Goal: Task Accomplishment & Management: Use online tool/utility

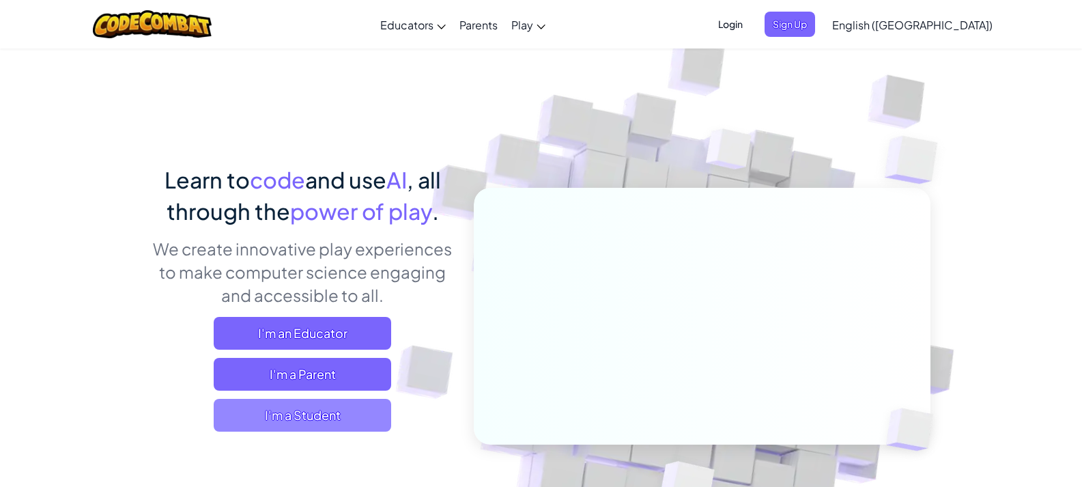
click at [319, 412] on span "I'm a Student" at bounding box center [302, 415] width 177 height 33
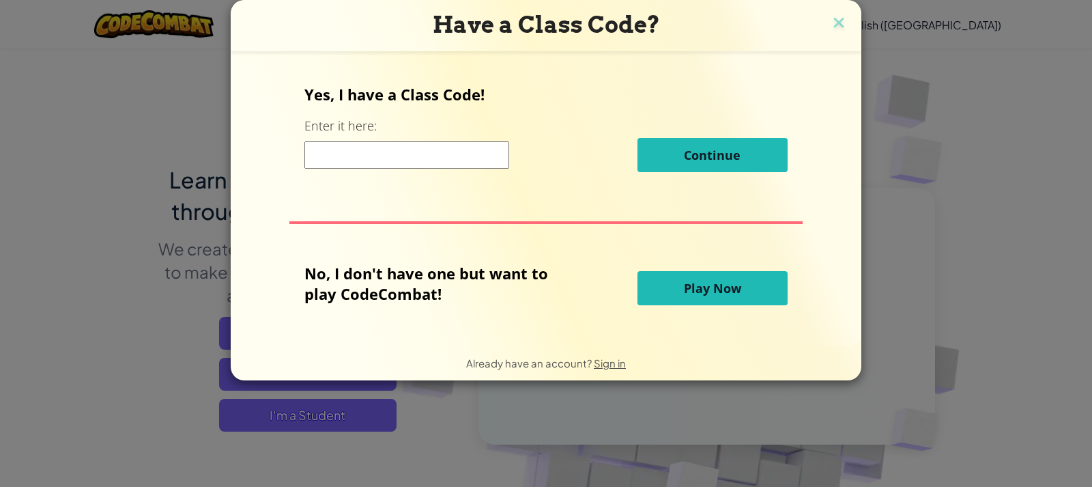
click at [396, 152] on input at bounding box center [406, 154] width 205 height 27
type input "S"
type input "CloudSwimLEaf"
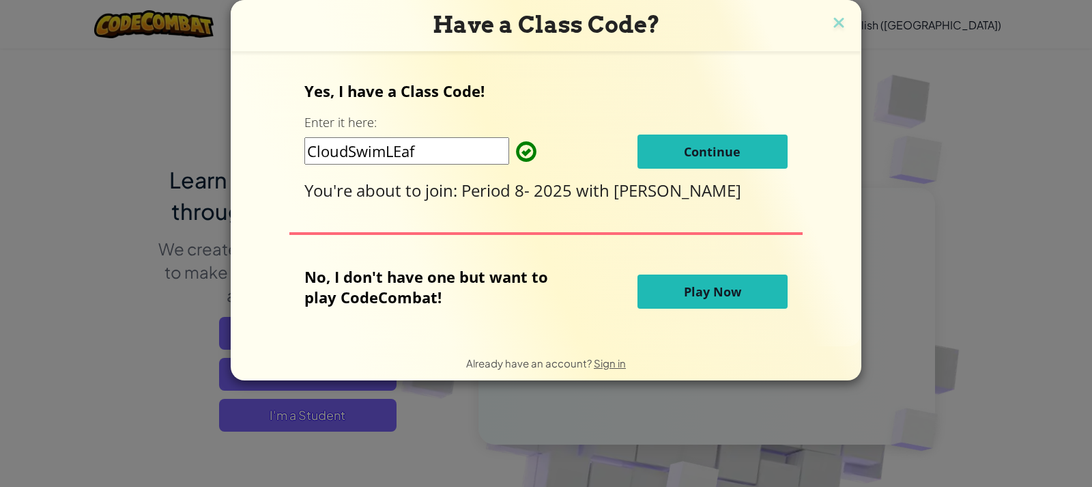
click at [684, 157] on span "Continue" at bounding box center [712, 151] width 57 height 16
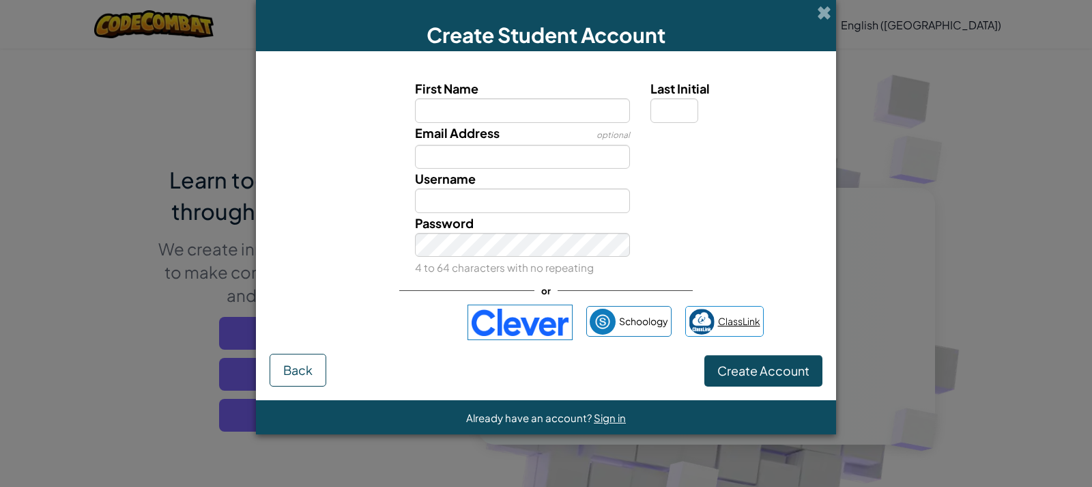
click at [728, 328] on span "ClassLink" at bounding box center [739, 321] width 42 height 20
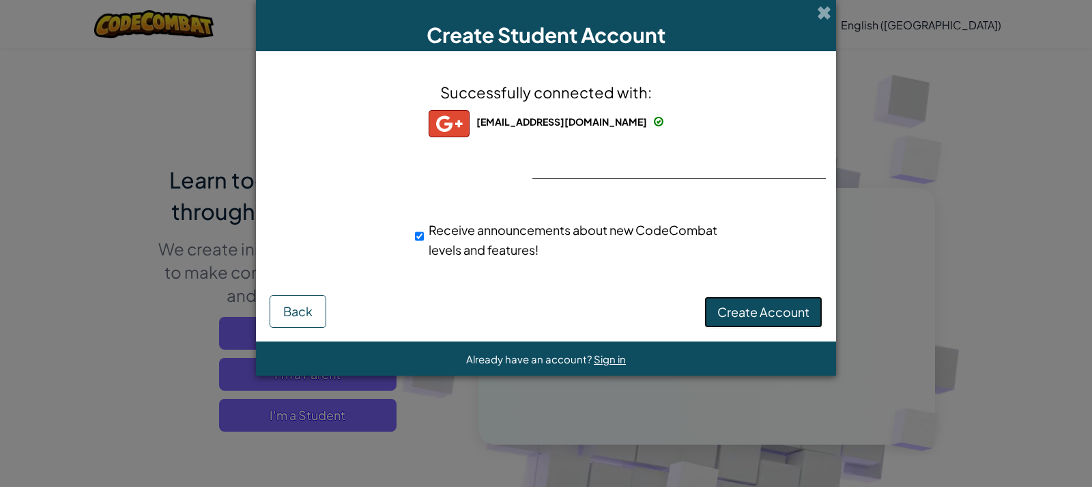
click at [722, 304] on span "Create Account" at bounding box center [763, 312] width 92 height 16
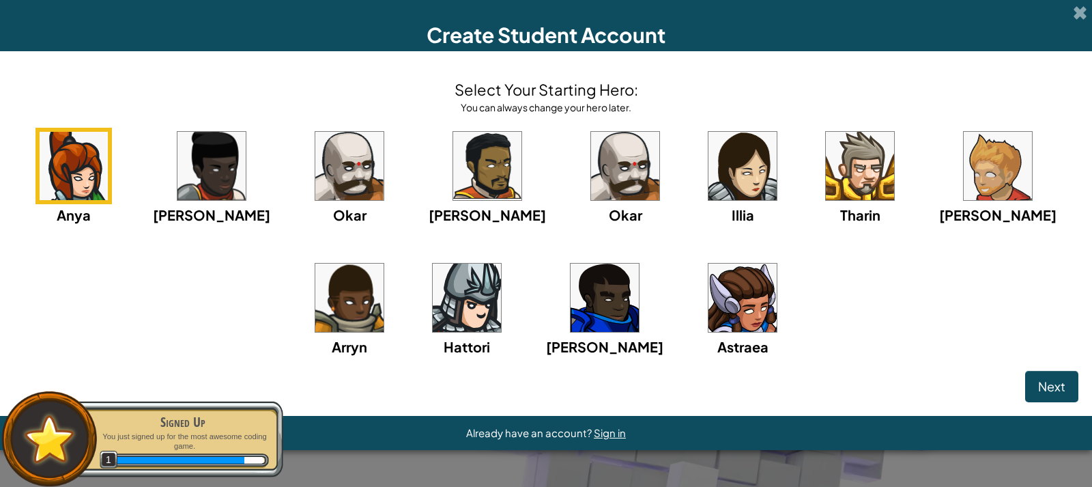
click at [1077, 396] on button "Next" at bounding box center [1051, 386] width 53 height 31
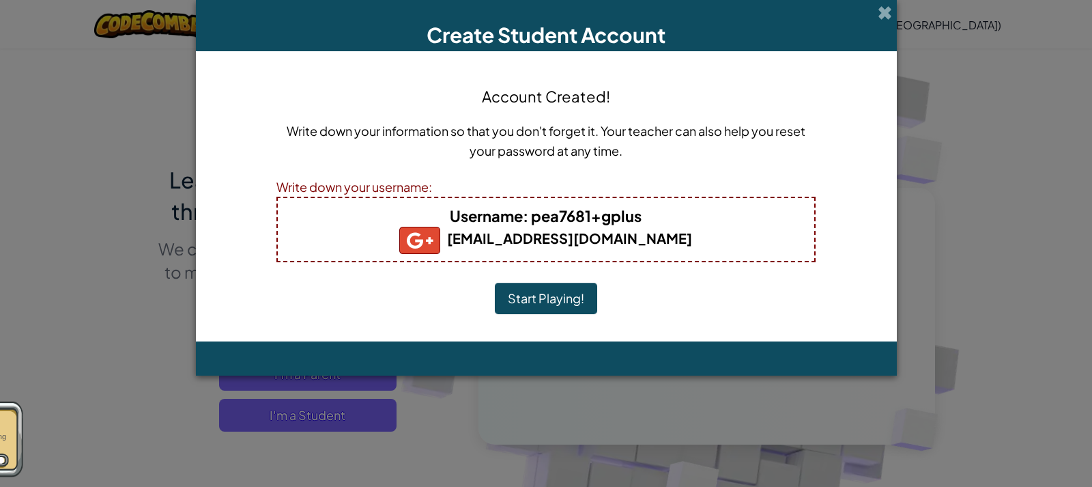
click at [576, 310] on button "Start Playing!" at bounding box center [546, 298] width 102 height 31
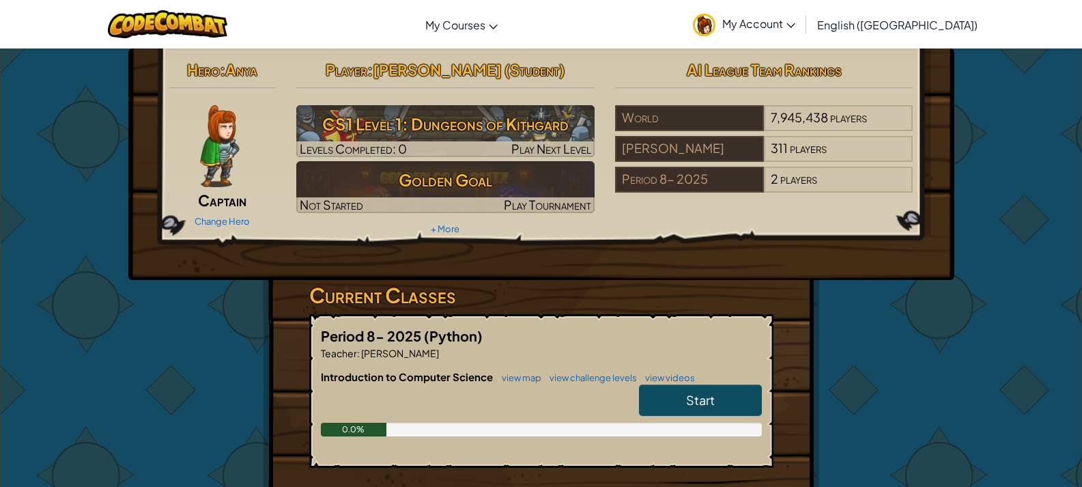
click at [665, 392] on link "Start" at bounding box center [700, 399] width 123 height 31
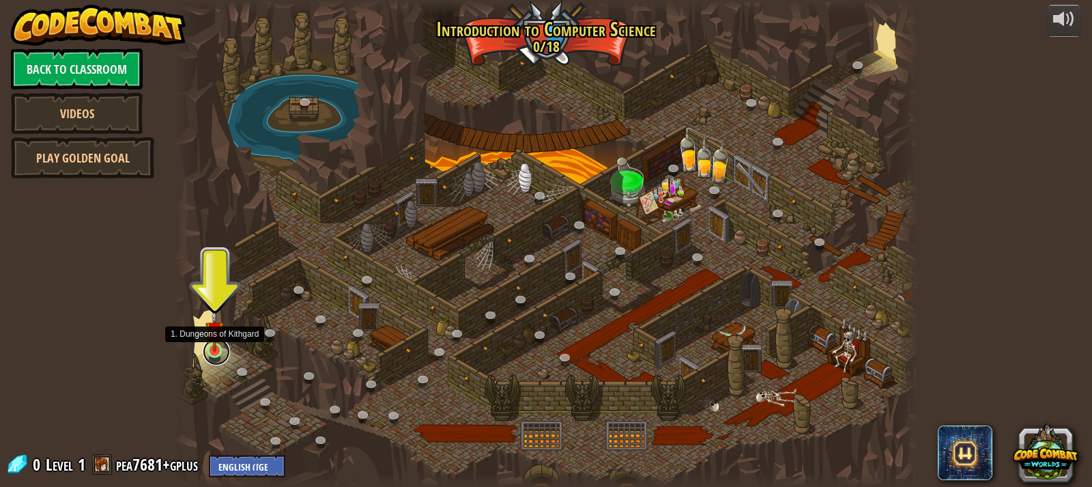
click at [213, 352] on link at bounding box center [216, 351] width 27 height 27
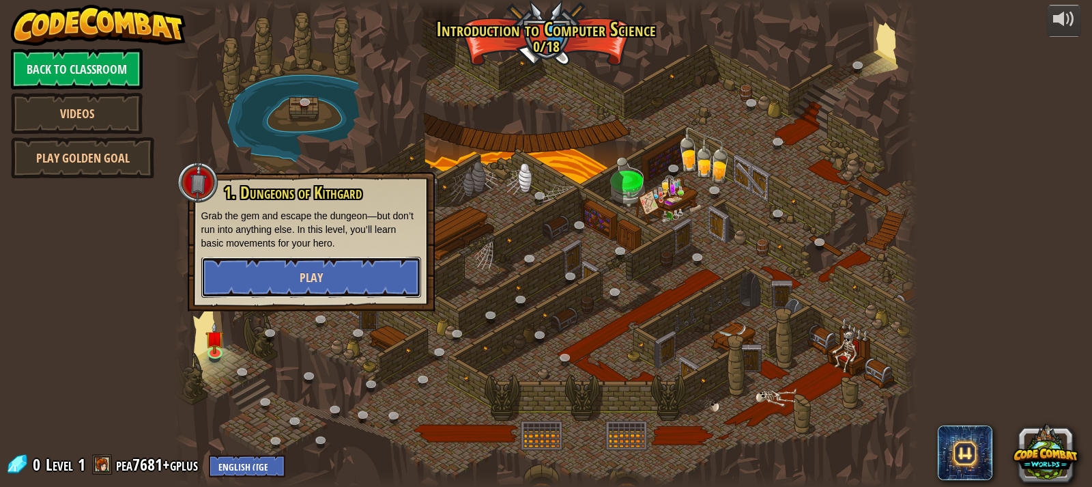
click at [327, 270] on button "Play" at bounding box center [311, 277] width 220 height 41
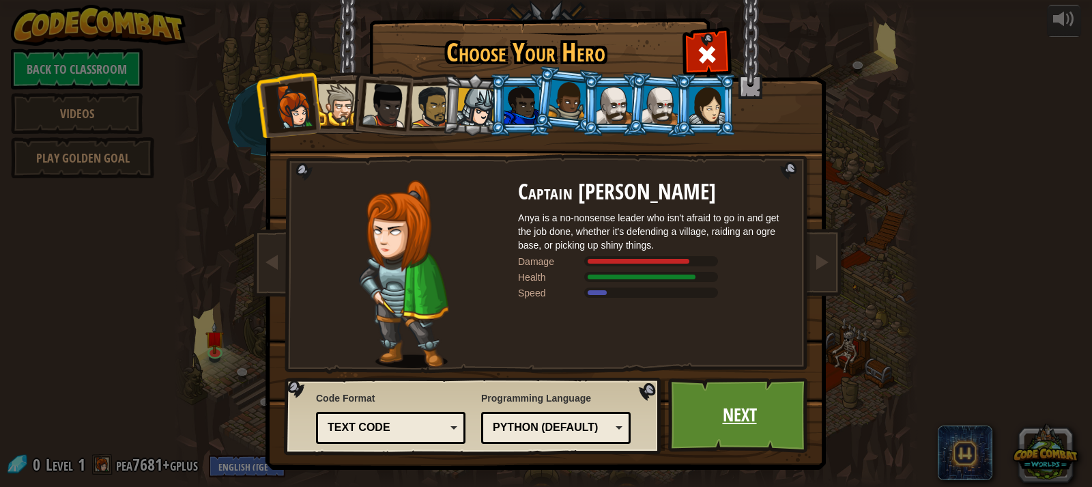
click at [749, 381] on link "Next" at bounding box center [739, 414] width 143 height 75
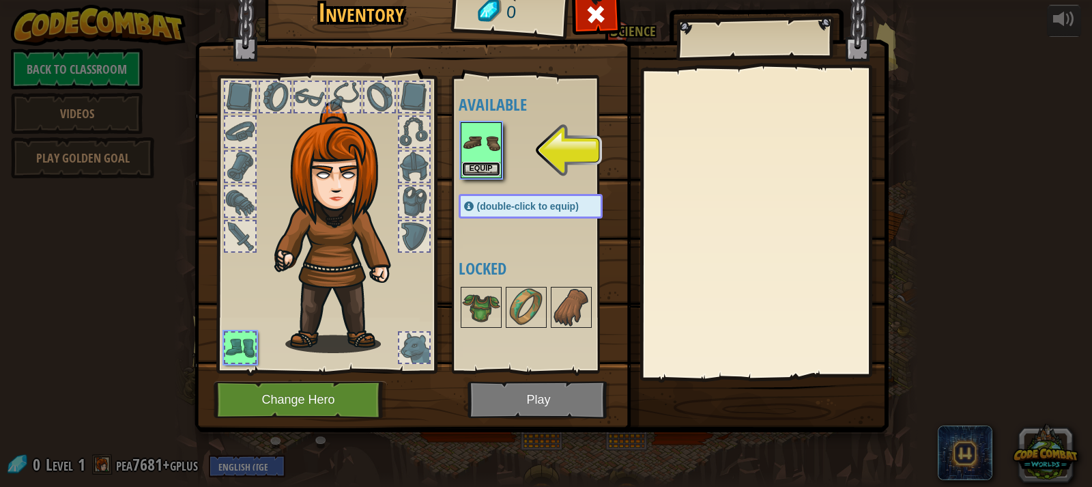
click at [486, 167] on button "Equip" at bounding box center [481, 169] width 38 height 14
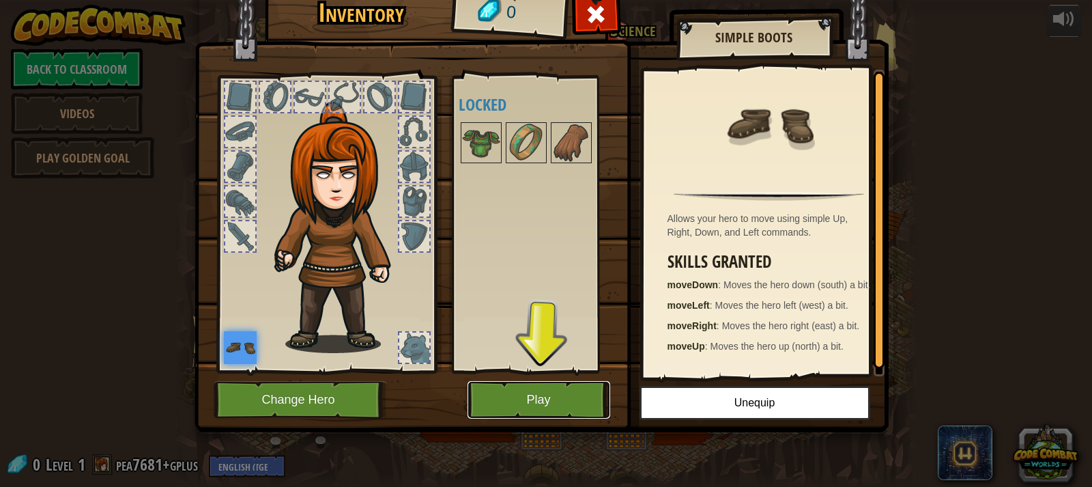
click at [533, 407] on button "Play" at bounding box center [538, 400] width 143 height 38
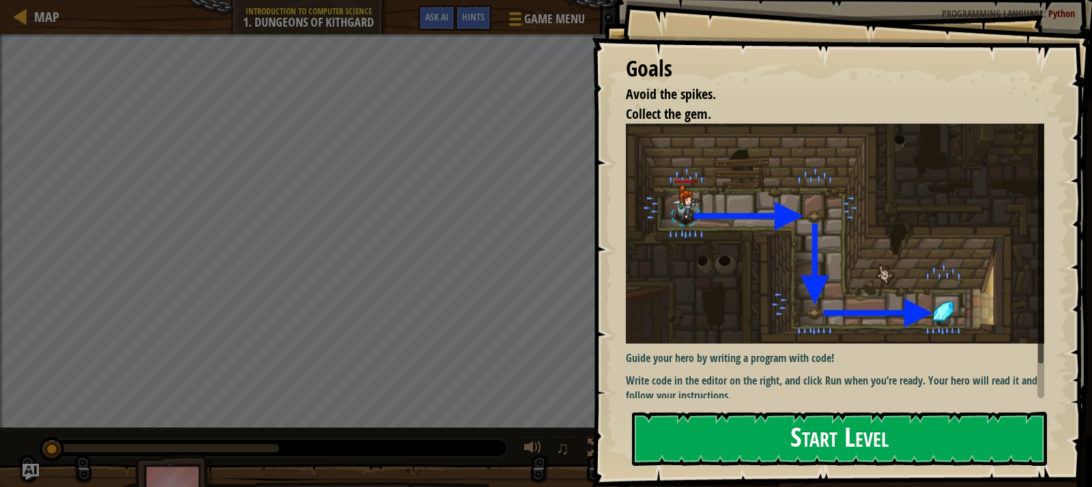
click at [686, 447] on button "Start Level" at bounding box center [839, 439] width 415 height 54
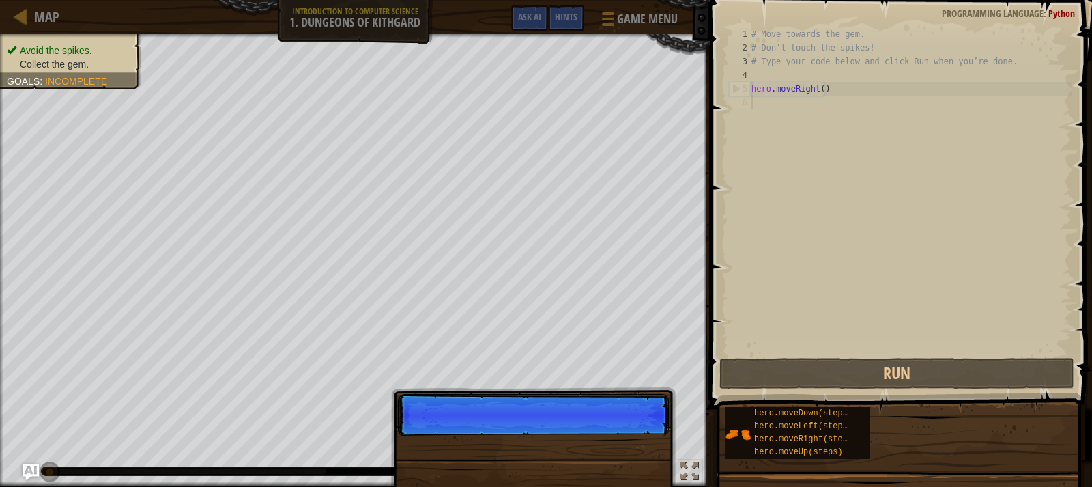
click at [579, 433] on p "Skip (esc) Continue" at bounding box center [533, 415] width 271 height 42
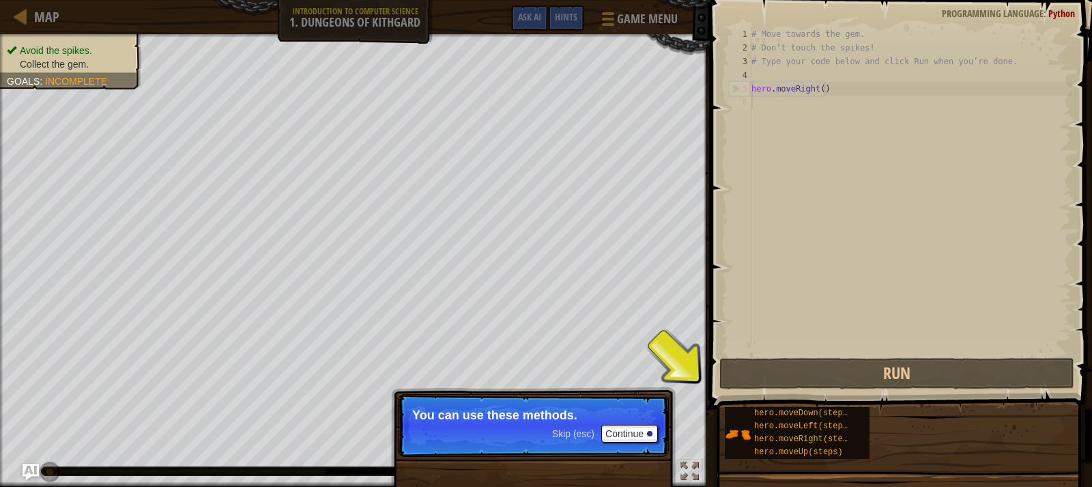
scroll to position [6, 0]
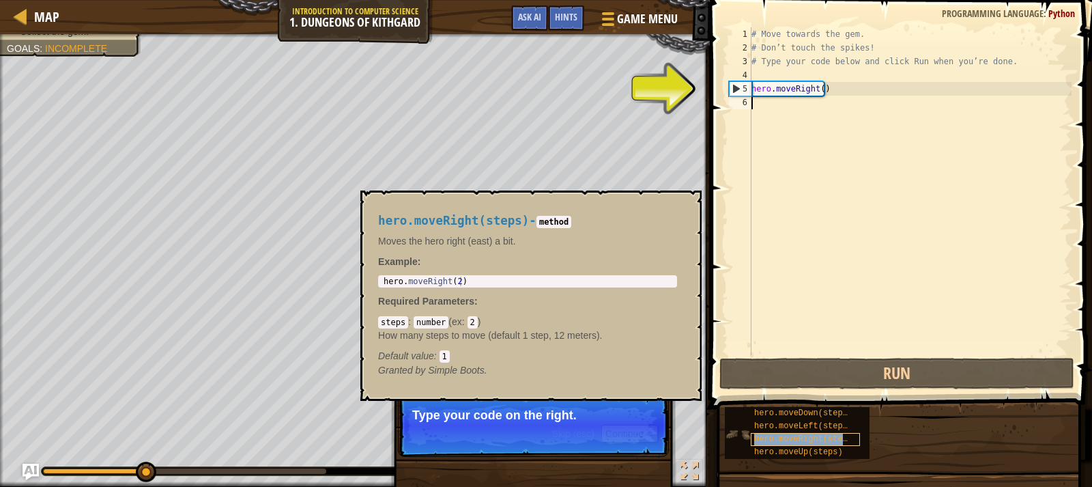
click at [777, 434] on span "hero.moveRight(steps)" at bounding box center [805, 439] width 103 height 10
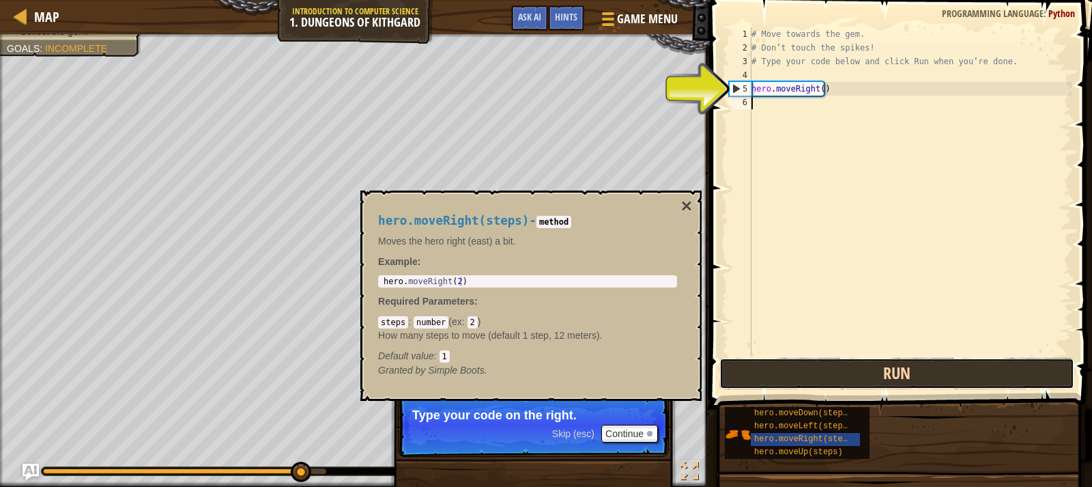
click at [852, 369] on button "Run" at bounding box center [896, 373] width 355 height 31
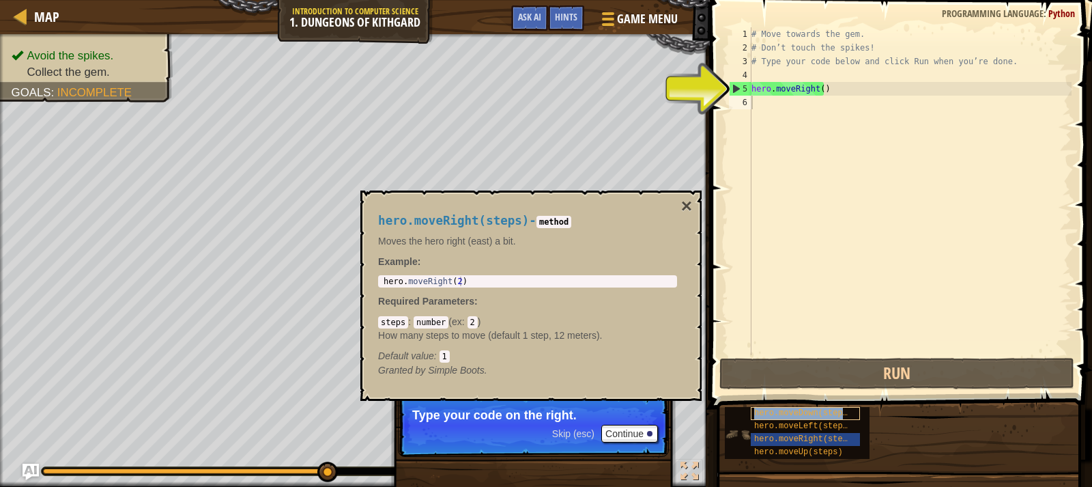
click at [795, 411] on span "hero.moveDown(steps)" at bounding box center [803, 413] width 98 height 10
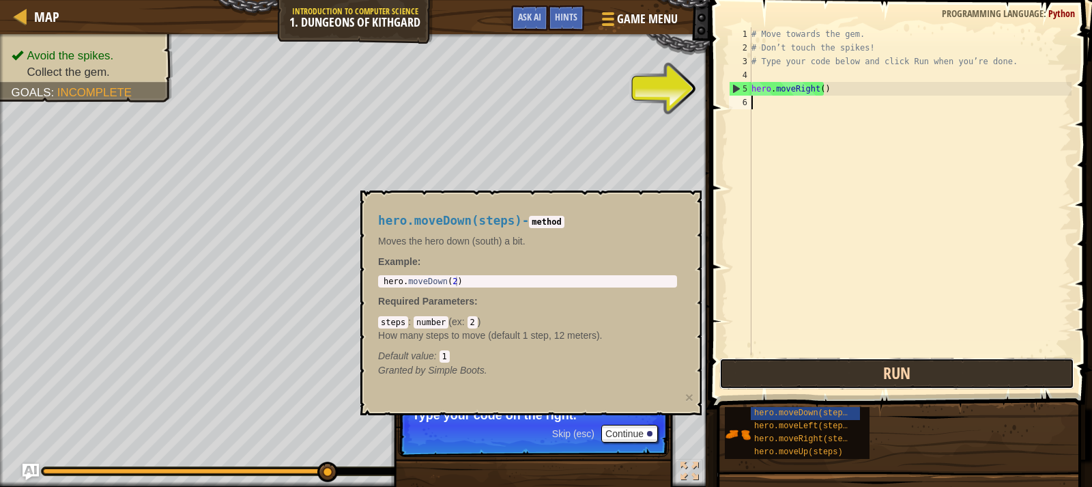
click at [809, 379] on button "Run" at bounding box center [896, 373] width 355 height 31
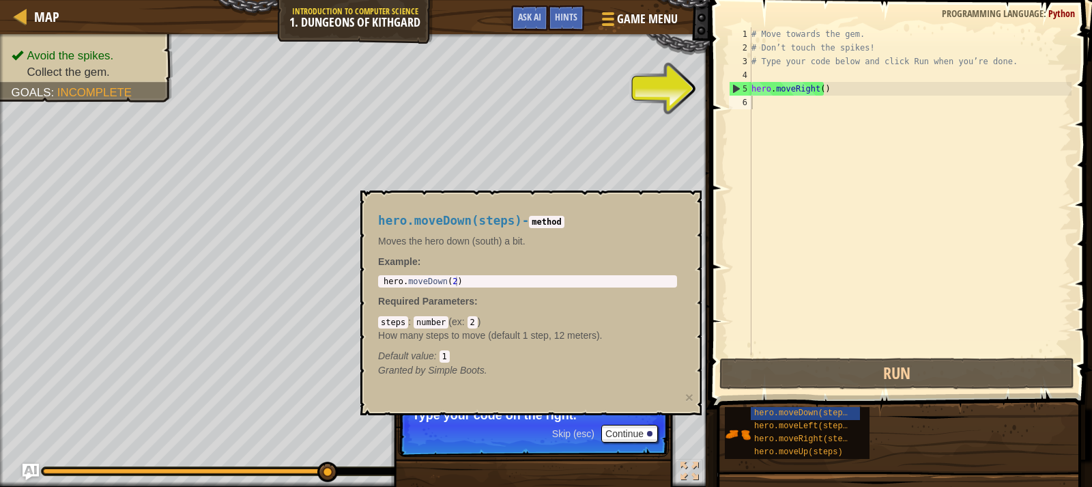
click at [565, 430] on span "Skip (esc)" at bounding box center [573, 433] width 42 height 11
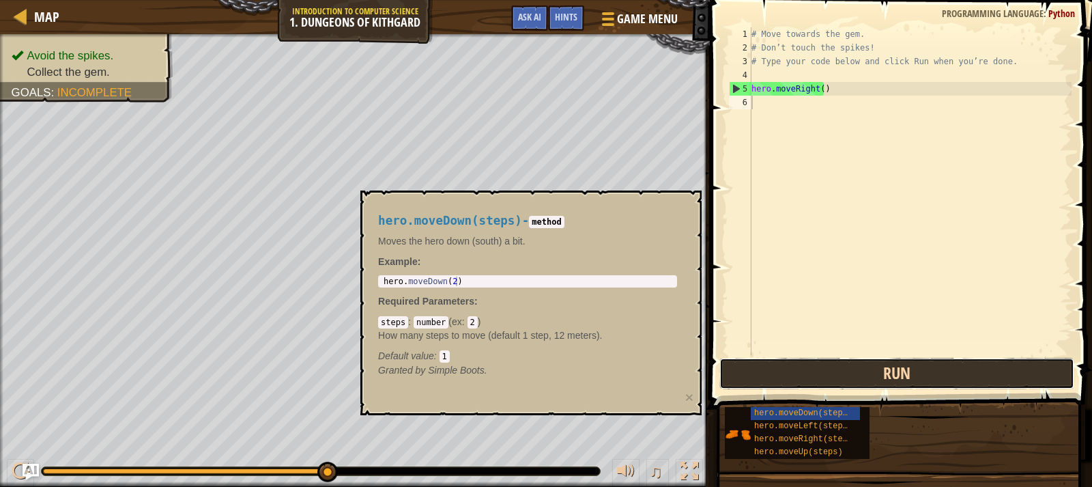
click at [856, 368] on button "Run" at bounding box center [896, 373] width 355 height 31
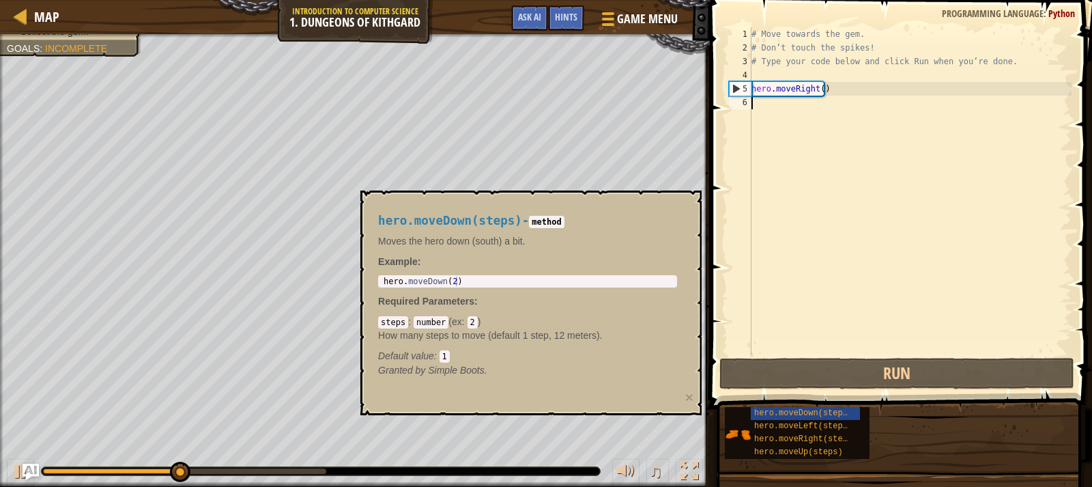
click at [766, 121] on div "# Move towards the gem. # Don’t touch the spikes! # Type your code below and cl…" at bounding box center [910, 204] width 323 height 355
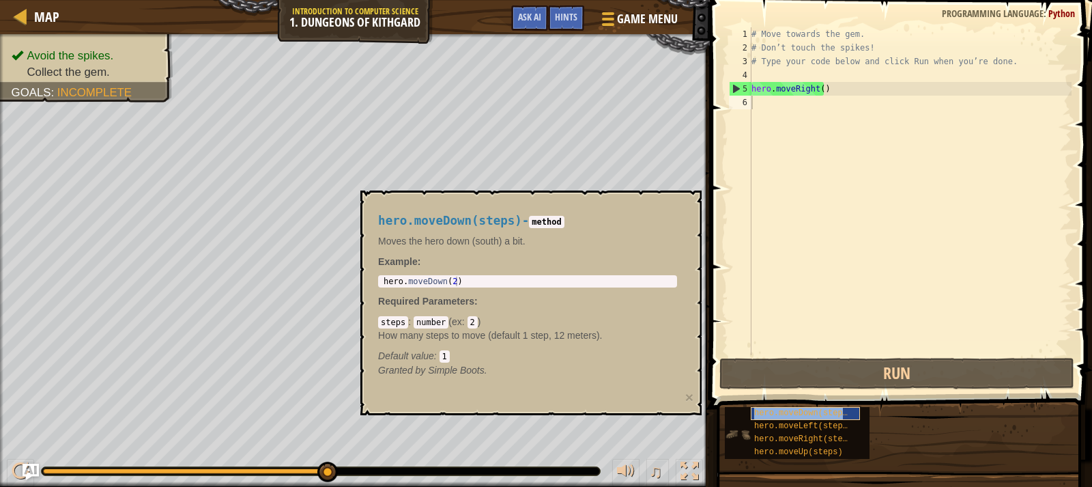
click at [801, 414] on span "hero.moveDown(steps)" at bounding box center [803, 413] width 98 height 10
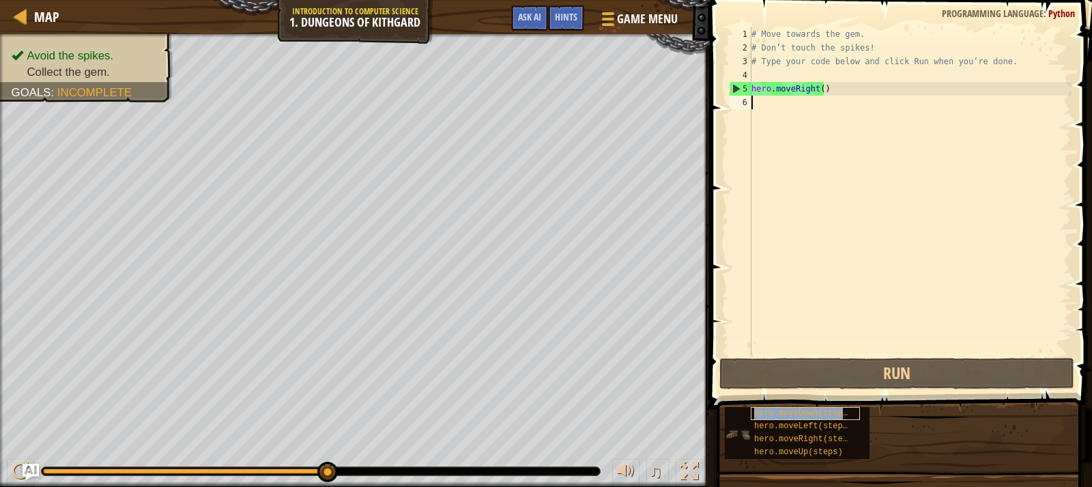
click at [801, 410] on span "hero.moveDown(steps)" at bounding box center [803, 413] width 98 height 10
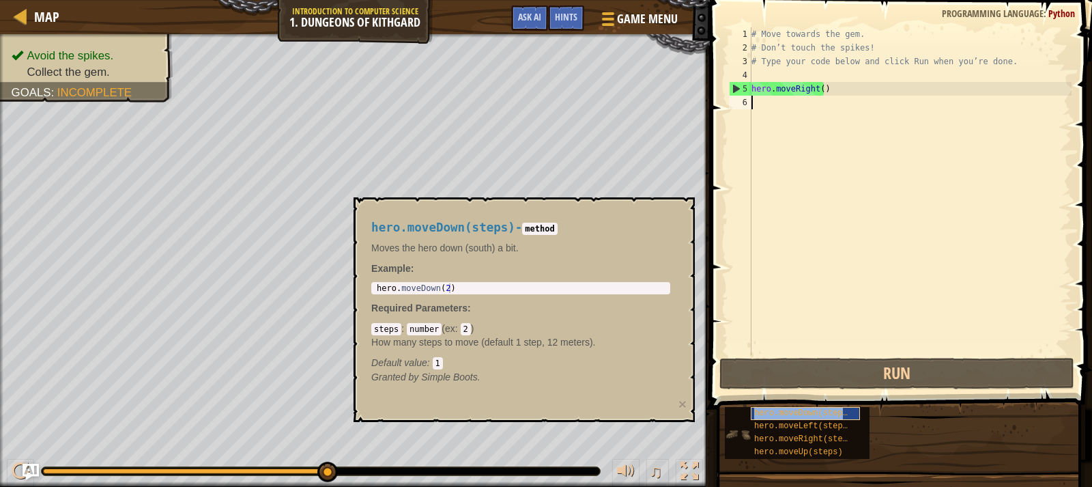
click at [801, 410] on span "hero.moveDown(steps)" at bounding box center [803, 413] width 98 height 10
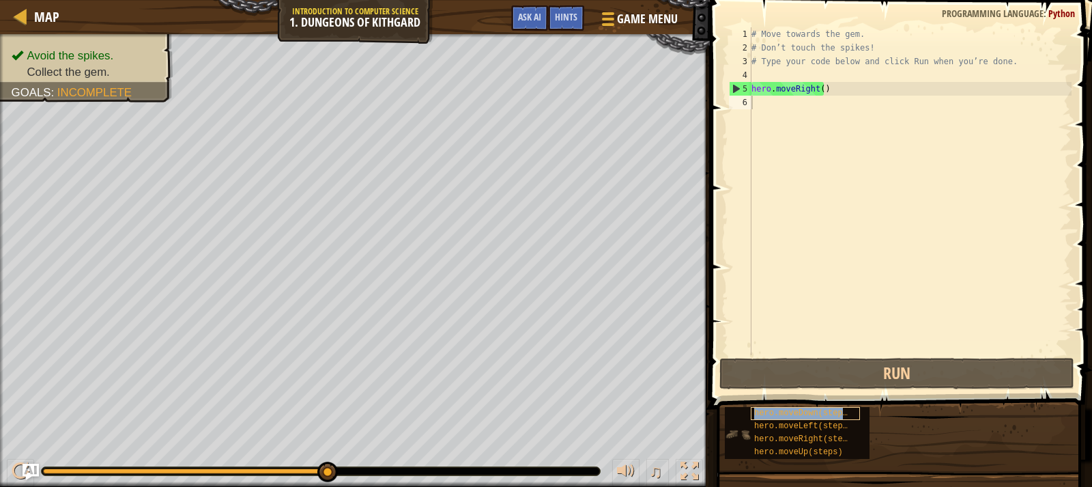
click at [801, 410] on span "hero.moveDown(steps)" at bounding box center [803, 413] width 98 height 10
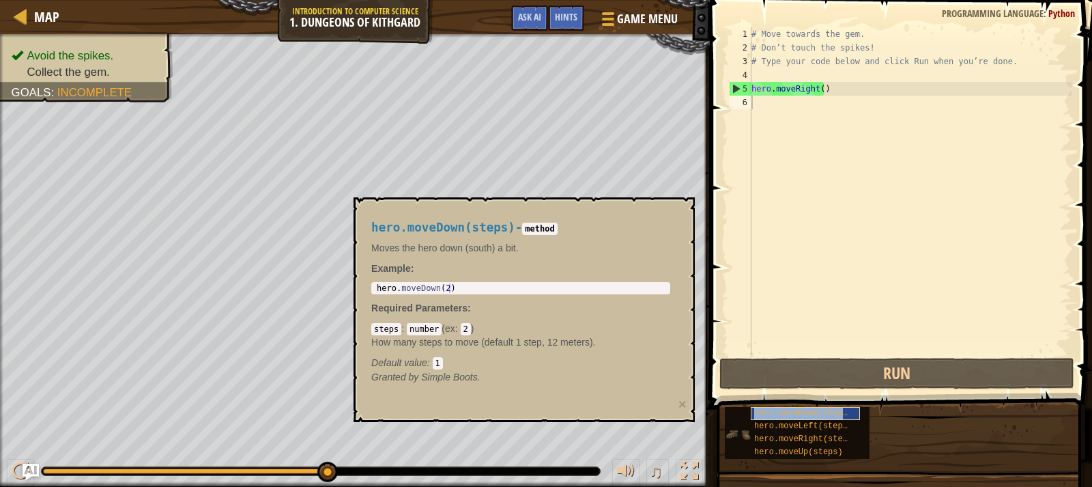
click at [801, 410] on span "hero.moveDown(steps)" at bounding box center [803, 413] width 98 height 10
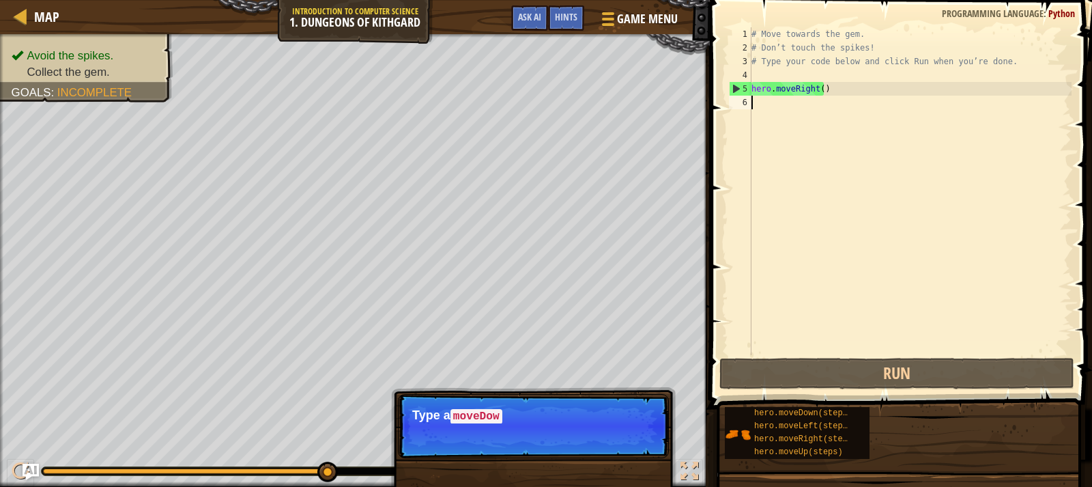
click at [783, 113] on div "# Move towards the gem. # Don’t touch the spikes! # Type your code below and cl…" at bounding box center [910, 204] width 323 height 355
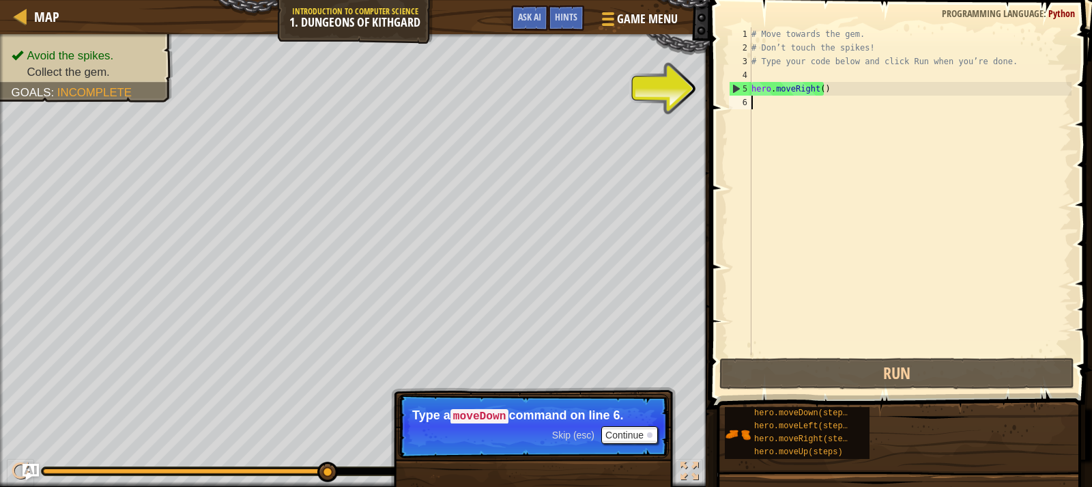
click at [777, 114] on div "# Move towards the gem. # Don’t touch the spikes! # Type your code below and cl…" at bounding box center [910, 204] width 323 height 355
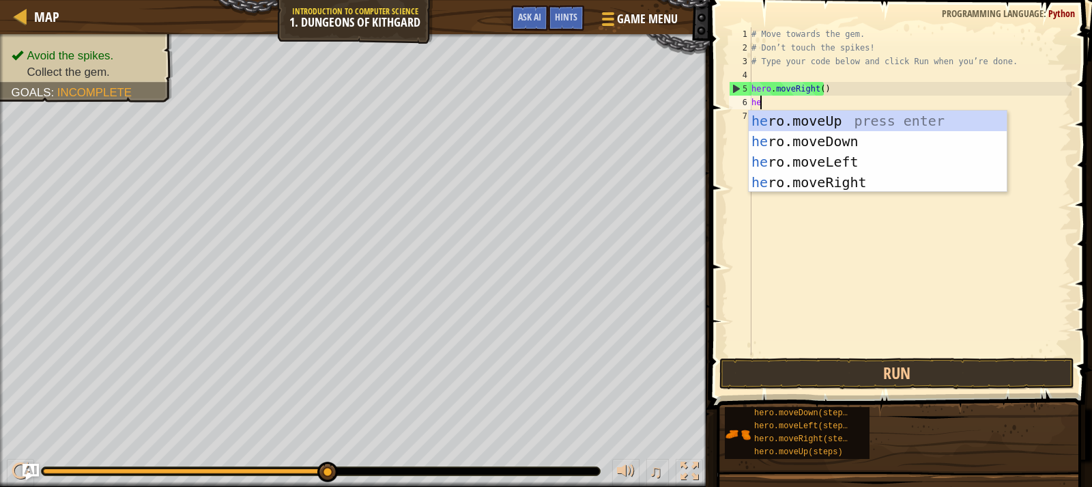
type textarea "her"
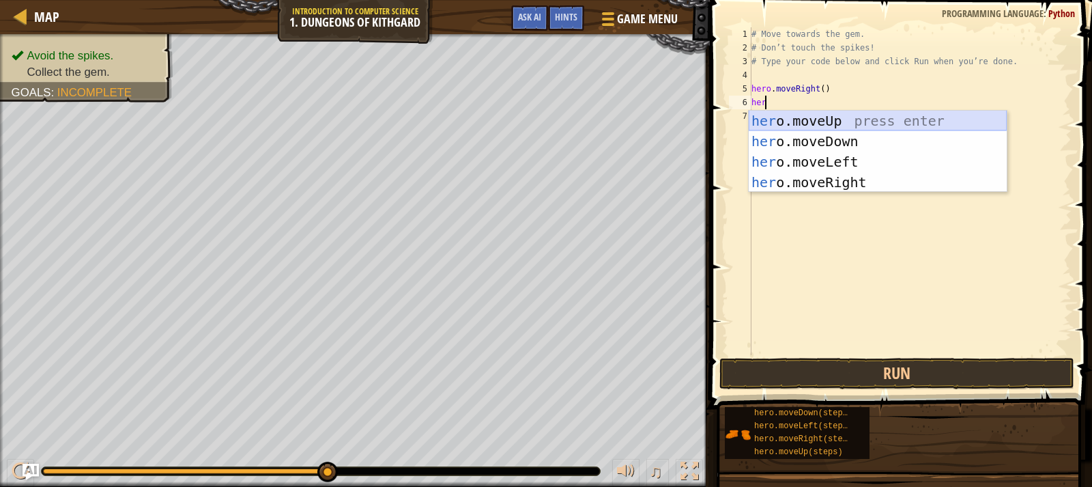
click at [772, 128] on div "her o.moveUp press enter her o.moveDown press enter her o.moveLeft press enter …" at bounding box center [878, 172] width 258 height 123
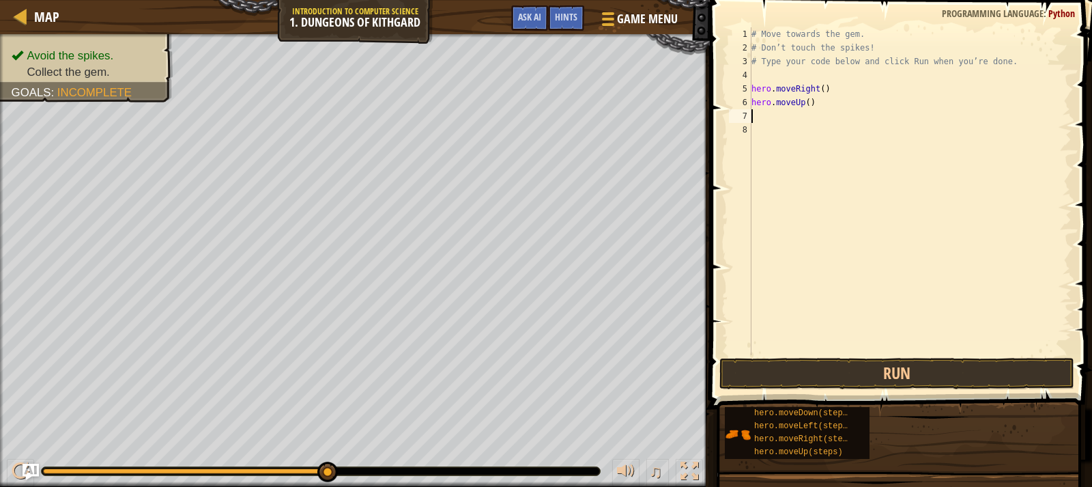
scroll to position [6, 0]
click at [799, 100] on div "# Move towards the gem. # Don’t touch the spikes! # Type your code below and cl…" at bounding box center [910, 204] width 323 height 355
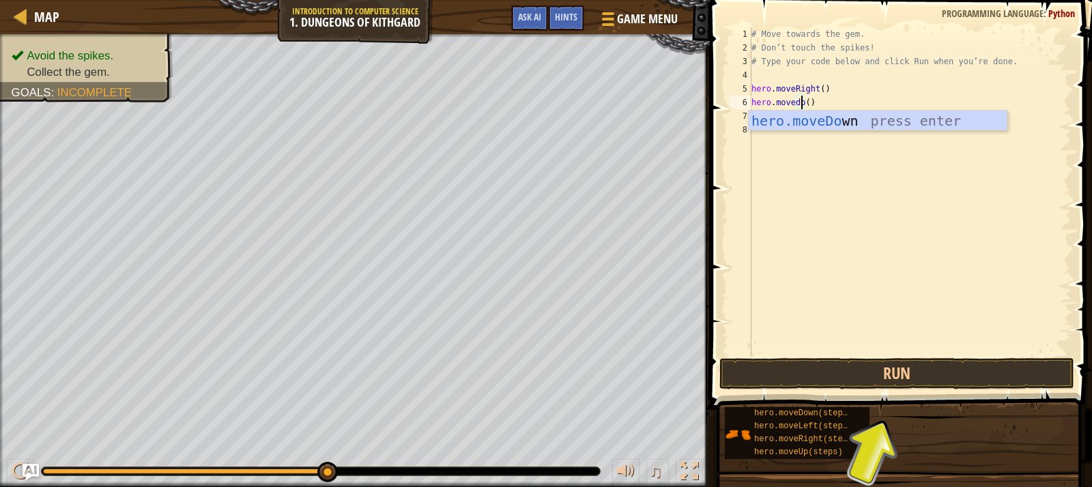
scroll to position [6, 5]
click at [830, 112] on div "hero.moveDown press enter" at bounding box center [867, 141] width 258 height 61
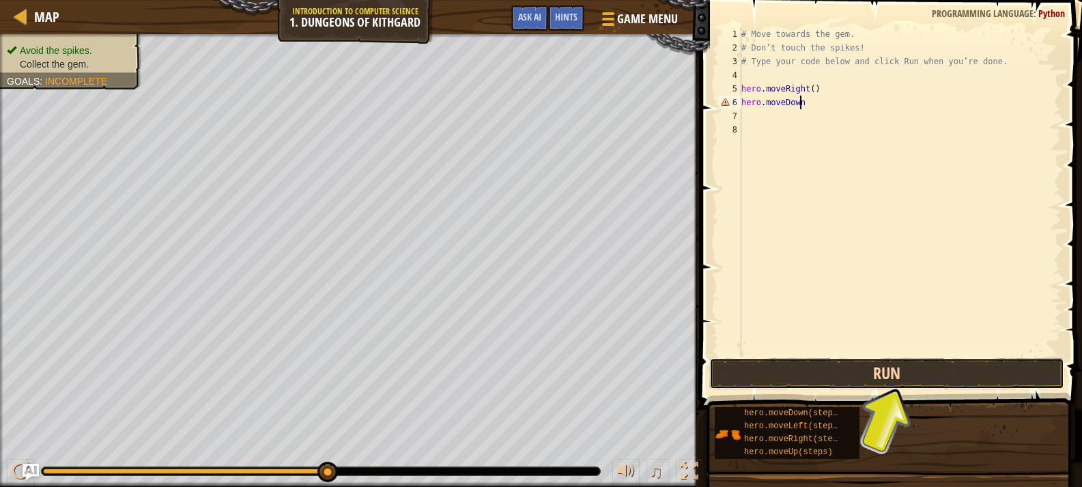
click at [847, 371] on button "Run" at bounding box center [886, 373] width 355 height 31
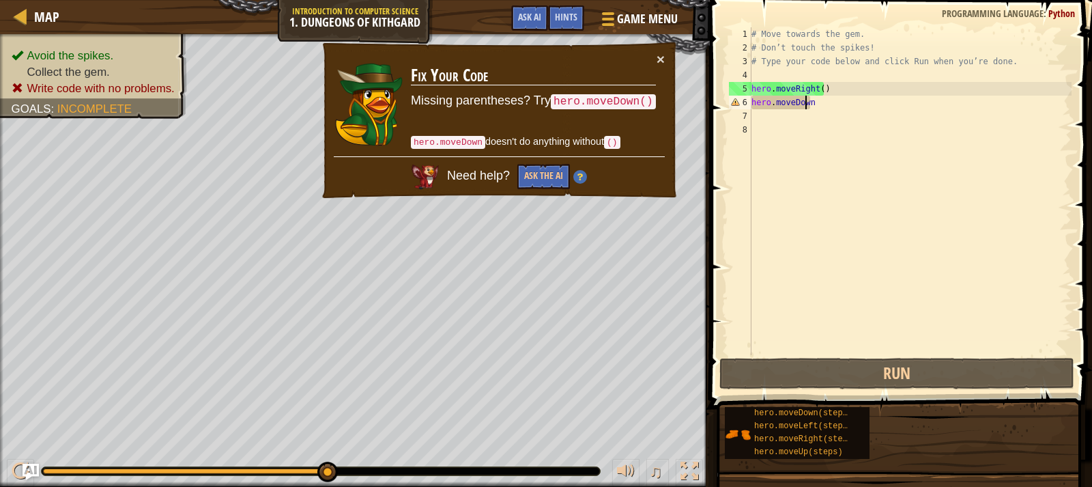
click at [807, 106] on div "# Move towards the gem. # Don’t touch the spikes! # Type your code below and cl…" at bounding box center [910, 204] width 323 height 355
click at [818, 101] on div "# Move towards the gem. # Don’t touch the spikes! # Type your code below and cl…" at bounding box center [910, 204] width 323 height 355
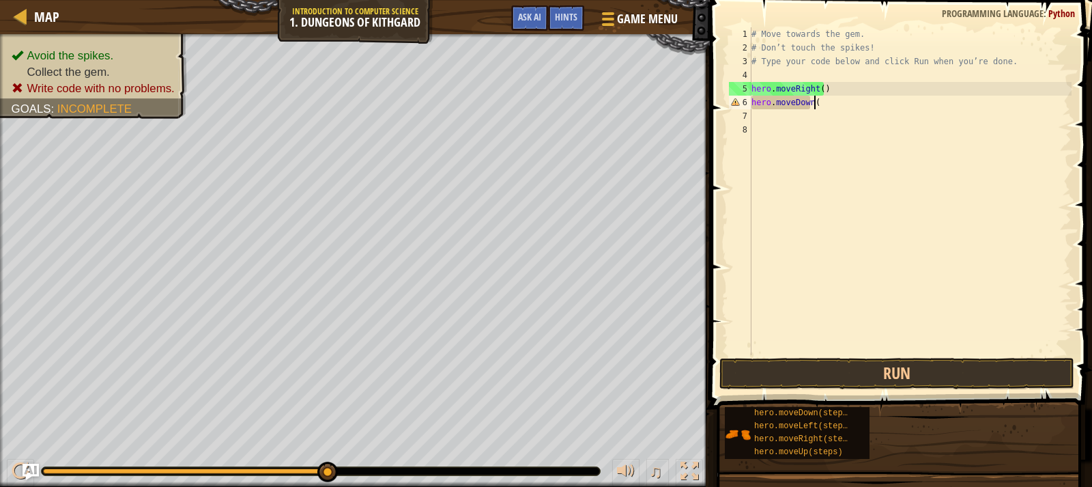
scroll to position [6, 5]
type textarea "hero.moveDown()"
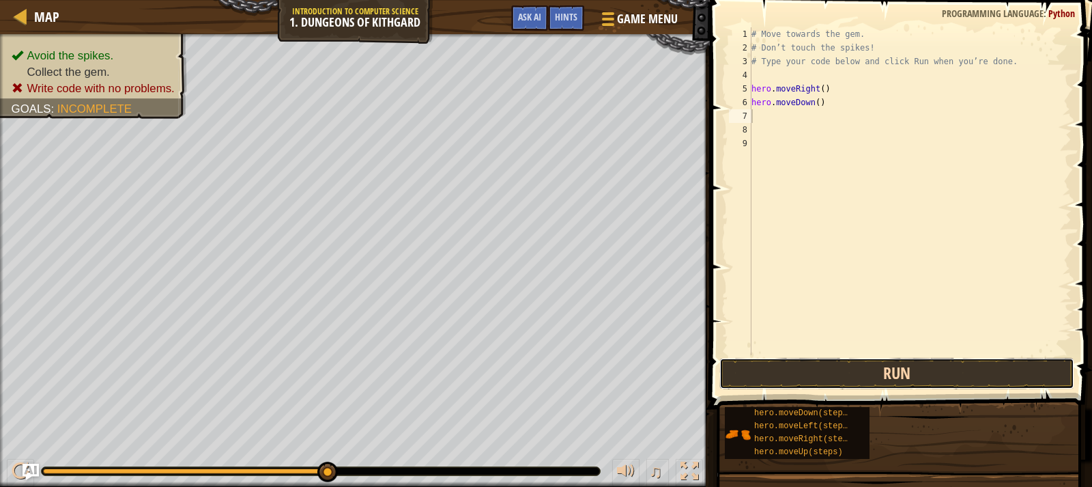
click at [905, 371] on button "Run" at bounding box center [896, 373] width 355 height 31
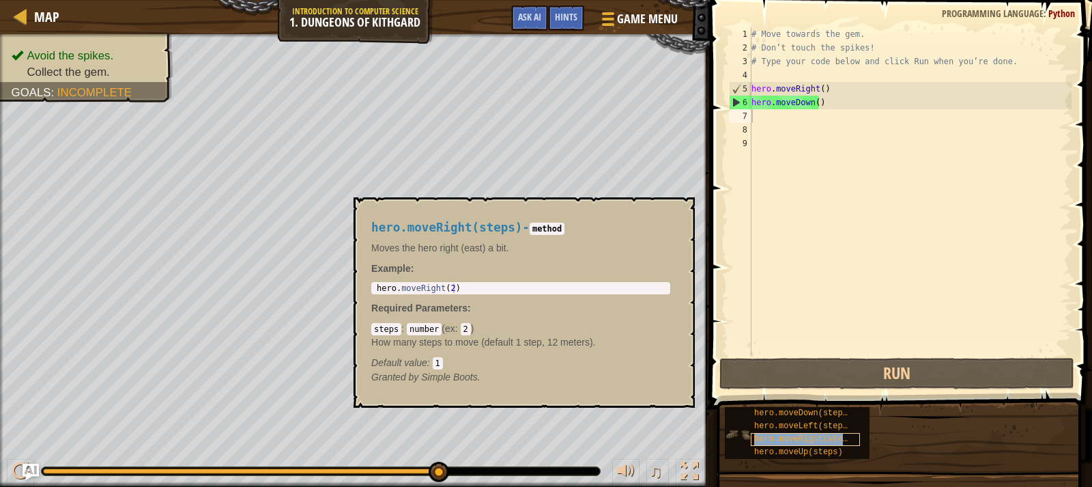
click at [811, 441] on span "hero.moveRight(steps)" at bounding box center [805, 439] width 103 height 10
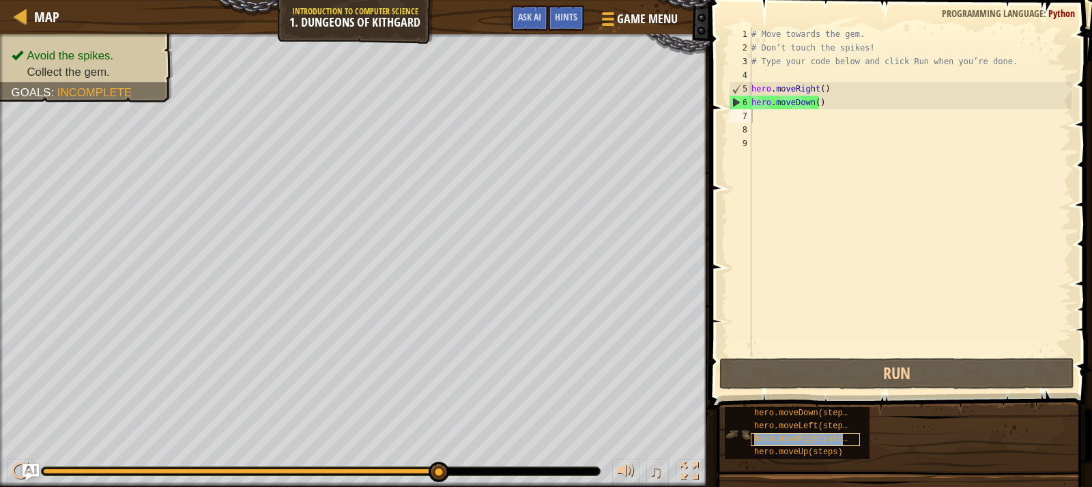
click at [811, 441] on span "hero.moveRight(steps)" at bounding box center [805, 439] width 103 height 10
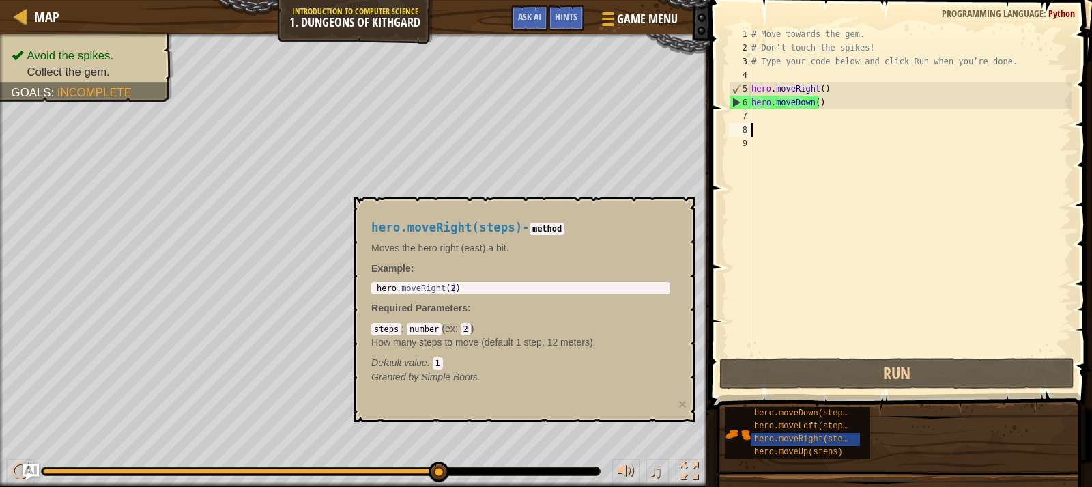
click at [818, 124] on div "# Move towards the gem. # Don’t touch the spikes! # Type your code below and cl…" at bounding box center [910, 204] width 323 height 355
click at [818, 113] on div "# Move towards the gem. # Don’t touch the spikes! # Type your code below and cl…" at bounding box center [910, 204] width 323 height 355
type textarea "h"
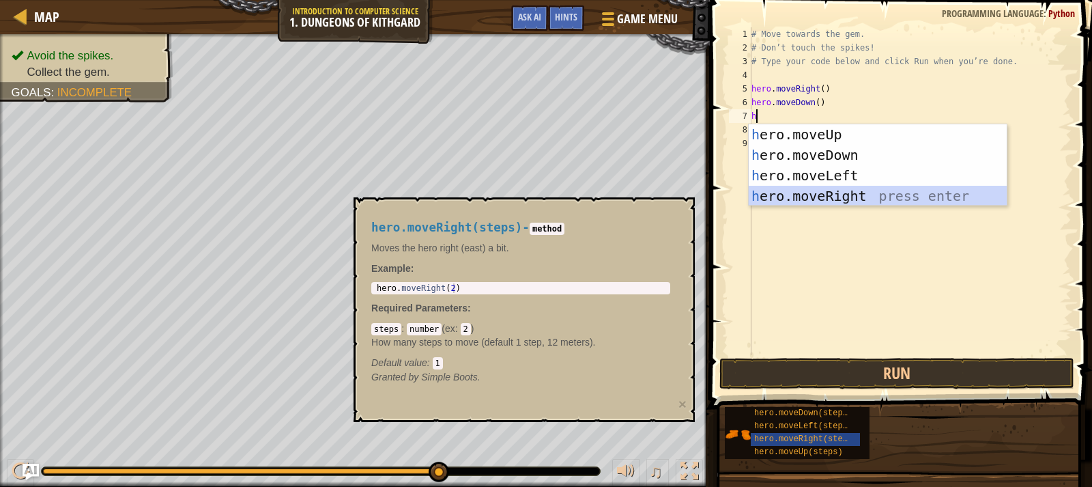
click at [859, 192] on div "h ero.moveUp press enter h ero.moveDown press enter h ero.moveLeft press enter …" at bounding box center [878, 185] width 258 height 123
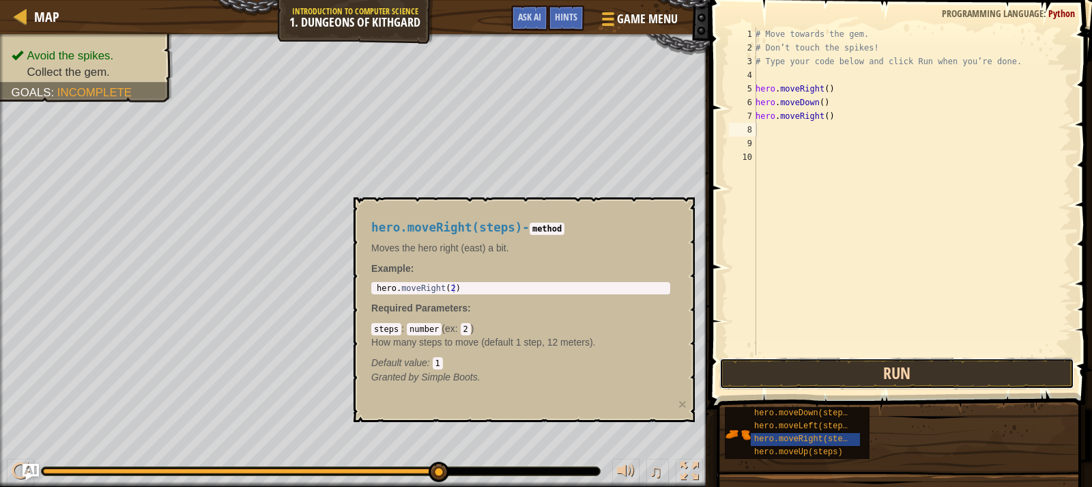
click at [825, 360] on button "Run" at bounding box center [896, 373] width 355 height 31
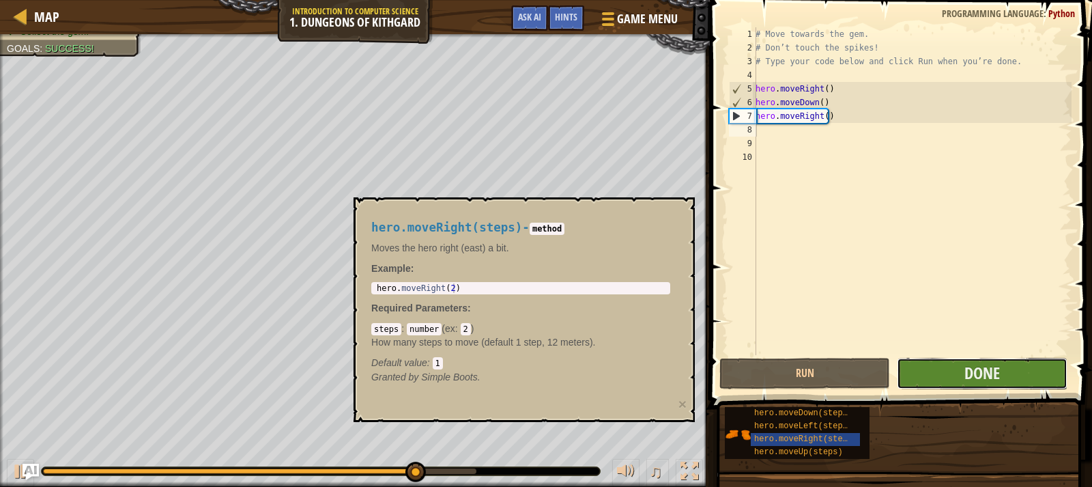
click at [927, 377] on button "Done" at bounding box center [982, 373] width 171 height 31
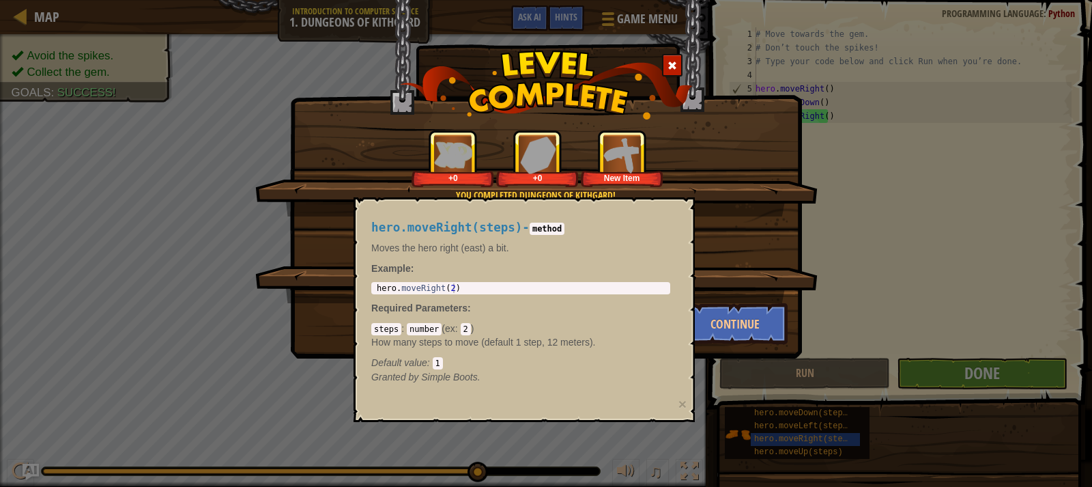
click at [3, 180] on div "You completed Dungeons of Kithgard! +0 +0 New Item Clean code: no code errors o…" at bounding box center [546, 243] width 1092 height 487
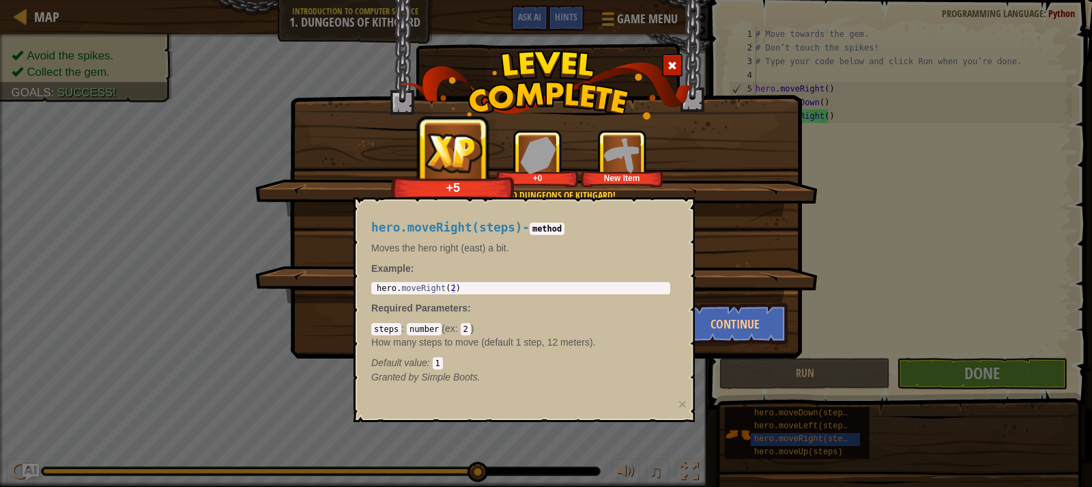
click at [708, 400] on div "You completed Dungeons of Kithgard! +5 +0 New Item Clean code: no code errors o…" at bounding box center [546, 243] width 1092 height 487
type textarea "hero.moveRight(2)"
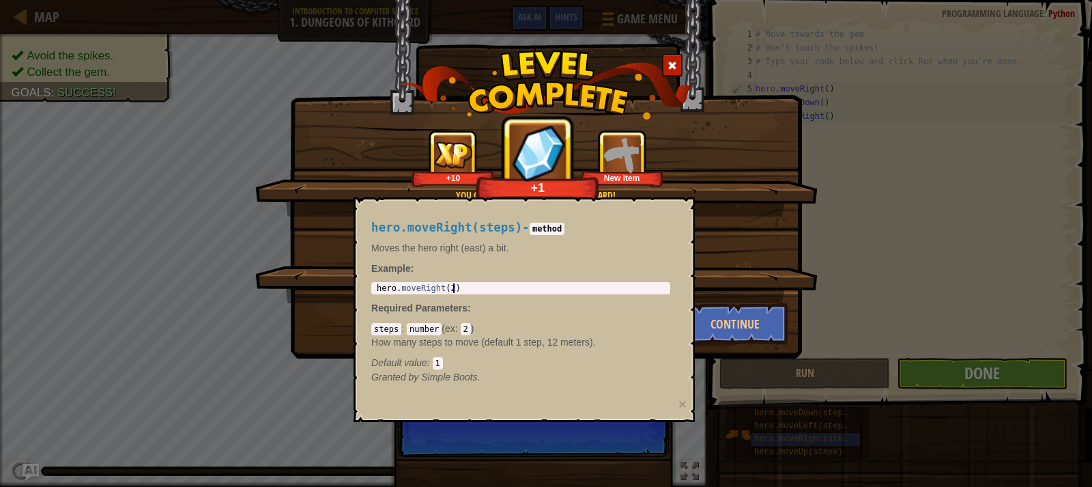
click at [530, 291] on div "hero . moveRight ( 2 )" at bounding box center [520, 297] width 293 height 29
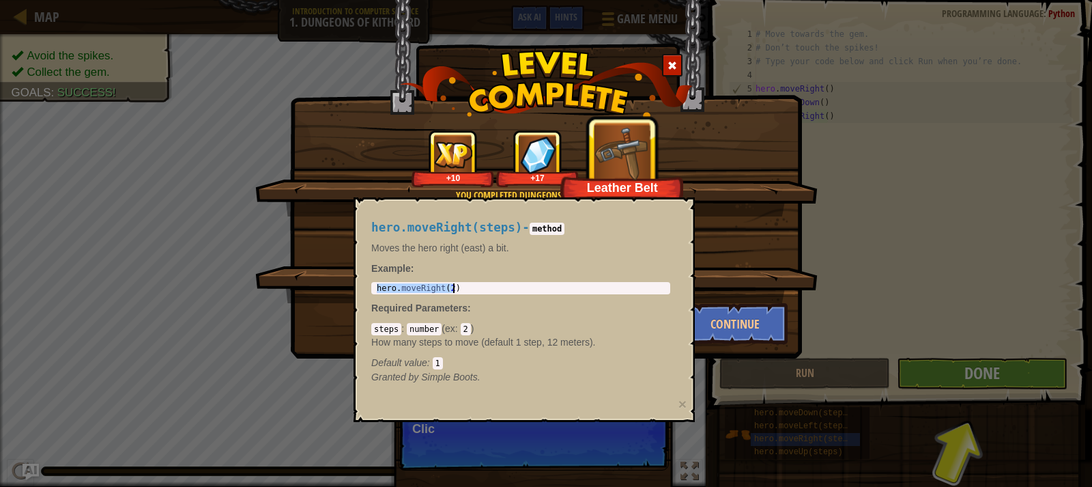
click at [536, 289] on div "hero . moveRight ( 2 )" at bounding box center [520, 288] width 293 height 10
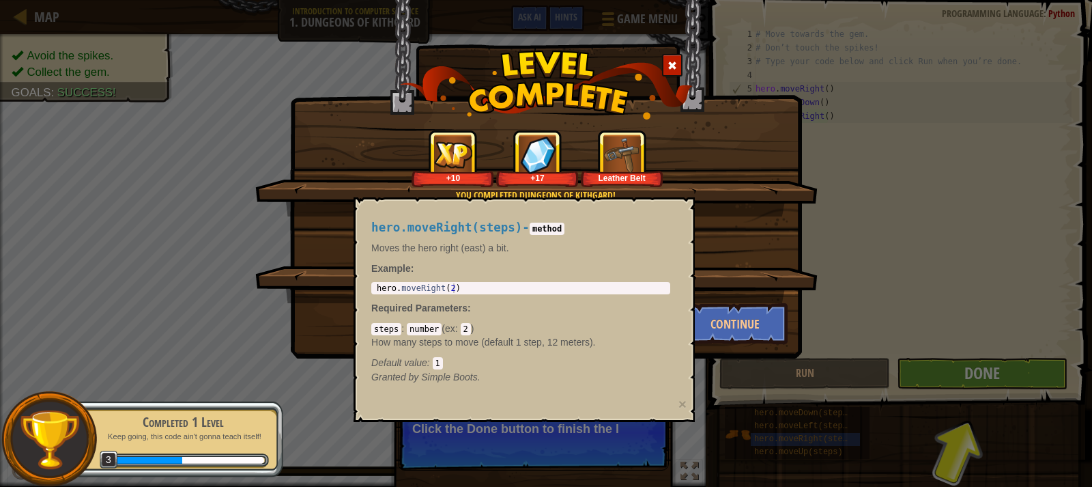
click at [293, 346] on div "You completed Dungeons of Kithgard! +10 +17 Leather Belt Clean code: no code er…" at bounding box center [546, 179] width 512 height 358
click at [1040, 354] on div "You completed Dungeons of Kithgard! +10 +17 Leather Belt Clean code: no code er…" at bounding box center [546, 243] width 1092 height 487
click at [759, 332] on button "Continue" at bounding box center [735, 323] width 106 height 41
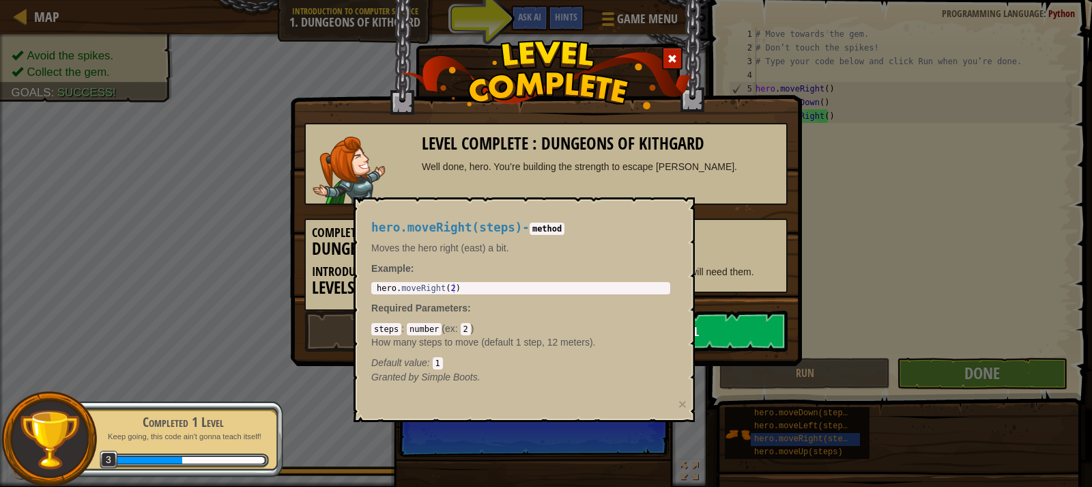
click at [762, 345] on link "Next Level" at bounding box center [671, 331] width 231 height 41
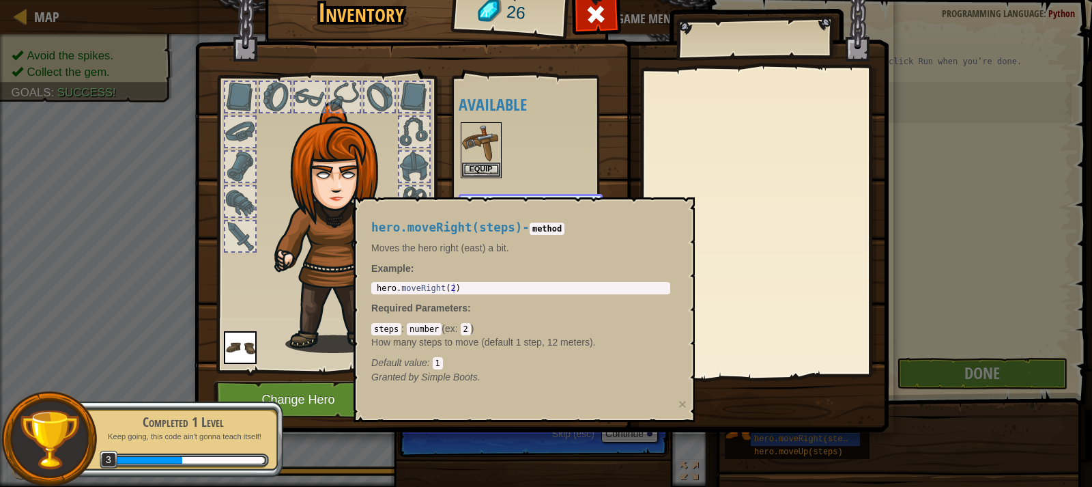
click at [594, 251] on p "Moves the hero right (east) a bit." at bounding box center [520, 248] width 299 height 14
click at [529, 235] on div "hero.moveRight(steps) - method Moves the hero right (east) a bit. Example : her…" at bounding box center [521, 302] width 318 height 188
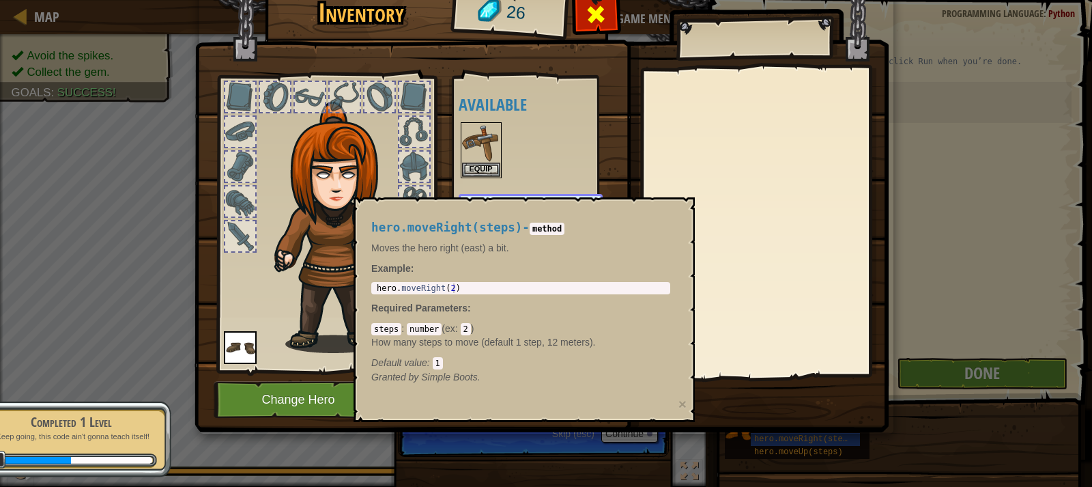
click at [603, 20] on span at bounding box center [596, 14] width 22 height 22
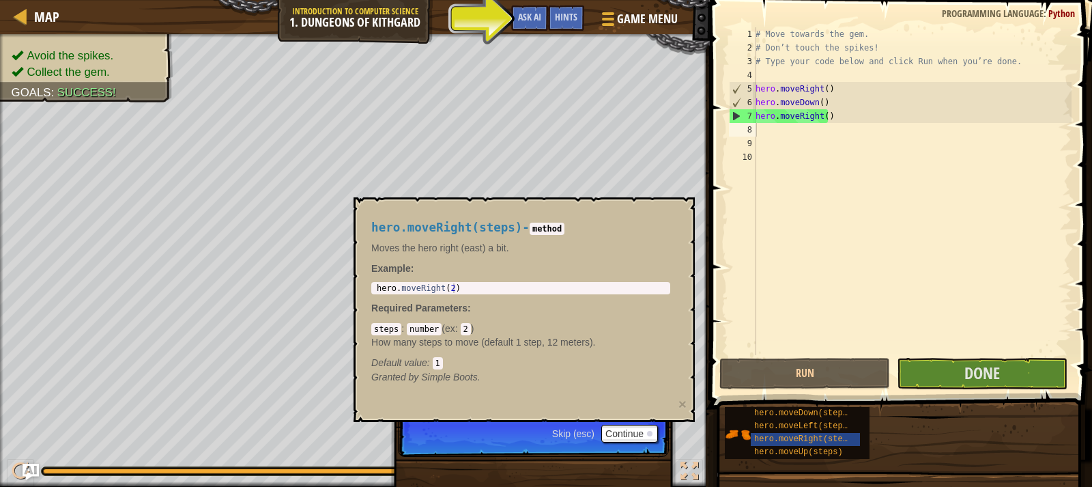
click at [562, 432] on span "Skip (esc)" at bounding box center [573, 433] width 42 height 11
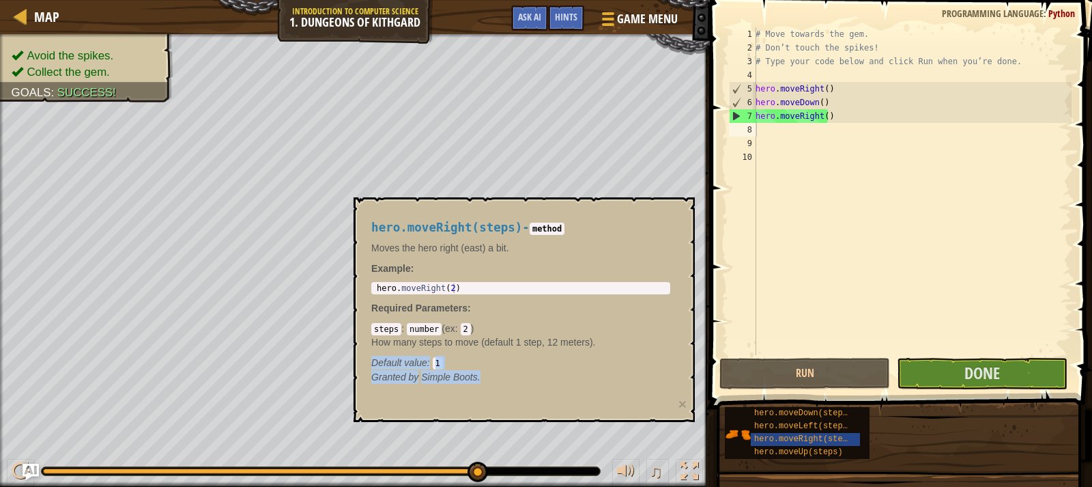
drag, startPoint x: 581, startPoint y: 375, endPoint x: 638, endPoint y: 285, distance: 106.8
click at [611, 318] on div "hero.moveRight(steps) - method Moves the hero right (east) a bit. Example : her…" at bounding box center [521, 302] width 318 height 188
click at [829, 218] on div "# Move towards the gem. # Don’t touch the spikes! # Type your code below and cl…" at bounding box center [912, 204] width 319 height 355
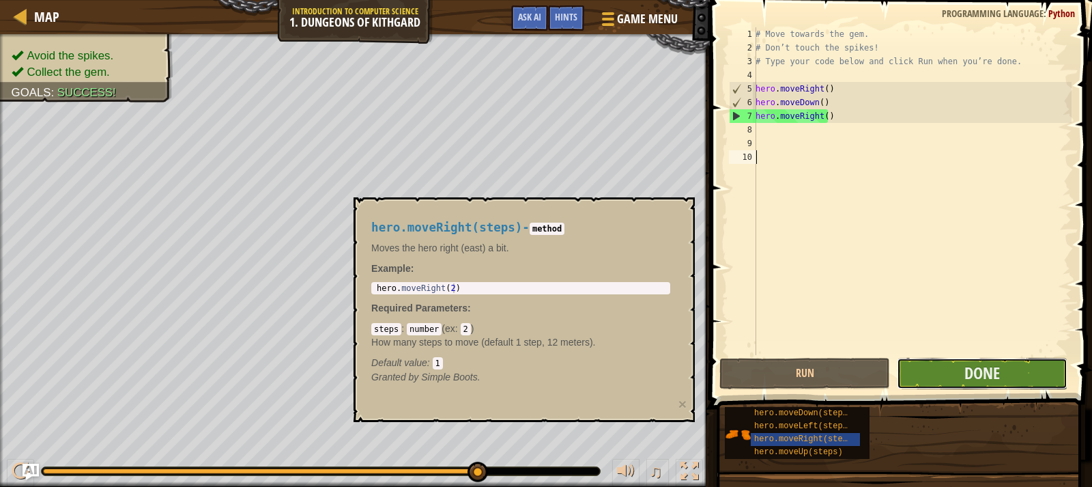
click at [955, 379] on button "Done" at bounding box center [982, 373] width 171 height 31
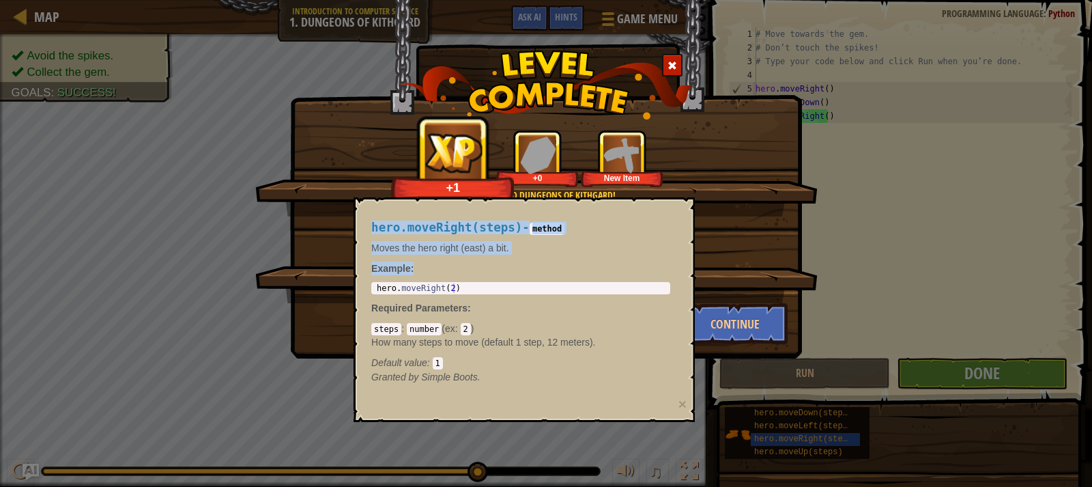
drag, startPoint x: 645, startPoint y: 255, endPoint x: 304, endPoint y: 261, distance: 340.6
click at [303, 1] on body "Map Introduction to Computer Science 1. Dungeons of Kithgard Game Menu Done Hin…" at bounding box center [546, 0] width 1092 height 1
click at [537, 245] on p "Moves the hero right (east) a bit." at bounding box center [520, 248] width 299 height 14
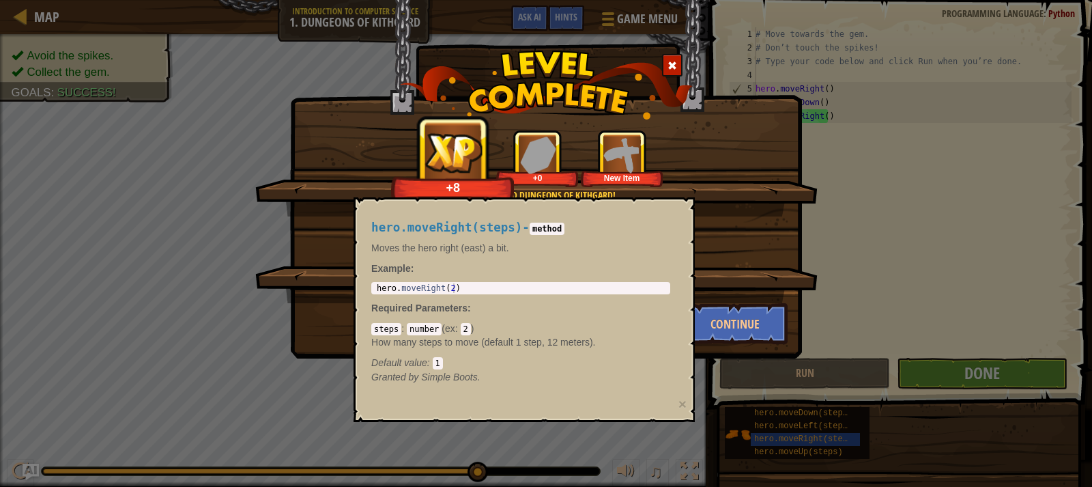
click at [537, 245] on p "Moves the hero right (east) a bit." at bounding box center [520, 248] width 299 height 14
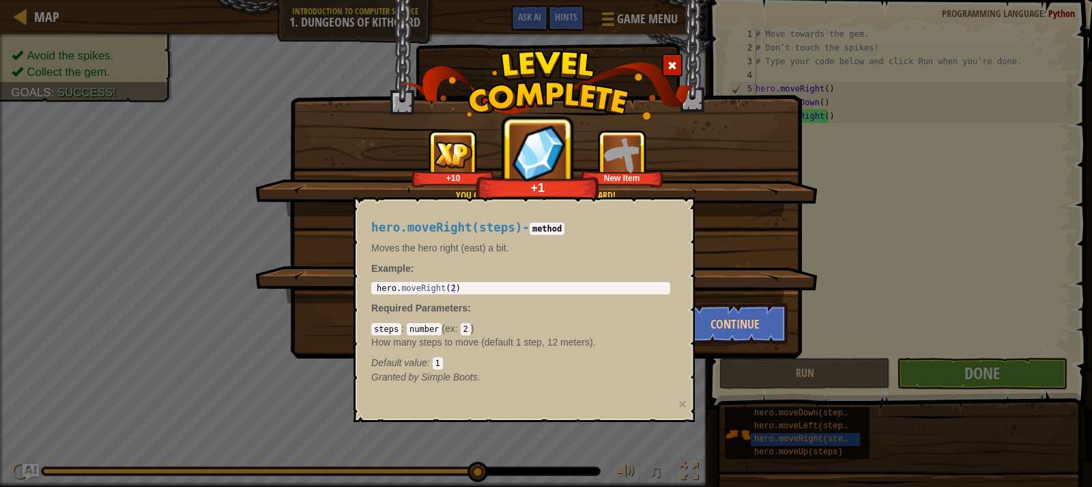
drag, startPoint x: 522, startPoint y: 301, endPoint x: 513, endPoint y: 304, distance: 9.9
click at [521, 301] on p "Required Parameters :" at bounding box center [520, 308] width 299 height 14
drag, startPoint x: 457, startPoint y: 359, endPoint x: 386, endPoint y: 381, distance: 75.1
click at [386, 381] on div "hero.moveRight(steps) - method Moves the hero right (east) a bit. Example : her…" at bounding box center [521, 302] width 318 height 188
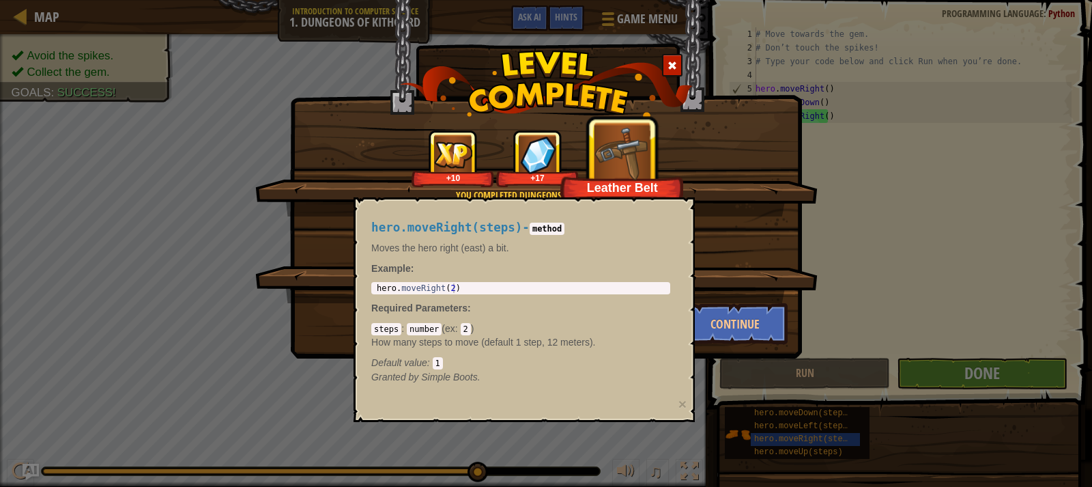
click at [521, 392] on div "hero.moveRight(steps) - method Moves the hero right (east) a bit. Example : her…" at bounding box center [521, 302] width 318 height 188
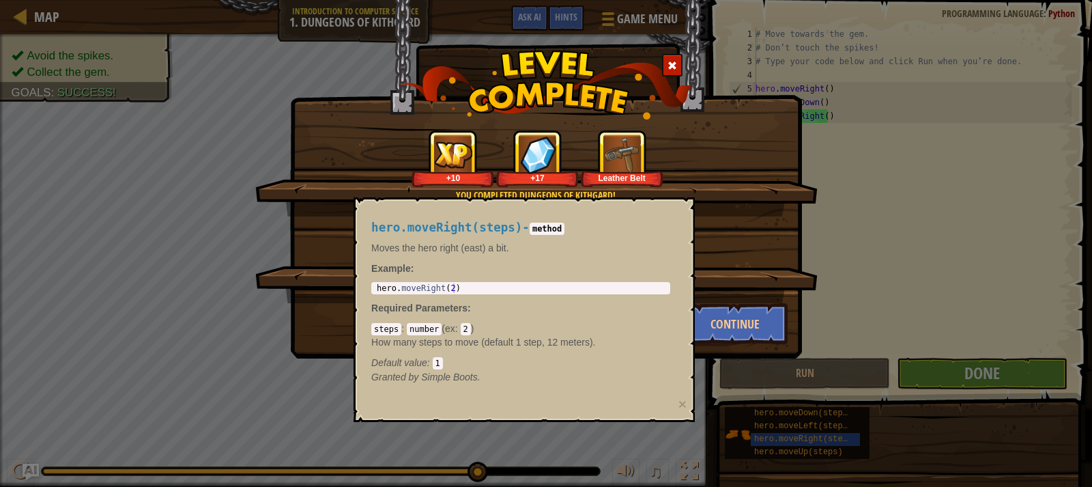
click at [665, 72] on div at bounding box center [672, 65] width 20 height 23
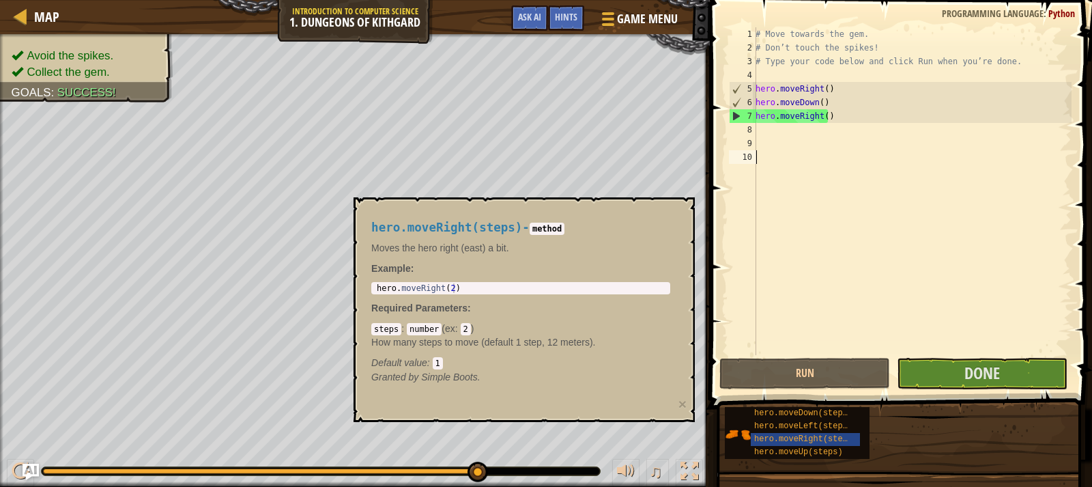
click at [609, 295] on div "hero.moveRight(steps) - method Moves the hero right (east) a bit. Example : her…" at bounding box center [521, 302] width 318 height 188
click at [738, 289] on div "Map Introduction to Computer Science 1. Dungeons of Kithgard Game Menu Done Hin…" at bounding box center [546, 243] width 1092 height 487
click at [952, 379] on button "Done" at bounding box center [982, 373] width 171 height 31
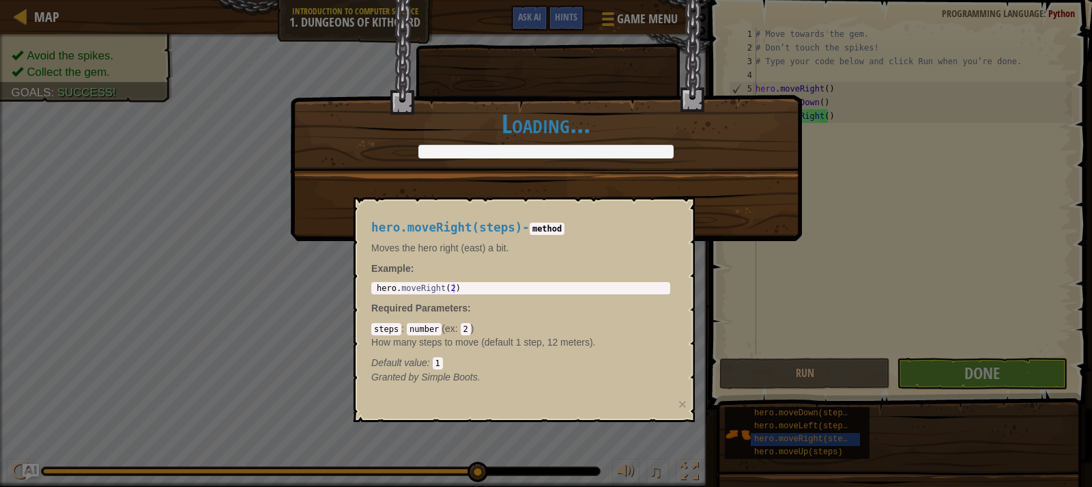
click at [547, 99] on div "You completed Dungeons of Kithgard! +0 +0 New Item Clean code: no code errors o…" at bounding box center [546, 85] width 512 height 173
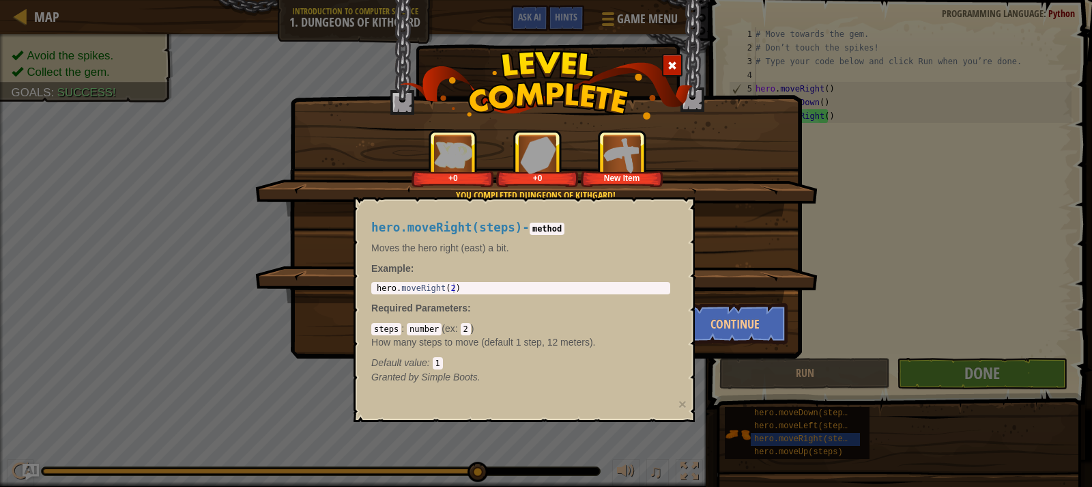
click at [664, 59] on div at bounding box center [672, 65] width 20 height 23
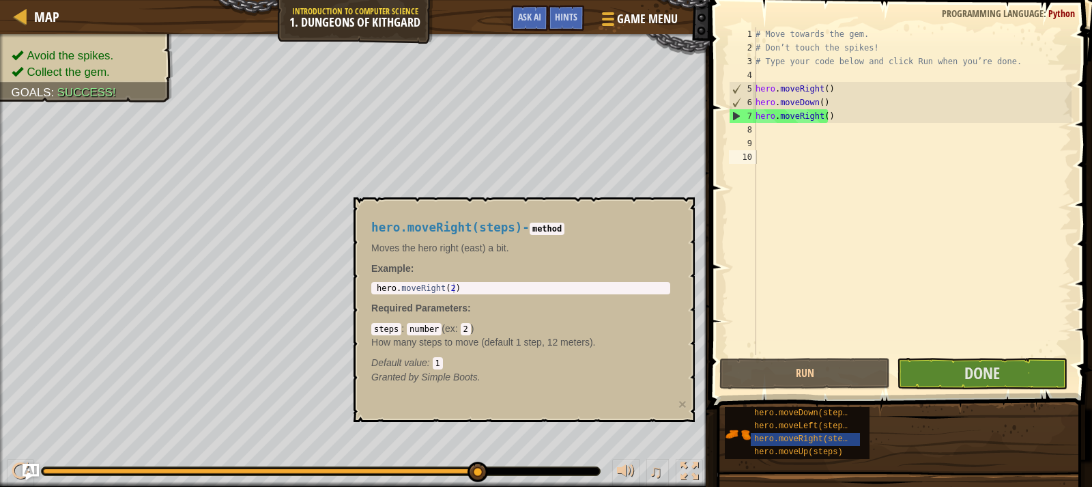
click at [458, 364] on div "Default value : 1" at bounding box center [520, 363] width 299 height 14
click at [484, 286] on div "hero . moveRight ( 2 )" at bounding box center [520, 297] width 293 height 29
drag, startPoint x: 534, startPoint y: 219, endPoint x: 586, endPoint y: 230, distance: 53.0
click at [586, 230] on div "hero.moveRight(steps) - method Moves the hero right (east) a bit. Example : her…" at bounding box center [521, 302] width 318 height 188
click at [433, 355] on div "steps : number ( ex : 2 ) How many steps to move (default 1 step, 12 meters). D…" at bounding box center [520, 345] width 299 height 48
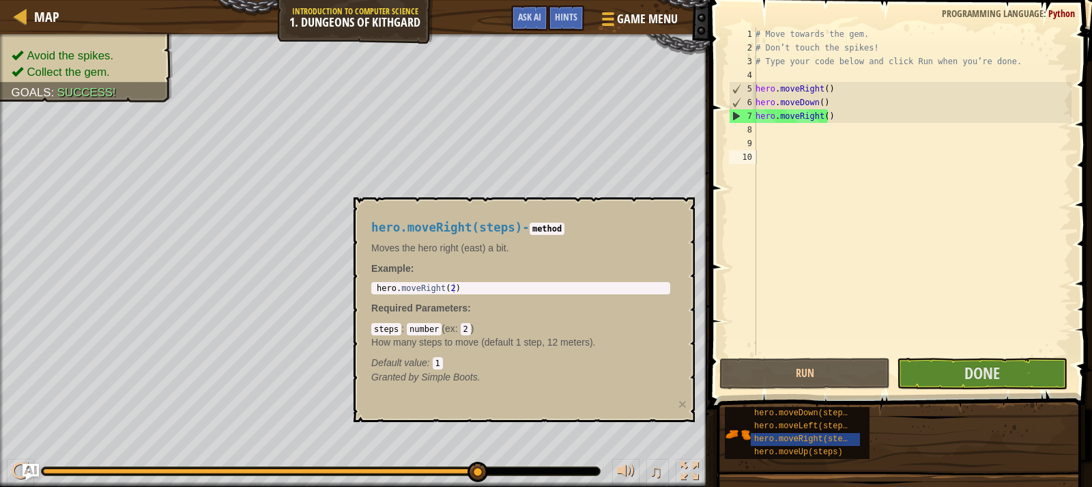
click at [442, 358] on code "1" at bounding box center [438, 363] width 10 height 12
click at [466, 334] on code "2" at bounding box center [466, 329] width 10 height 12
click at [489, 293] on div "hero.moveRight(2) 1 hero . moveRight ( 2 ) הההההההההההההההההההההההההההההההההההה…" at bounding box center [520, 288] width 299 height 12
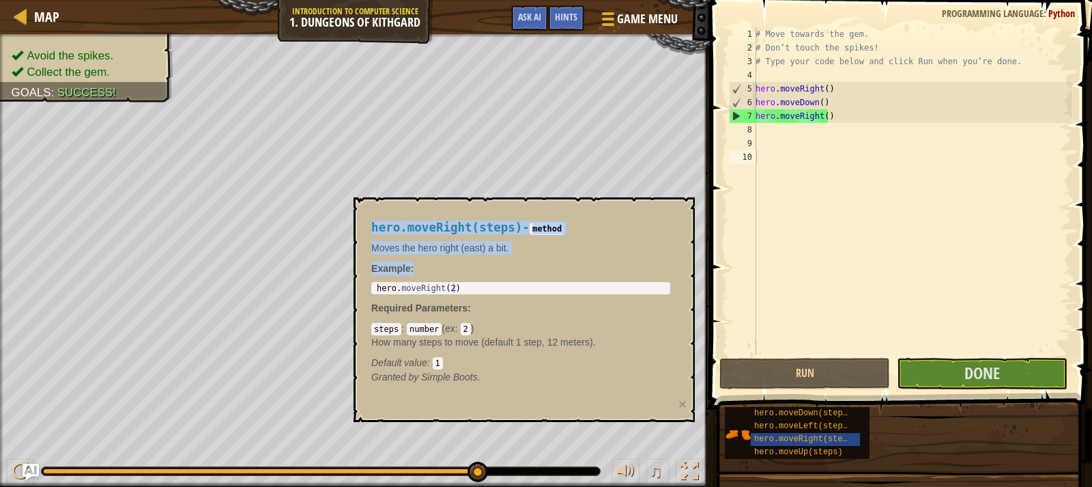
click at [272, 0] on body "Map Introduction to Computer Science 1. Dungeons of Kithgard Game Menu Done Hin…" at bounding box center [546, 0] width 1092 height 0
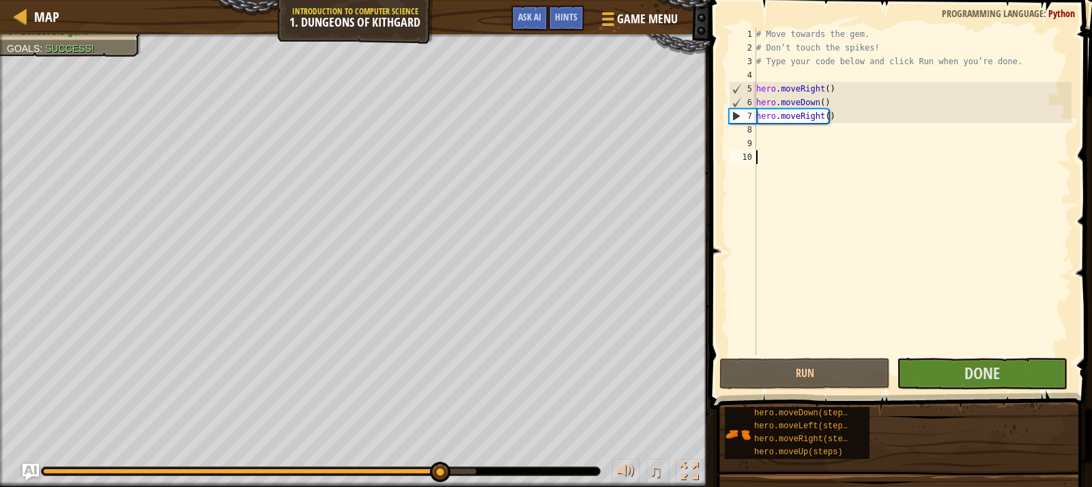
click at [805, 137] on div "# Move towards the gem. # Don’t touch the spikes! # Type your code below and cl…" at bounding box center [912, 204] width 318 height 355
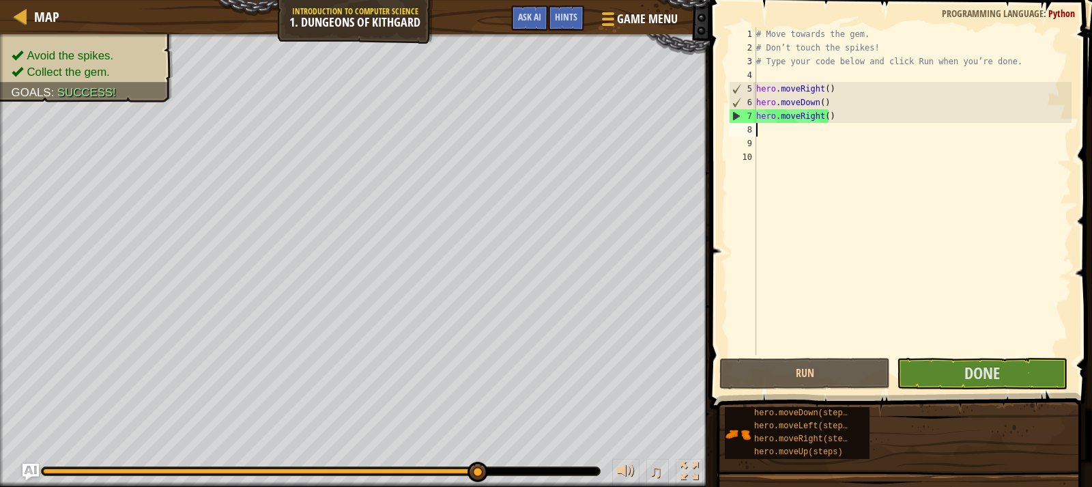
click at [806, 130] on div "# Move towards the gem. # Don’t touch the spikes! # Type your code below and cl…" at bounding box center [912, 204] width 318 height 355
type textarea "he"
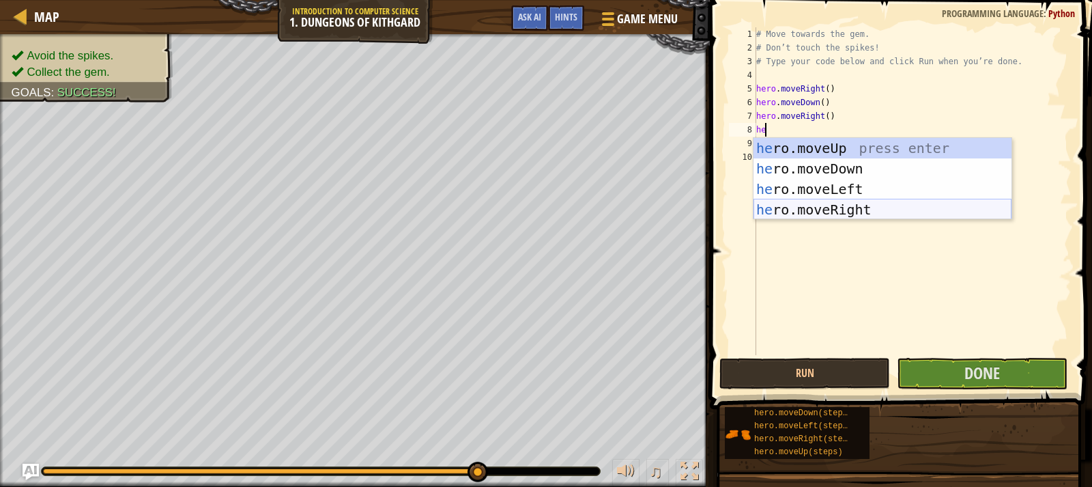
click at [858, 204] on div "he ro.moveUp press enter he ro.moveDown press enter he ro.moveLeft press enter …" at bounding box center [882, 199] width 258 height 123
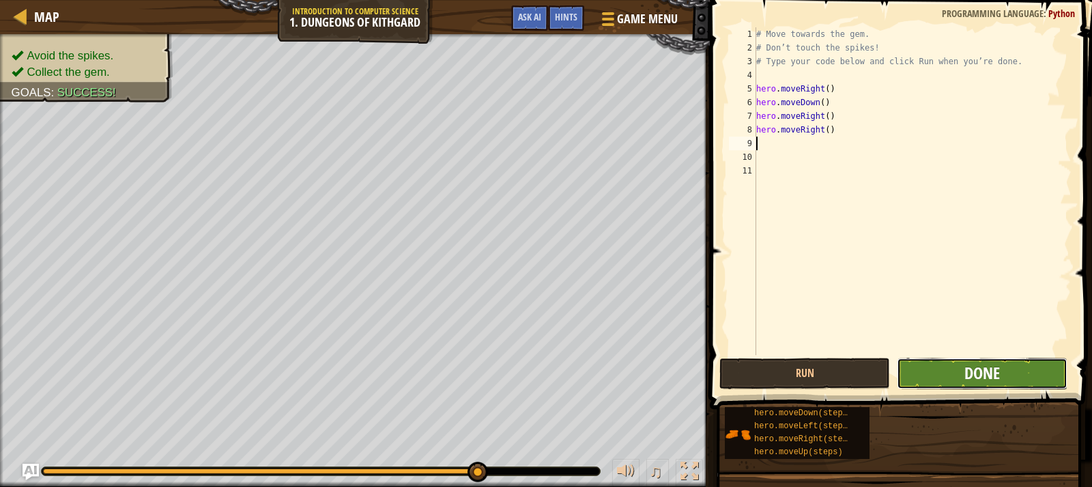
click at [968, 368] on span "Done" at bounding box center [981, 373] width 35 height 22
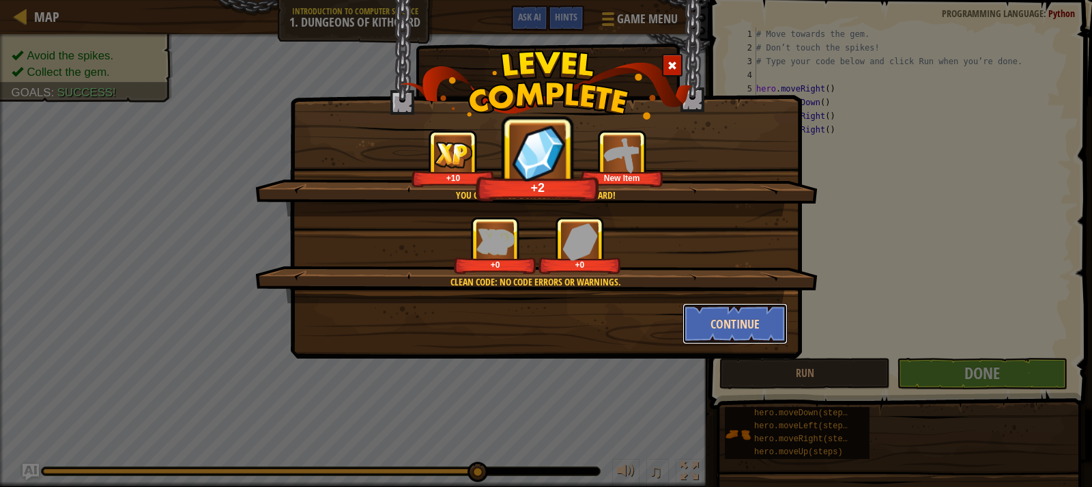
click at [734, 316] on button "Continue" at bounding box center [735, 323] width 106 height 41
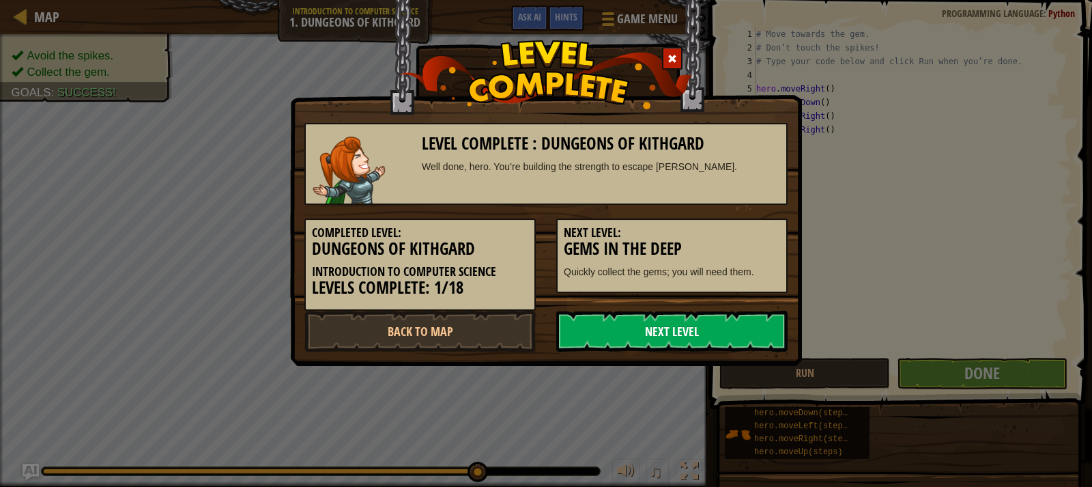
click at [710, 332] on link "Next Level" at bounding box center [671, 331] width 231 height 41
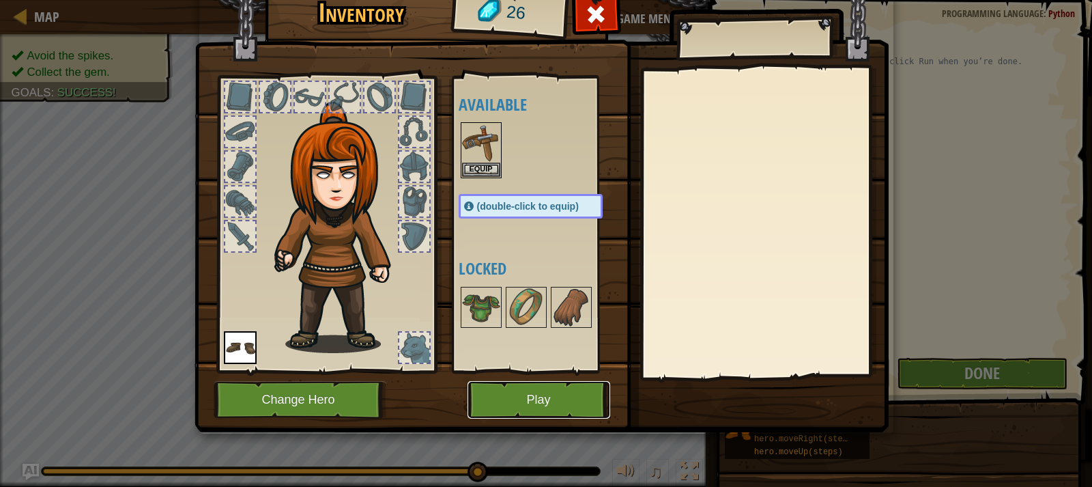
click at [555, 398] on button "Play" at bounding box center [538, 400] width 143 height 38
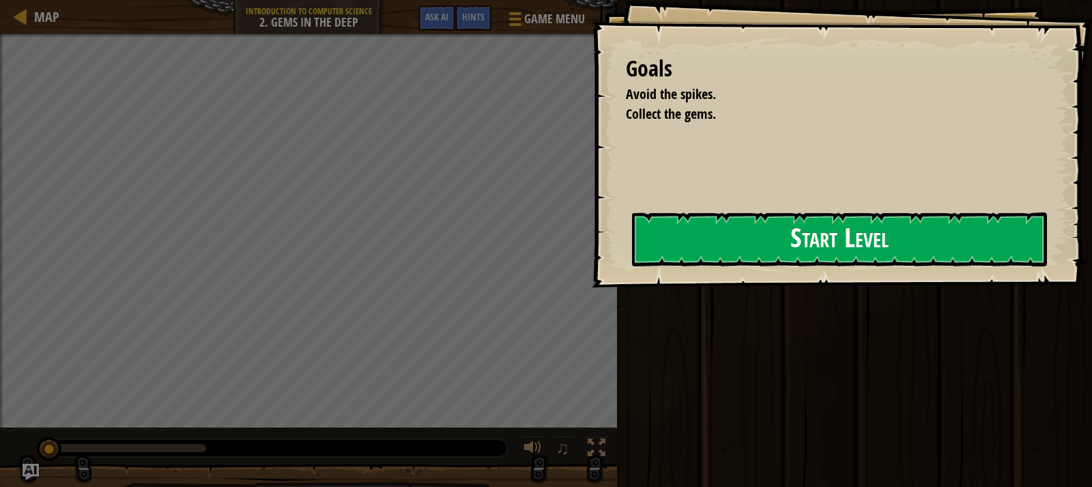
click at [743, 246] on button "Start Level" at bounding box center [839, 239] width 415 height 54
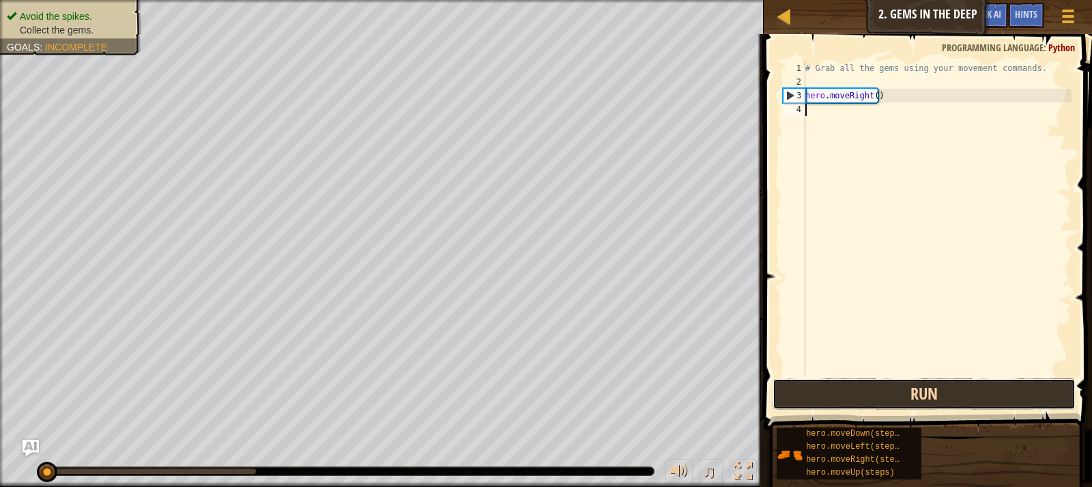
click at [871, 394] on button "Run" at bounding box center [924, 393] width 303 height 31
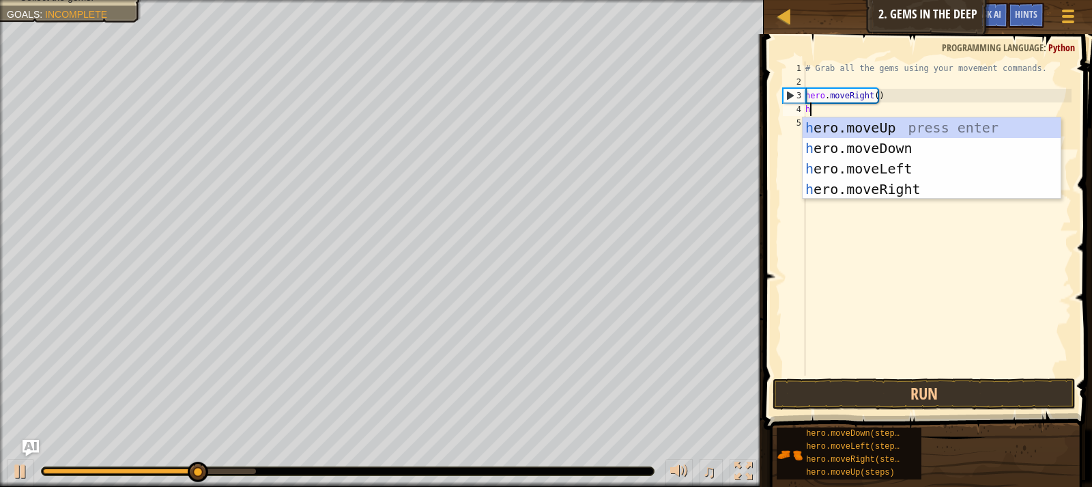
scroll to position [6, 0]
type textarea "hero"
click at [879, 148] on div "hero .moveUp press enter hero .moveDown press enter hero .moveLeft press enter …" at bounding box center [932, 178] width 258 height 123
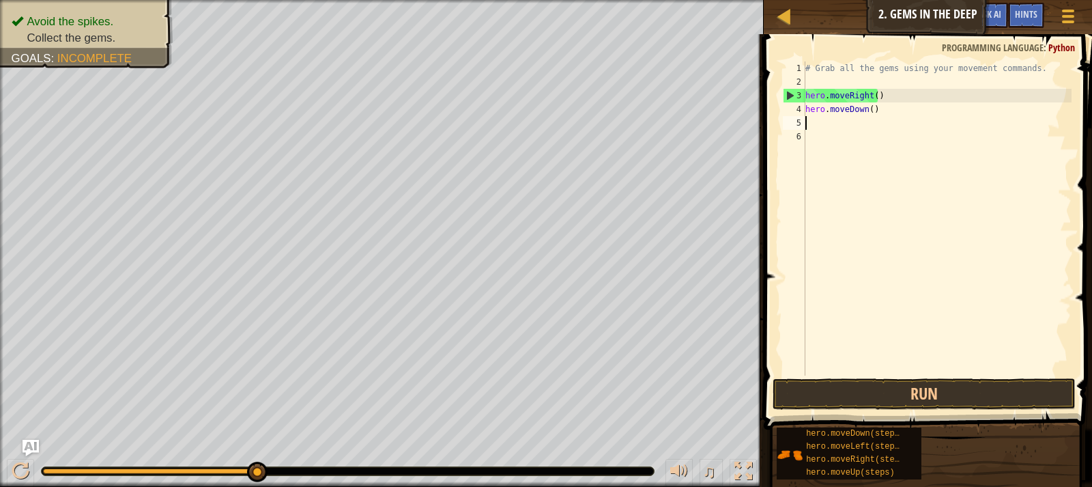
scroll to position [6, 0]
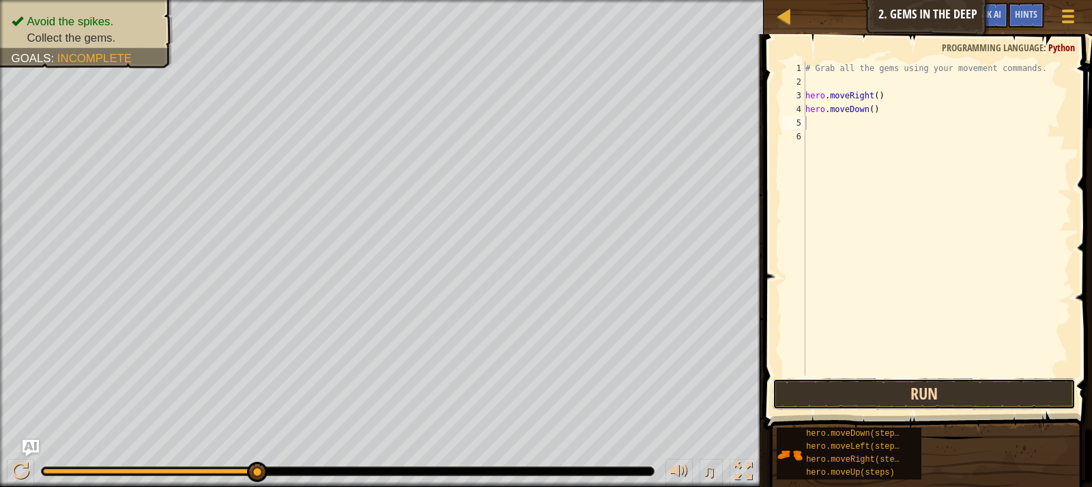
click at [857, 390] on button "Run" at bounding box center [924, 393] width 303 height 31
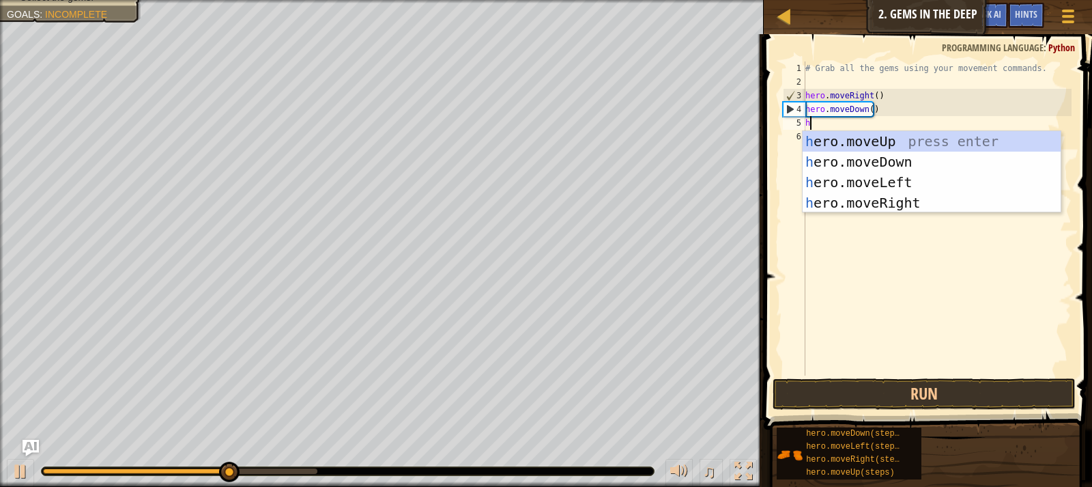
type textarea "her"
click at [886, 136] on div "her o.moveUp press enter her o.moveDown press enter her o.moveLeft press enter …" at bounding box center [932, 192] width 258 height 123
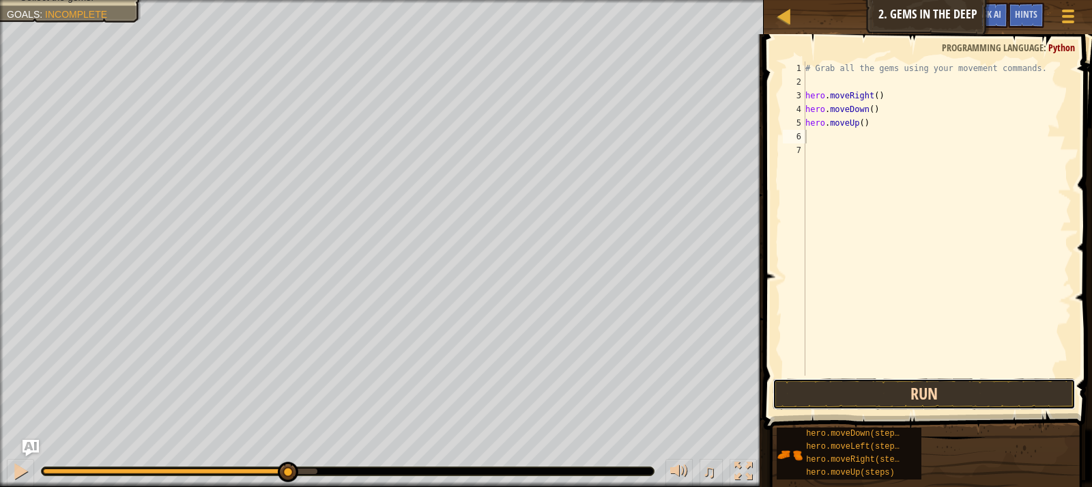
click at [908, 392] on button "Run" at bounding box center [924, 393] width 303 height 31
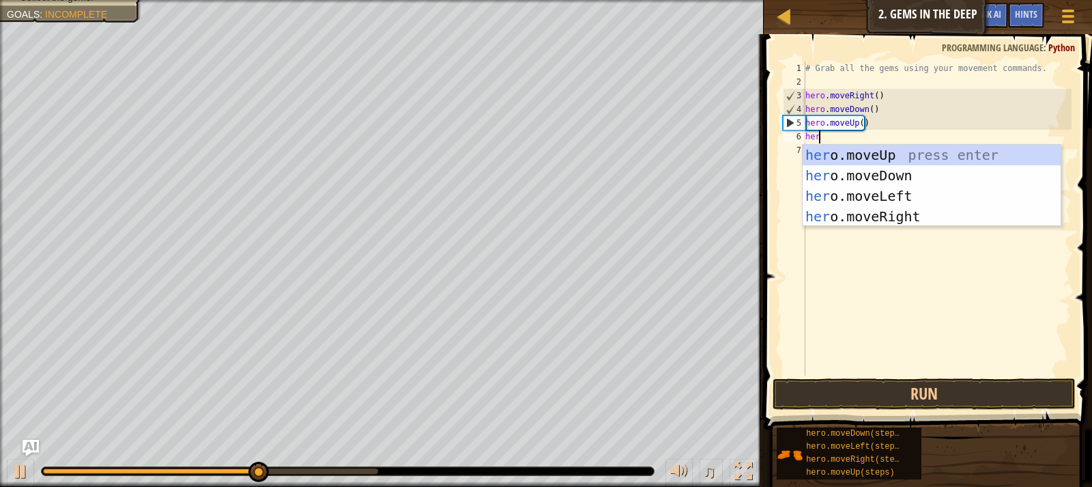
type textarea "hero"
click at [880, 154] on div "hero .moveUp press enter hero .moveDown press enter hero .moveLeft press enter …" at bounding box center [932, 206] width 258 height 123
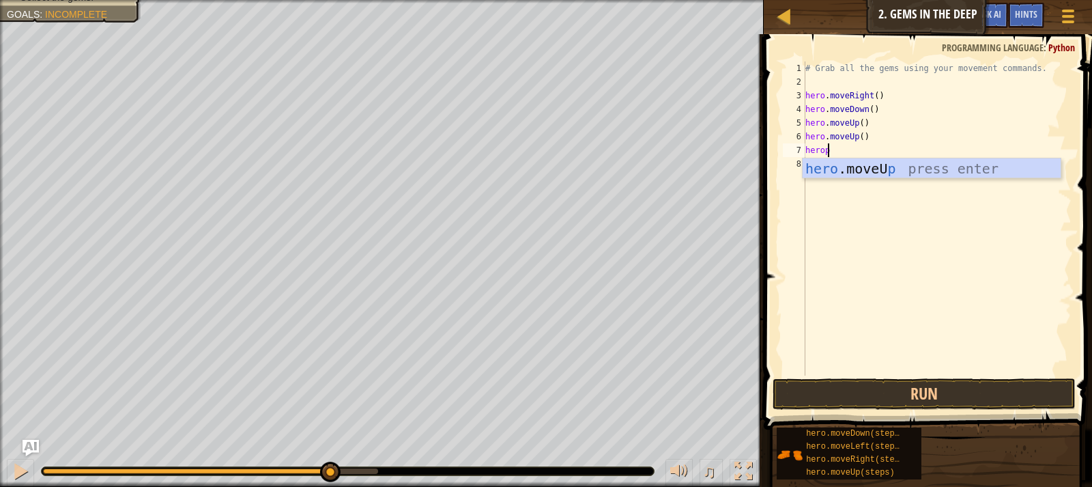
type textarea "hero"
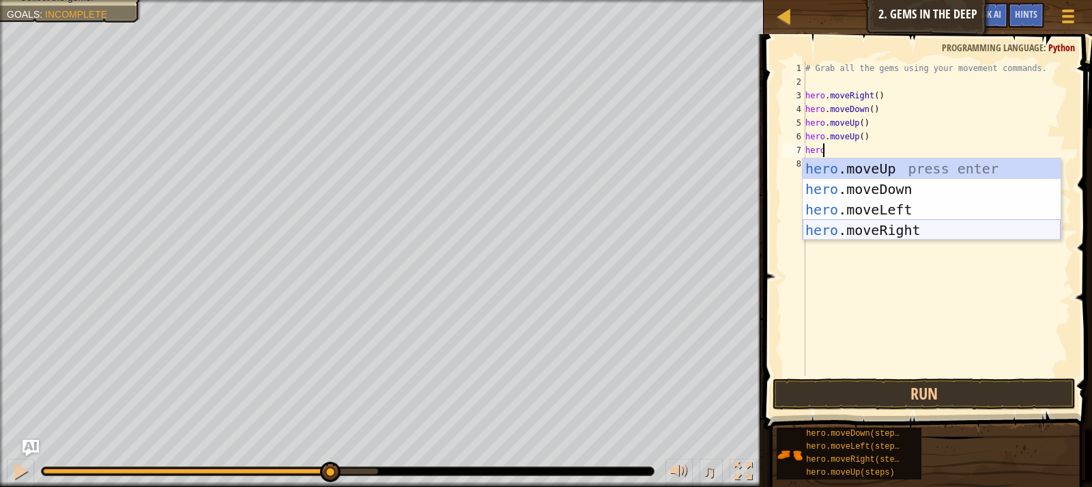
click at [877, 235] on div "hero .moveUp press enter hero .moveDown press enter hero .moveLeft press enter …" at bounding box center [932, 219] width 258 height 123
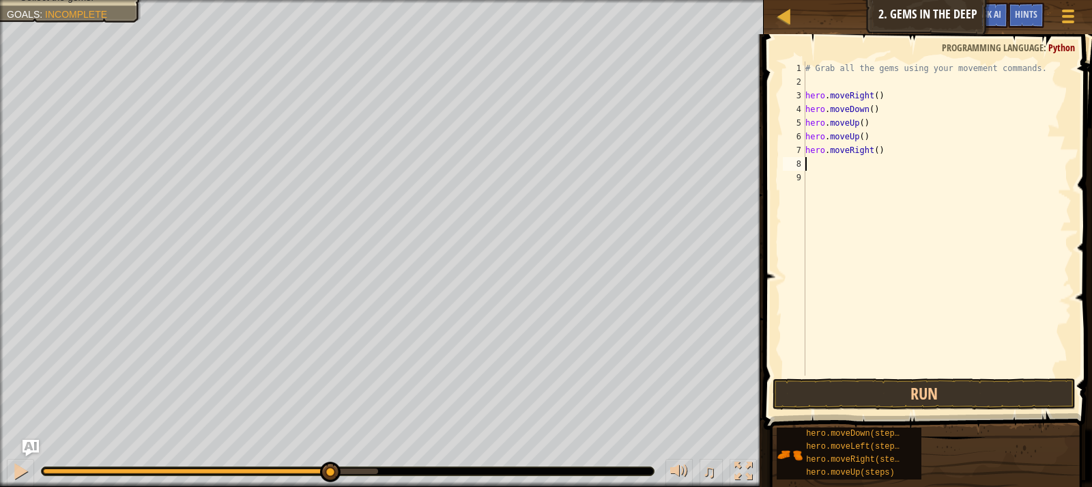
scroll to position [6, 0]
click at [842, 393] on button "Run" at bounding box center [924, 393] width 303 height 31
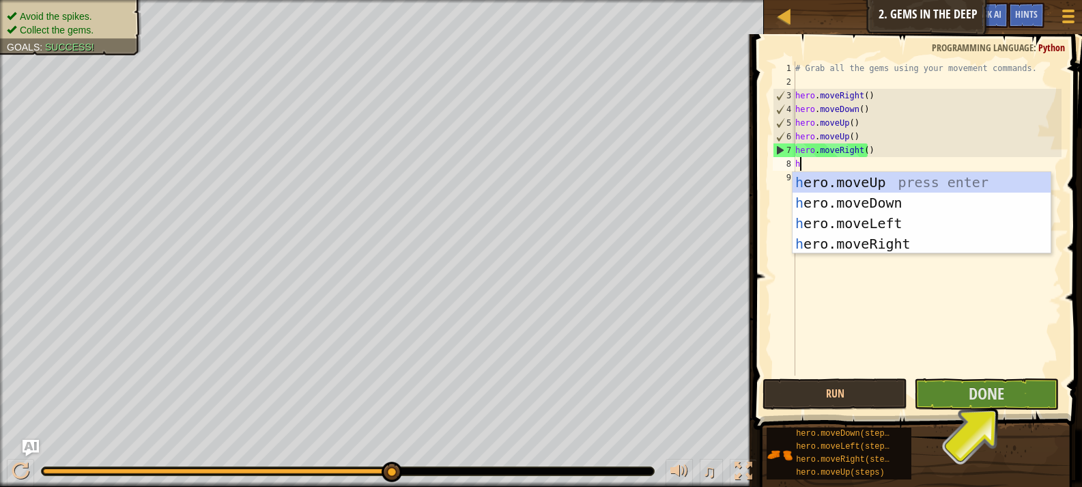
type textarea "her"
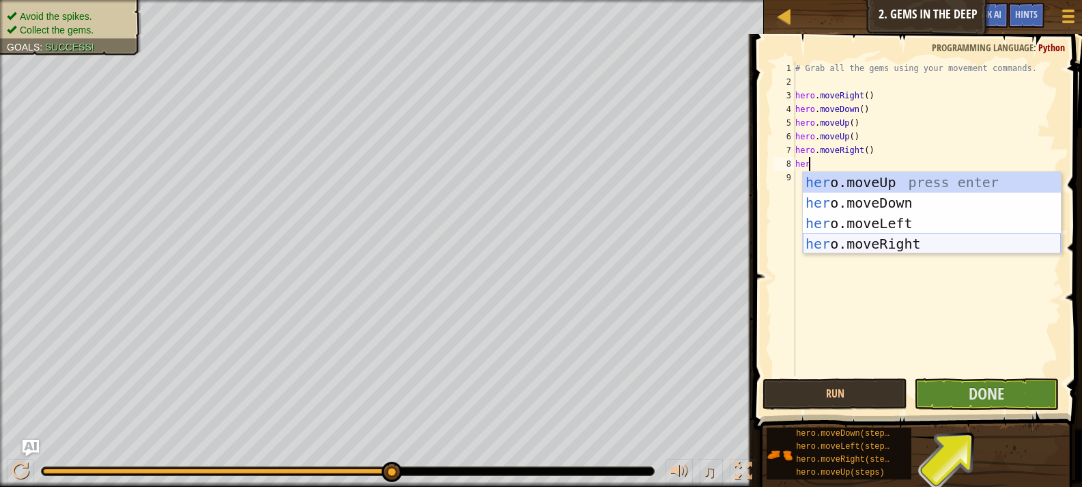
click at [828, 240] on div "her o.moveUp press enter her o.moveDown press enter her o.moveLeft press enter …" at bounding box center [932, 233] width 258 height 123
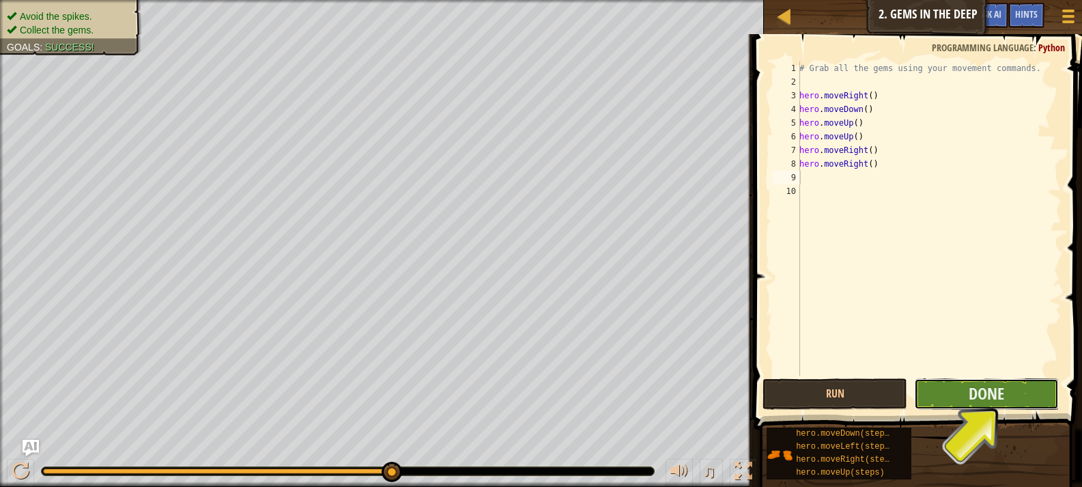
click at [1015, 403] on button "Done" at bounding box center [986, 393] width 145 height 31
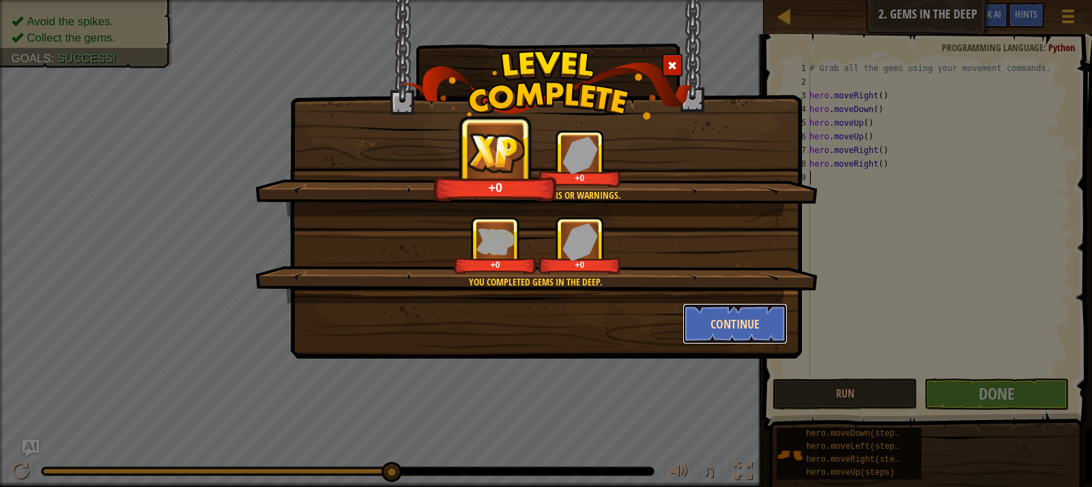
click at [732, 343] on button "Continue" at bounding box center [735, 323] width 106 height 41
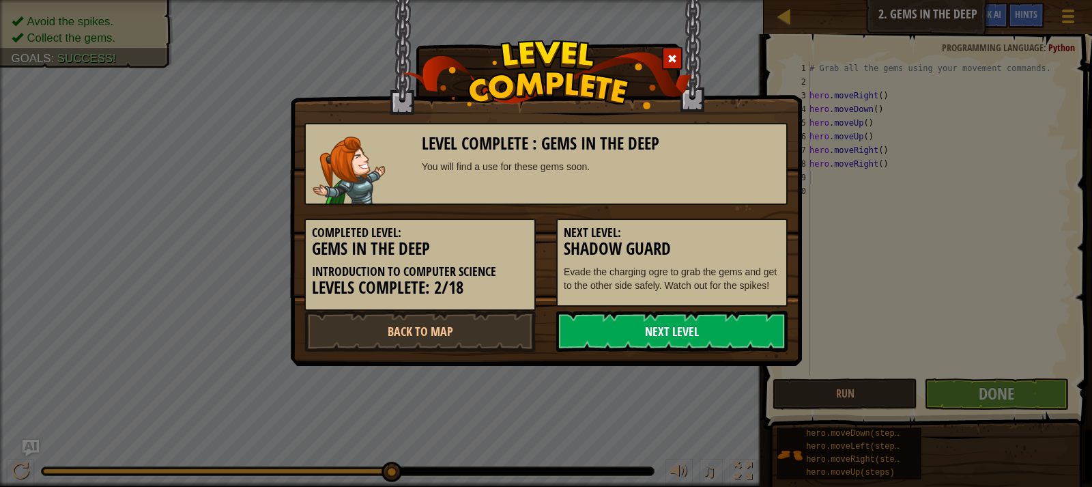
click at [697, 342] on link "Next Level" at bounding box center [671, 331] width 231 height 41
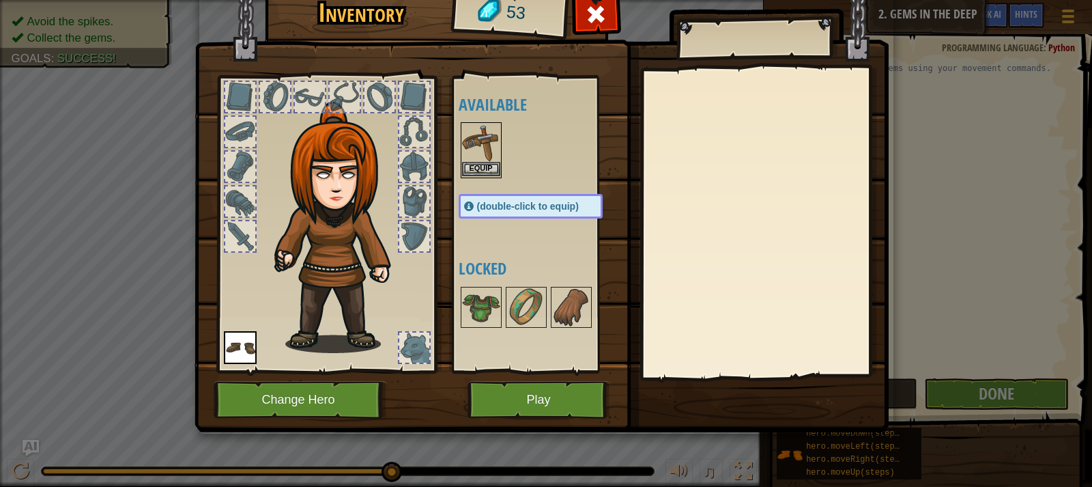
click at [487, 150] on img at bounding box center [481, 143] width 38 height 38
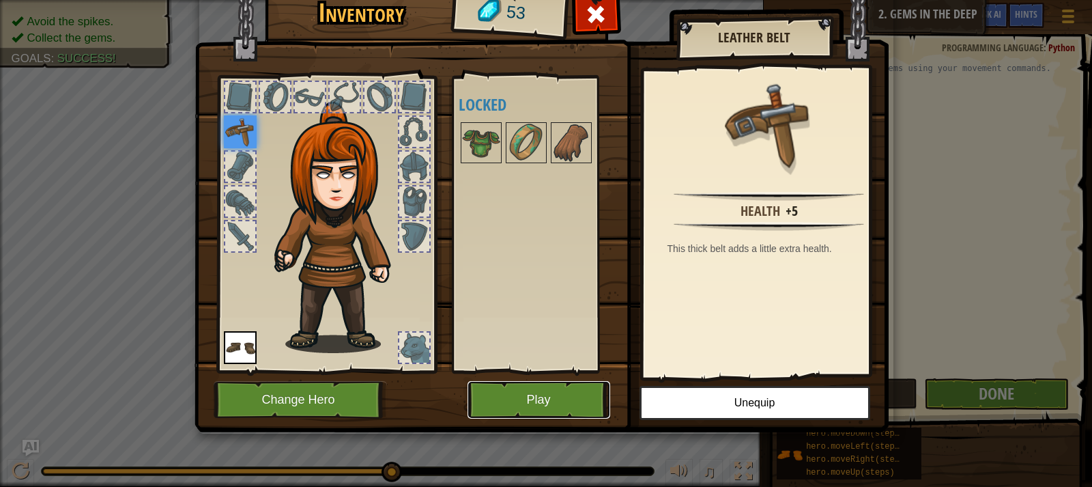
click at [574, 401] on button "Play" at bounding box center [538, 400] width 143 height 38
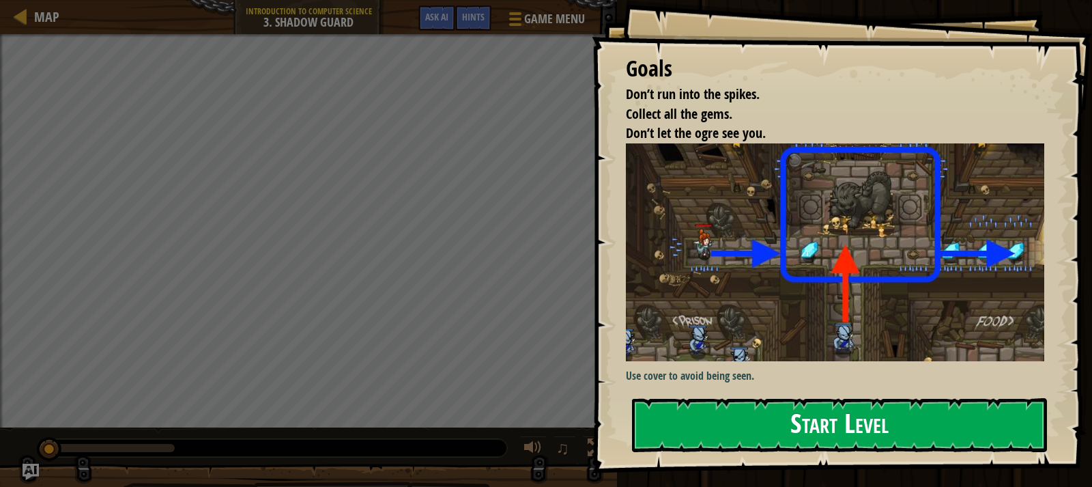
click at [702, 408] on button "Start Level" at bounding box center [839, 425] width 415 height 54
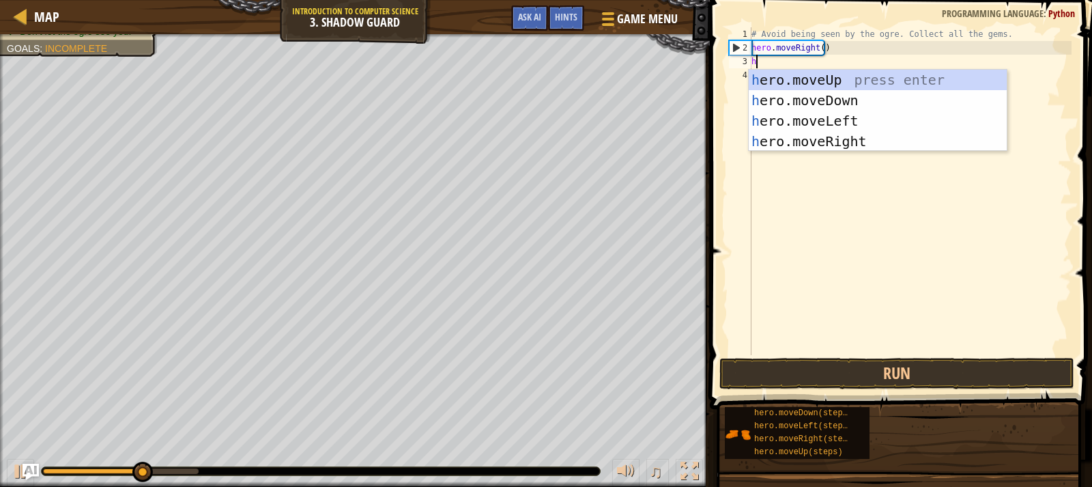
scroll to position [6, 0]
type textarea "her"
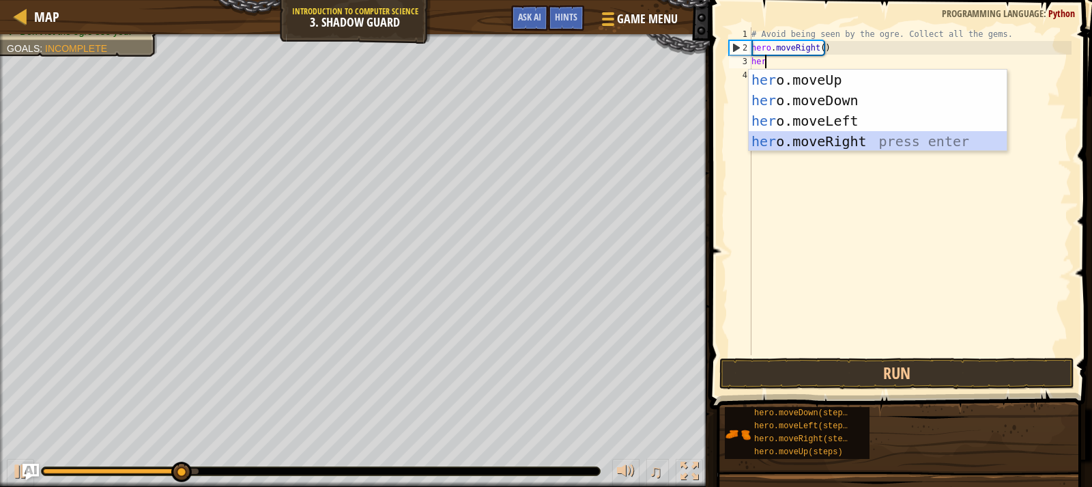
click at [818, 145] on div "her o.moveUp press enter her o.moveDown press enter her o.moveLeft press enter …" at bounding box center [878, 131] width 258 height 123
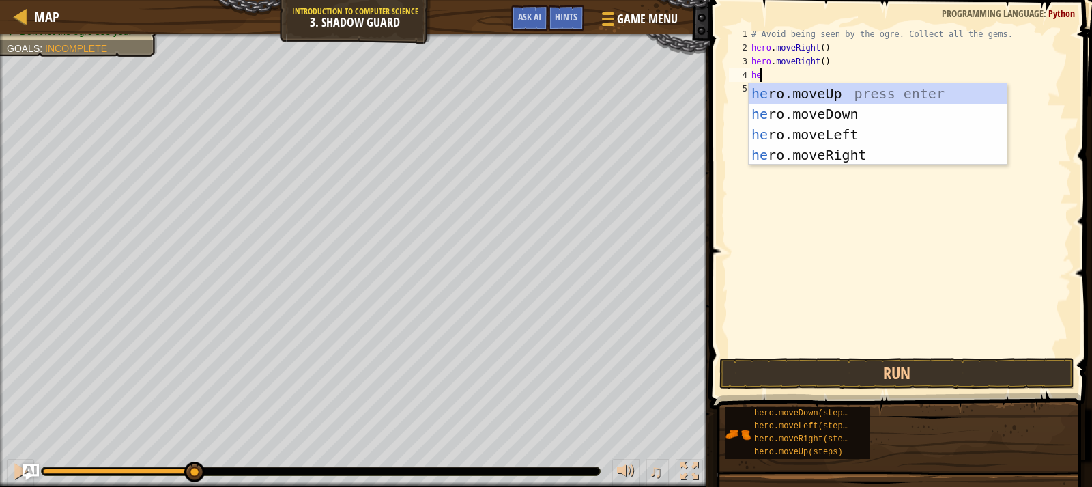
type textarea "her"
click at [836, 147] on div "her o.moveUp press enter her o.moveDown press enter her o.moveLeft press enter …" at bounding box center [878, 144] width 258 height 123
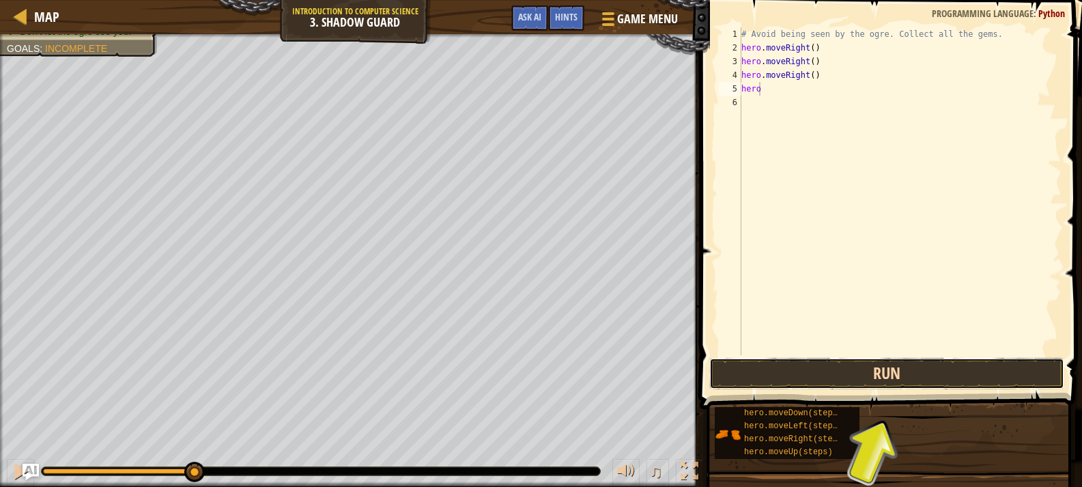
click at [854, 374] on button "Run" at bounding box center [886, 373] width 355 height 31
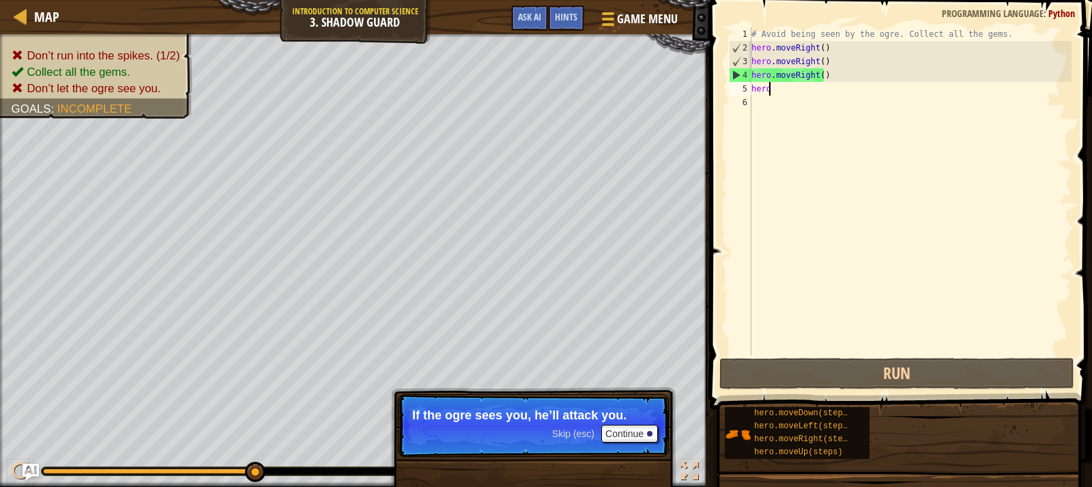
type textarea "hero."
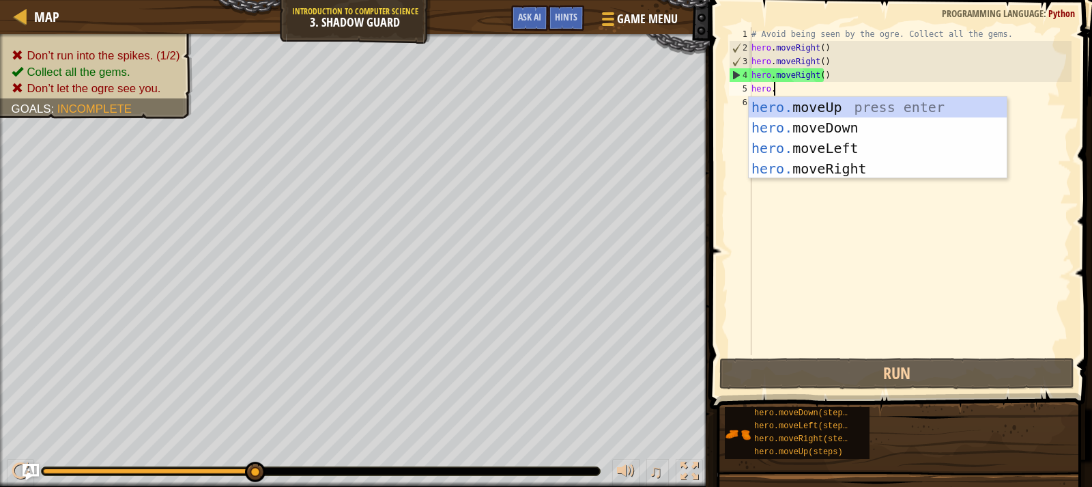
scroll to position [6, 1]
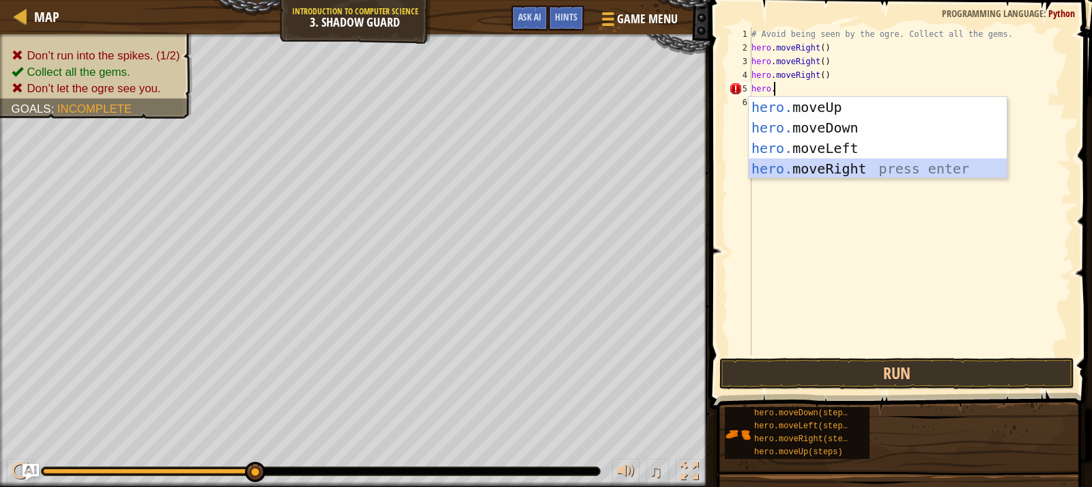
click at [845, 164] on div "hero. moveUp press enter hero. moveDown press enter hero. moveLeft press enter …" at bounding box center [878, 158] width 258 height 123
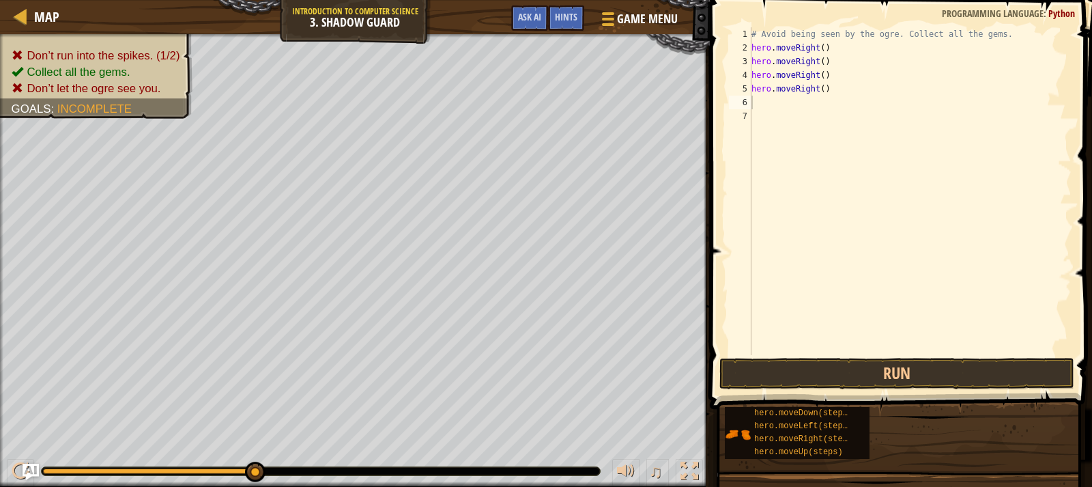
click at [817, 392] on span at bounding box center [902, 184] width 393 height 449
click at [820, 377] on button "Run" at bounding box center [896, 373] width 355 height 31
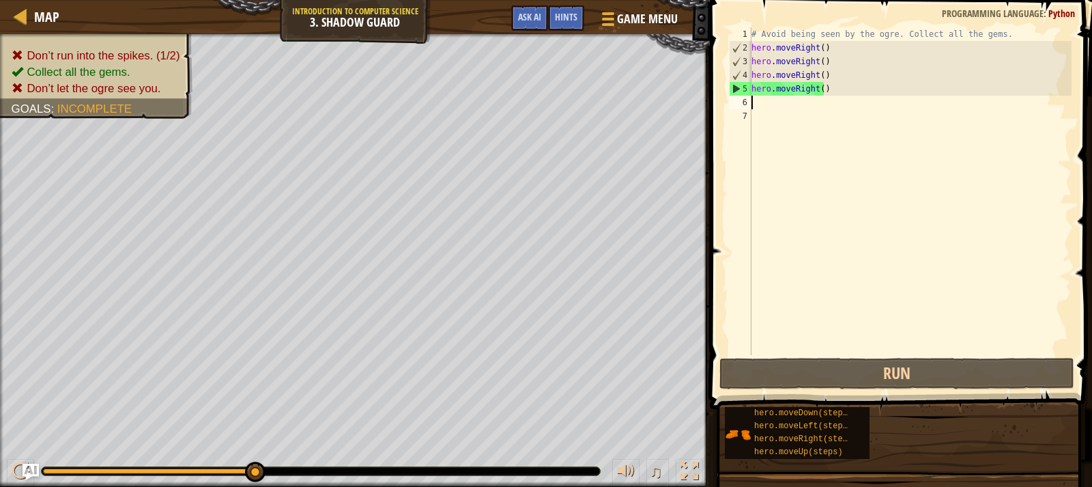
drag, startPoint x: 854, startPoint y: 100, endPoint x: 795, endPoint y: 100, distance: 59.4
click at [795, 100] on div "# Avoid being seen by the ogre. Collect all the gems. hero . moveRight ( ) hero…" at bounding box center [910, 204] width 323 height 355
click at [811, 89] on div "# Avoid being seen by the ogre. Collect all the gems. hero . moveRight ( ) hero…" at bounding box center [910, 204] width 323 height 355
click at [820, 86] on div "# Avoid being seen by the ogre. Collect all the gems. hero . moveRight ( ) hero…" at bounding box center [910, 204] width 323 height 355
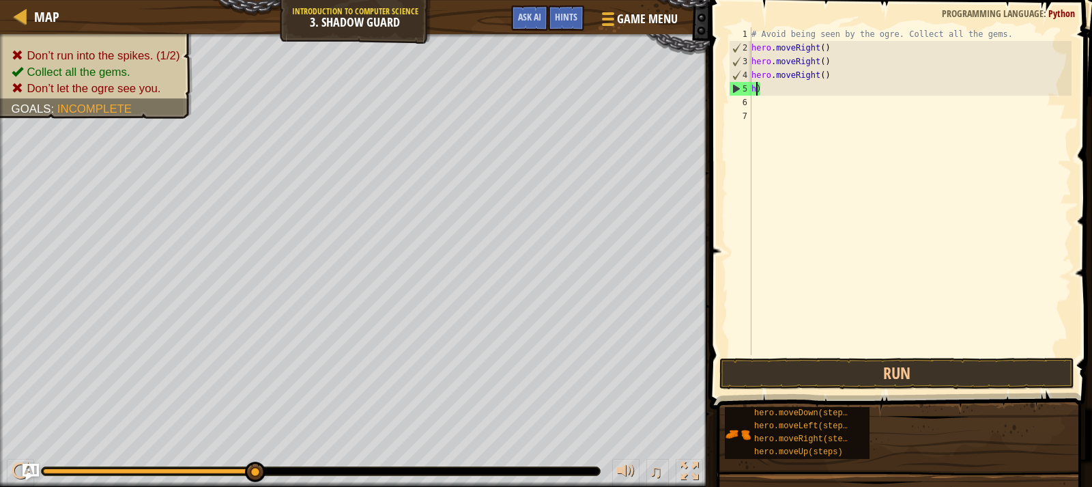
type textarea ")"
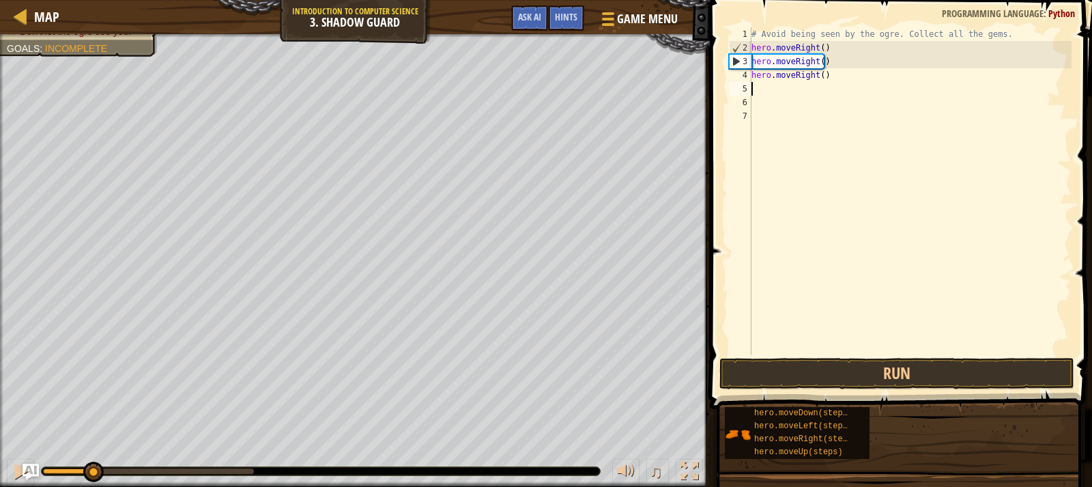
click at [76, 444] on div "Don’t run into the spikes. (1/2) Collect all the gems. Don’t let the ogre see y…" at bounding box center [546, 260] width 1092 height 452
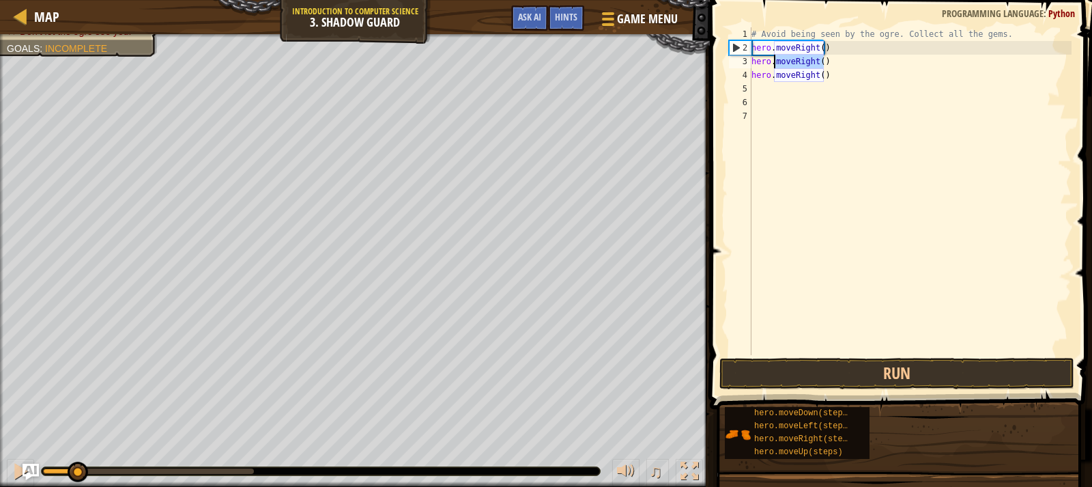
drag, startPoint x: 829, startPoint y: 64, endPoint x: 773, endPoint y: 66, distance: 56.0
click at [773, 66] on div "# Avoid being seen by the ogre. Collect all the gems. hero . moveRight ( ) hero…" at bounding box center [910, 204] width 323 height 355
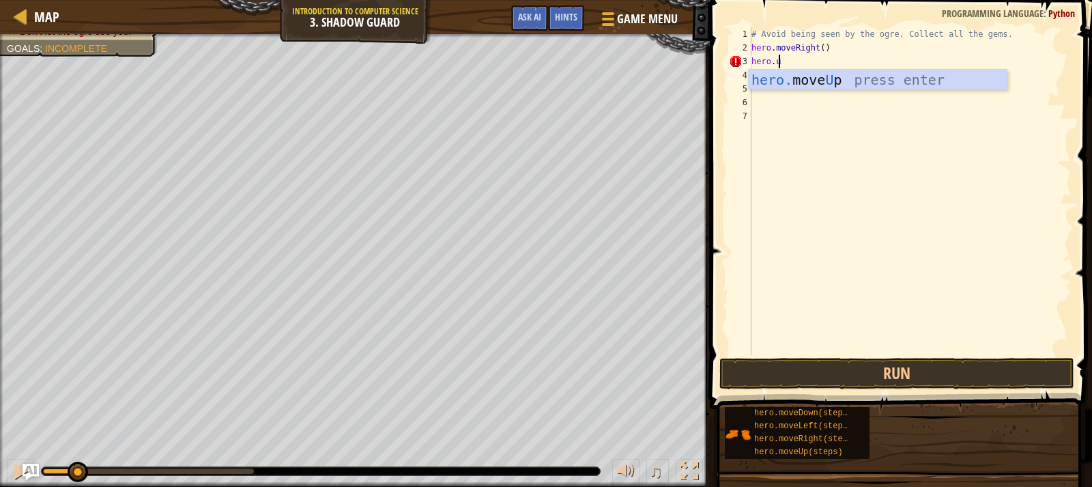
type textarea "hero.u"
click at [797, 80] on div "hero. move U p press enter" at bounding box center [878, 100] width 258 height 61
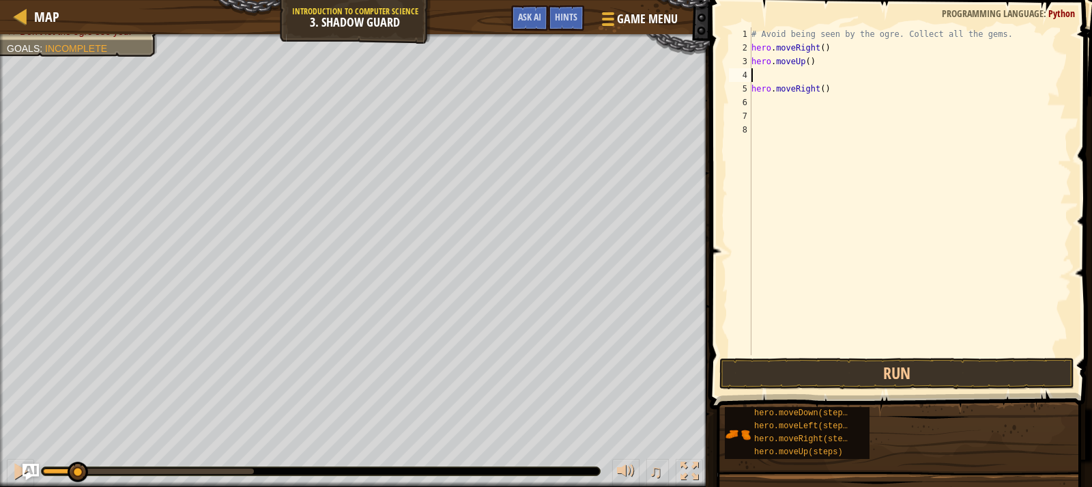
type textarea "hero.moveUp()"
click at [785, 93] on div "# Avoid being seen by the ogre. Collect all the gems. hero . moveRight ( ) hero…" at bounding box center [910, 204] width 323 height 355
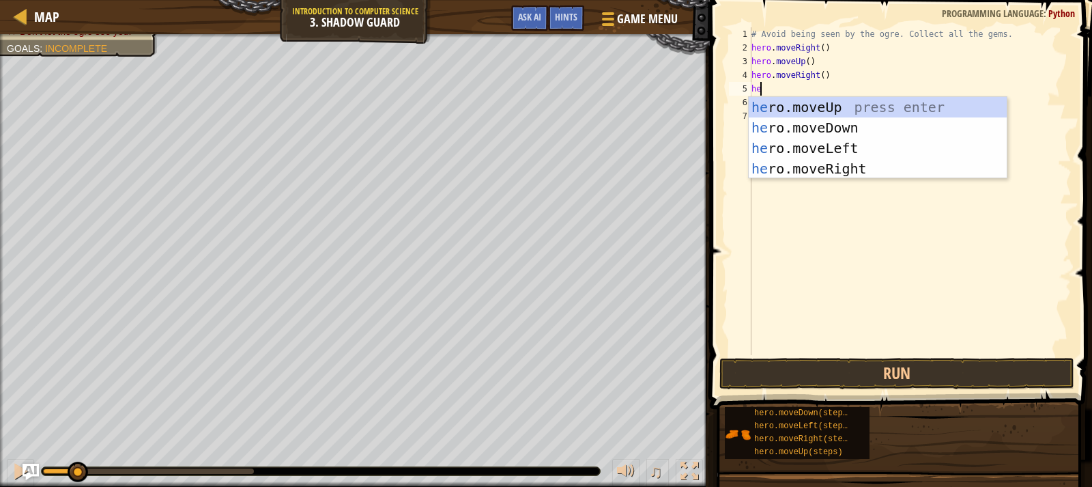
scroll to position [6, 1]
type textarea "hero"
click at [803, 126] on div "hero .moveUp press enter hero .moveDown press enter hero .moveLeft press enter …" at bounding box center [878, 158] width 258 height 123
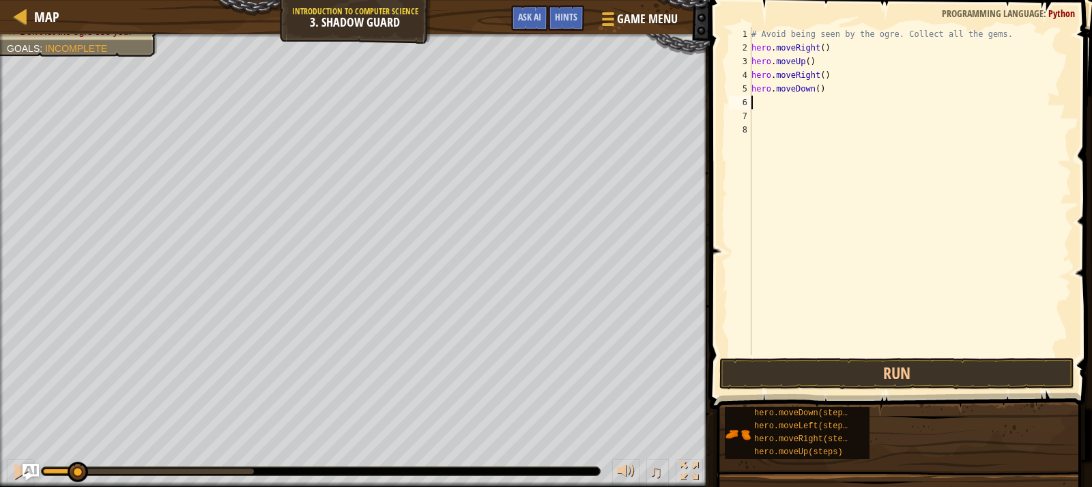
scroll to position [6, 0]
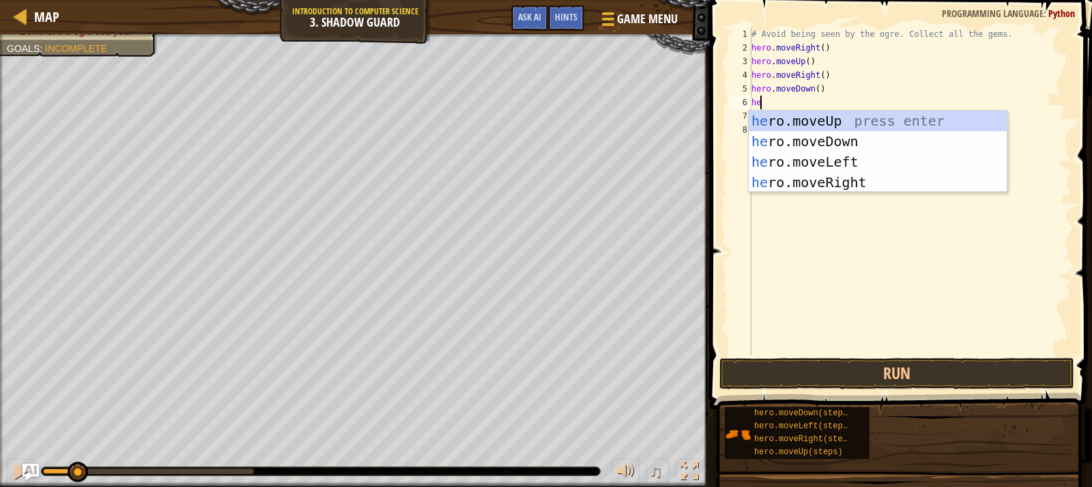
type textarea "her"
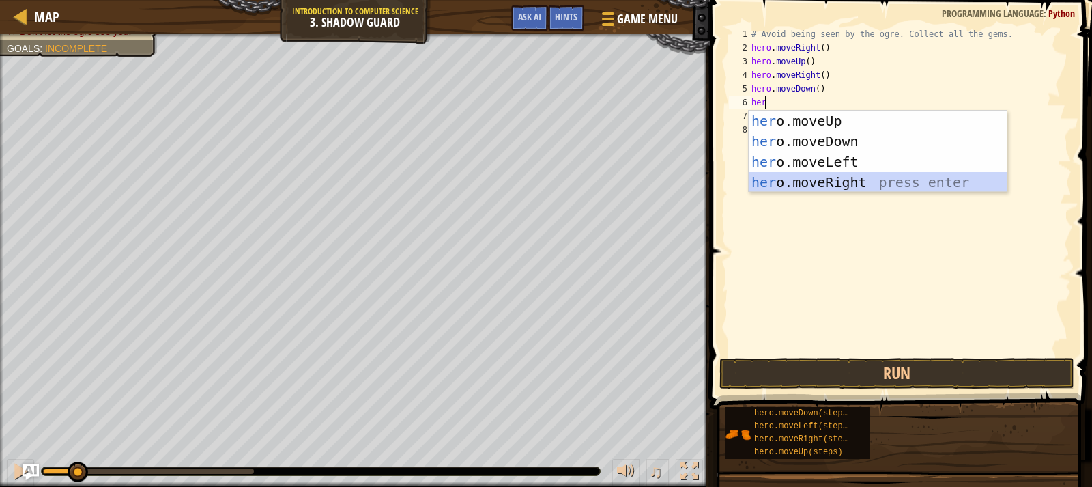
click at [817, 183] on div "her o.moveUp press enter her o.moveDown press enter her o.moveLeft press enter …" at bounding box center [878, 172] width 258 height 123
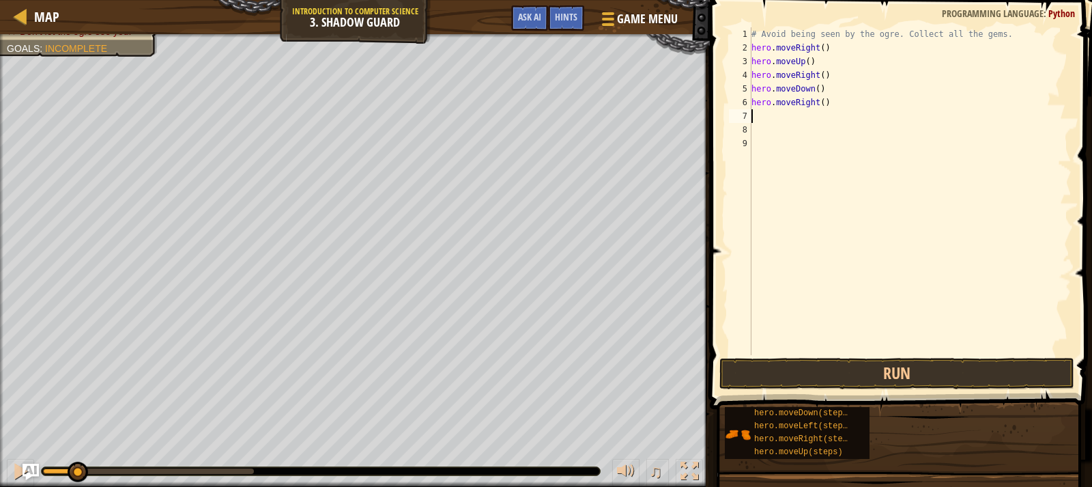
type textarea "h"
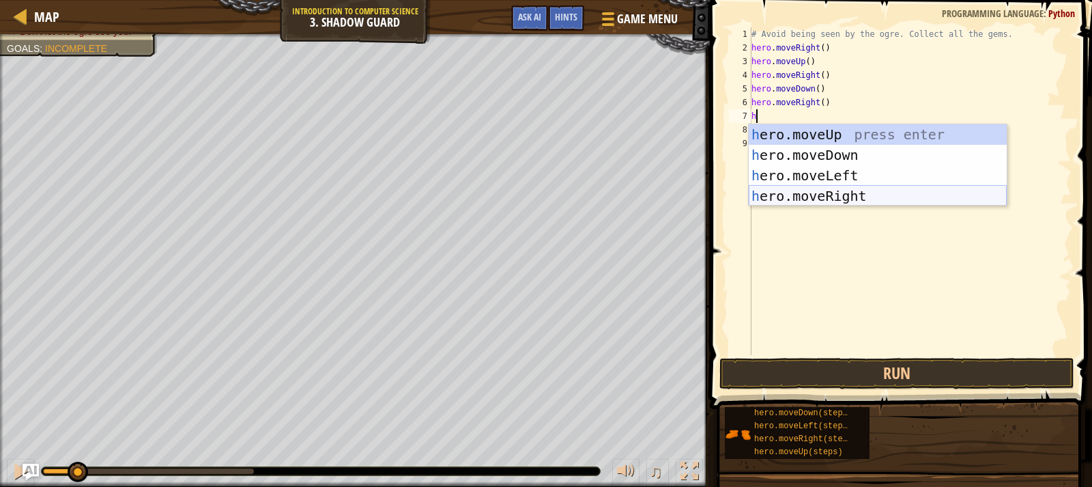
click at [891, 188] on div "h ero.moveUp press enter h ero.moveDown press enter h ero.moveLeft press enter …" at bounding box center [878, 185] width 258 height 123
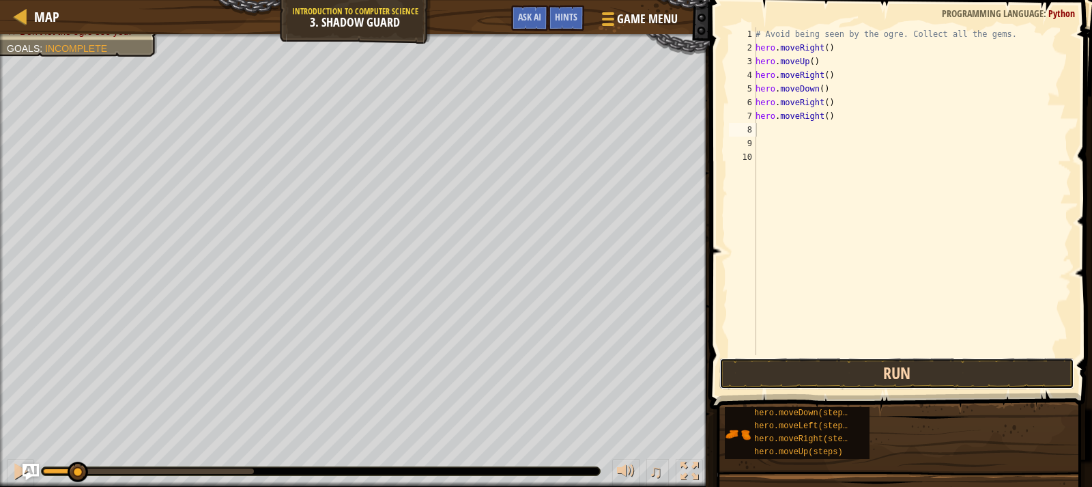
click at [863, 364] on button "Run" at bounding box center [896, 373] width 355 height 31
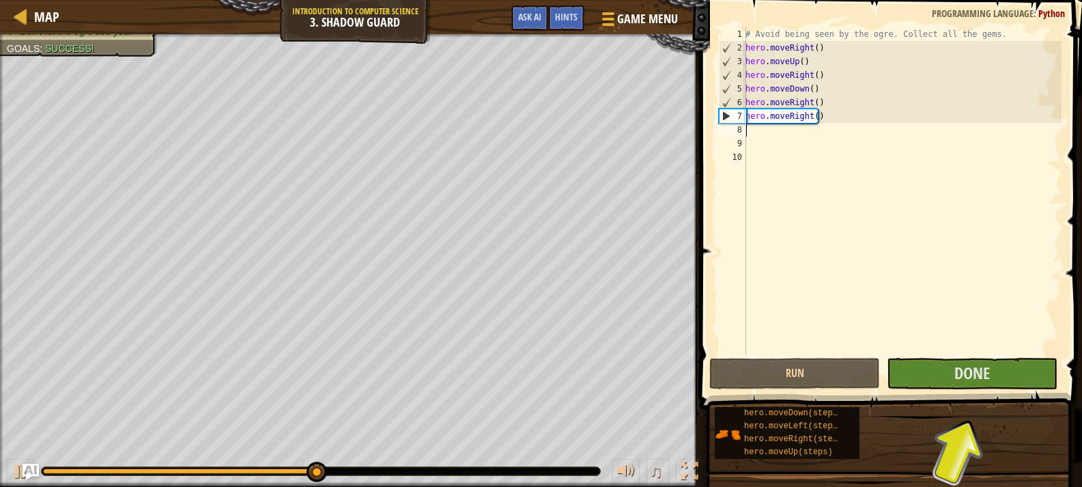
click at [812, 135] on div "# Avoid being seen by the ogre. Collect all the gems. hero . moveRight ( ) hero…" at bounding box center [901, 204] width 319 height 355
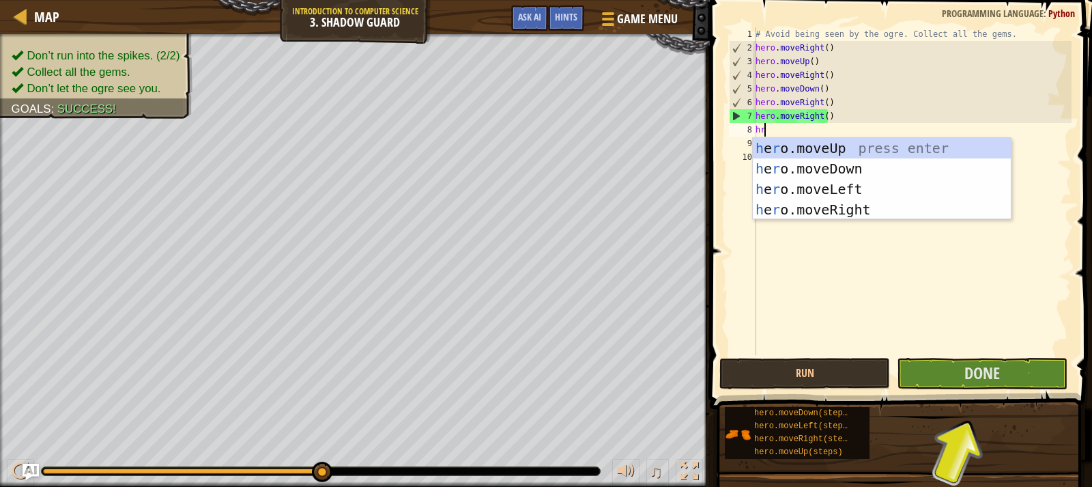
type textarea "hr"
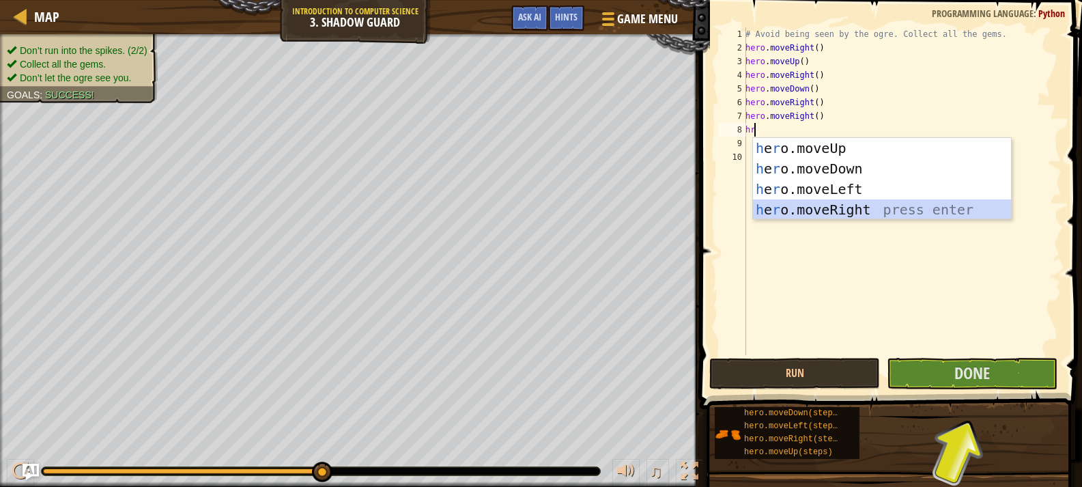
click at [793, 206] on div "h e r o.moveUp press enter h e r o.moveDown press enter h e r o.moveLeft press …" at bounding box center [882, 199] width 258 height 123
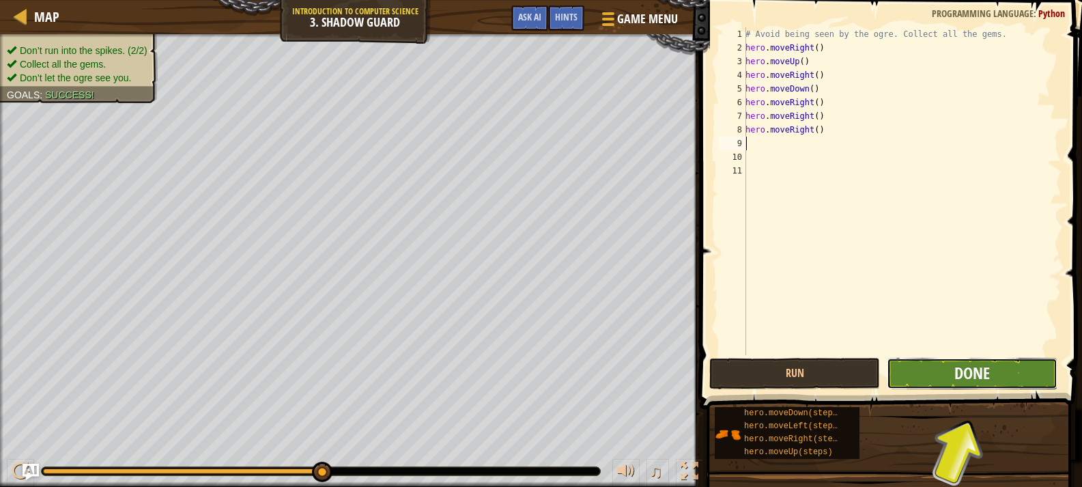
click at [983, 379] on span "Done" at bounding box center [971, 373] width 35 height 22
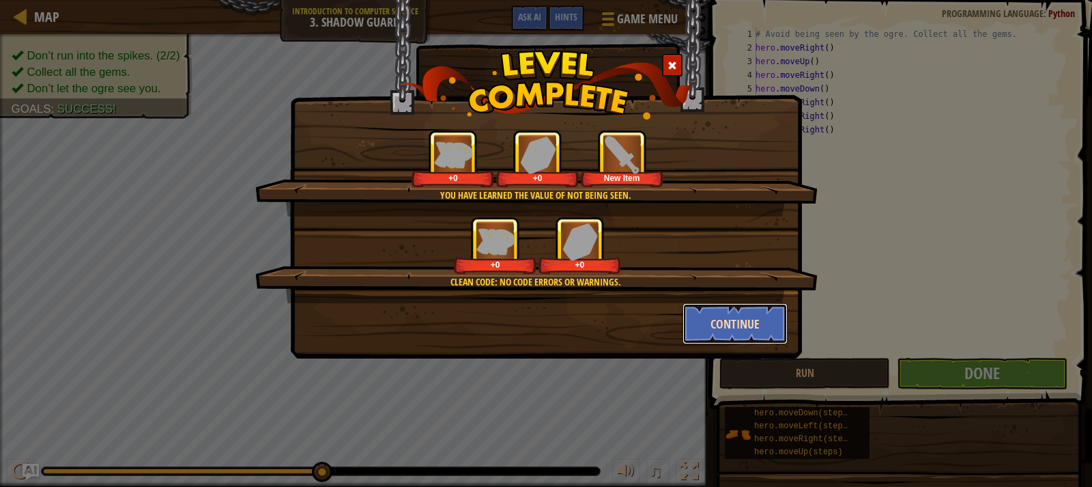
click at [714, 306] on button "Continue" at bounding box center [735, 323] width 106 height 41
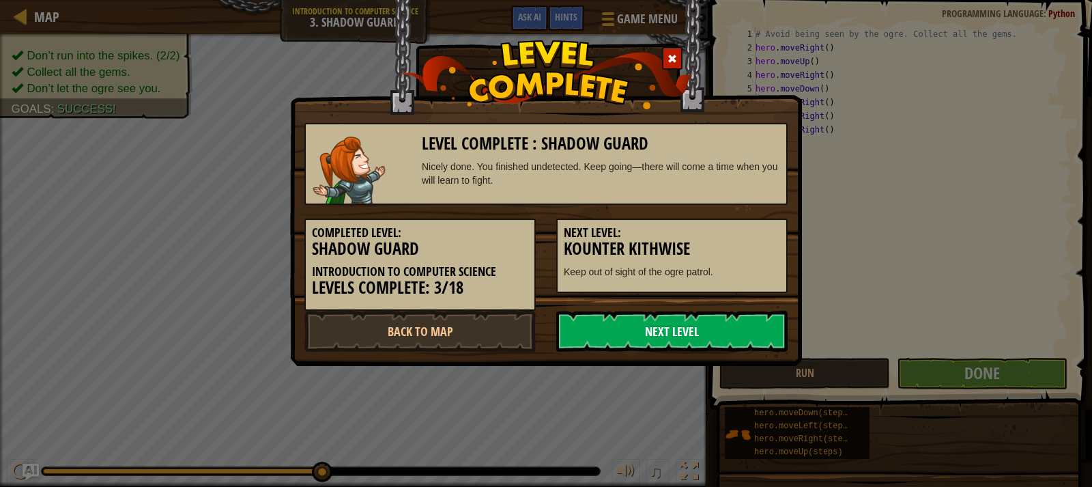
click at [712, 328] on link "Next Level" at bounding box center [671, 331] width 231 height 41
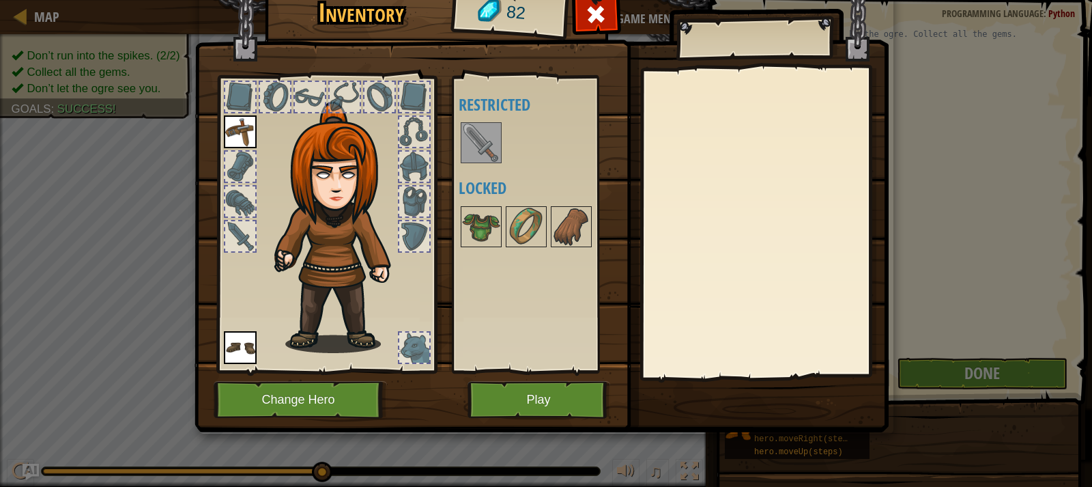
click at [493, 141] on img at bounding box center [481, 143] width 38 height 38
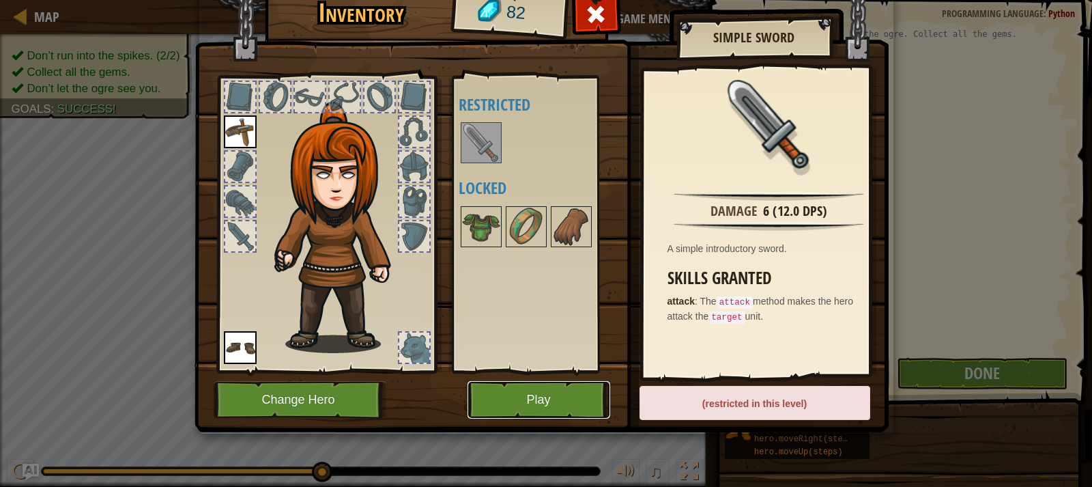
click at [521, 392] on button "Play" at bounding box center [538, 400] width 143 height 38
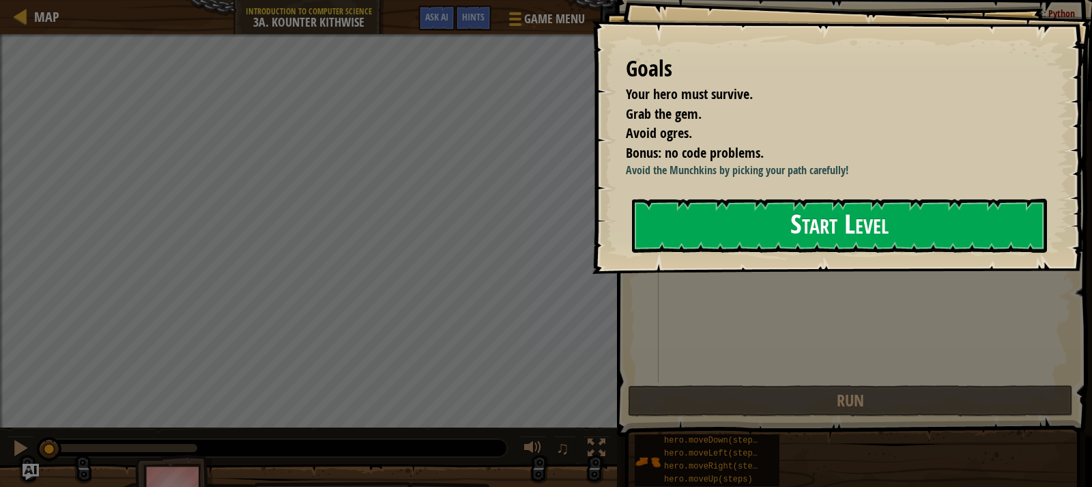
click at [702, 228] on button "Start Level" at bounding box center [839, 226] width 415 height 54
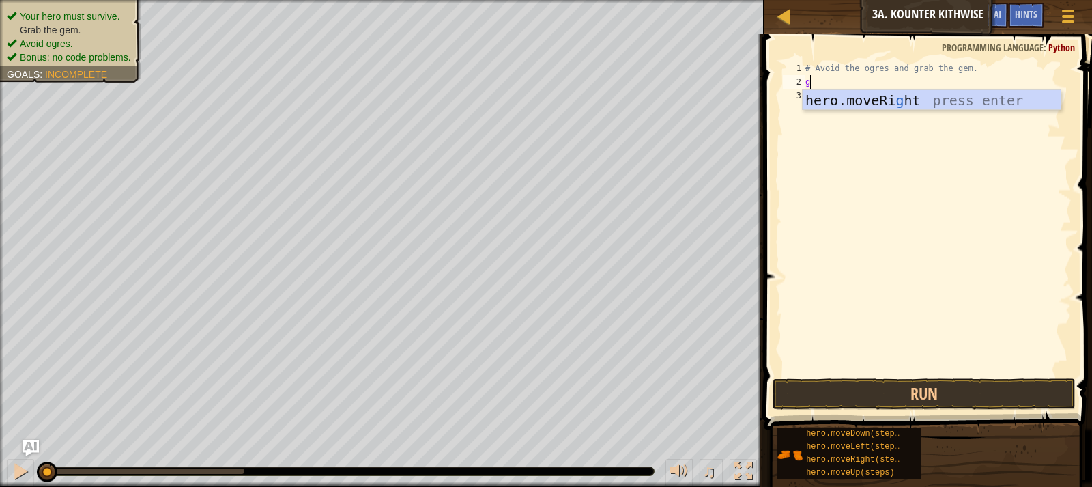
scroll to position [6, 0]
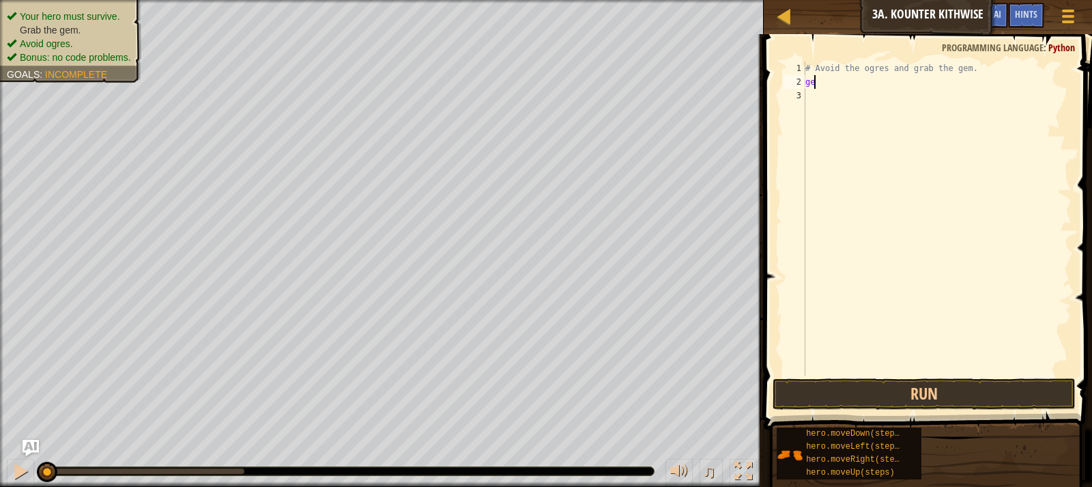
type textarea "g"
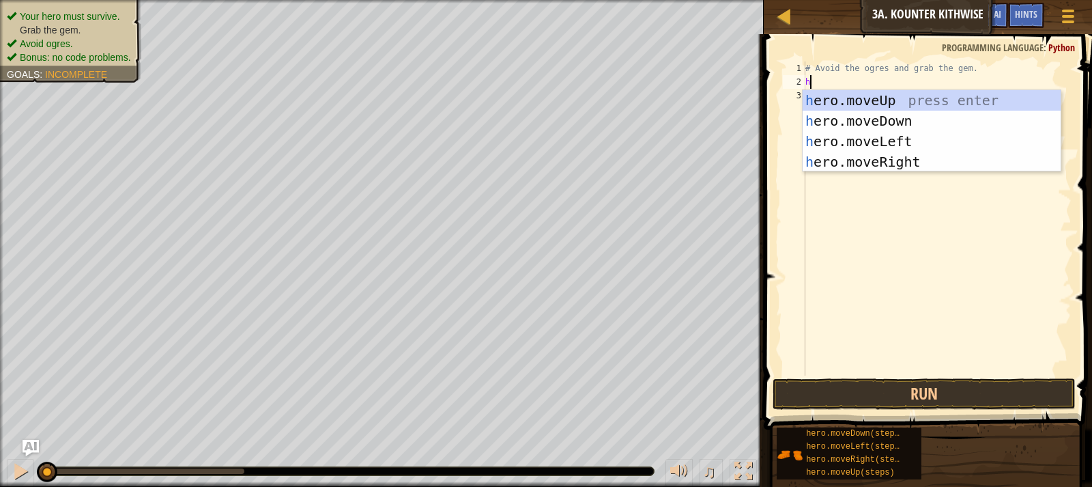
type textarea "her"
click at [842, 123] on div "her o.moveUp press enter her o.moveDown press enter her o.moveLeft press enter …" at bounding box center [932, 151] width 258 height 123
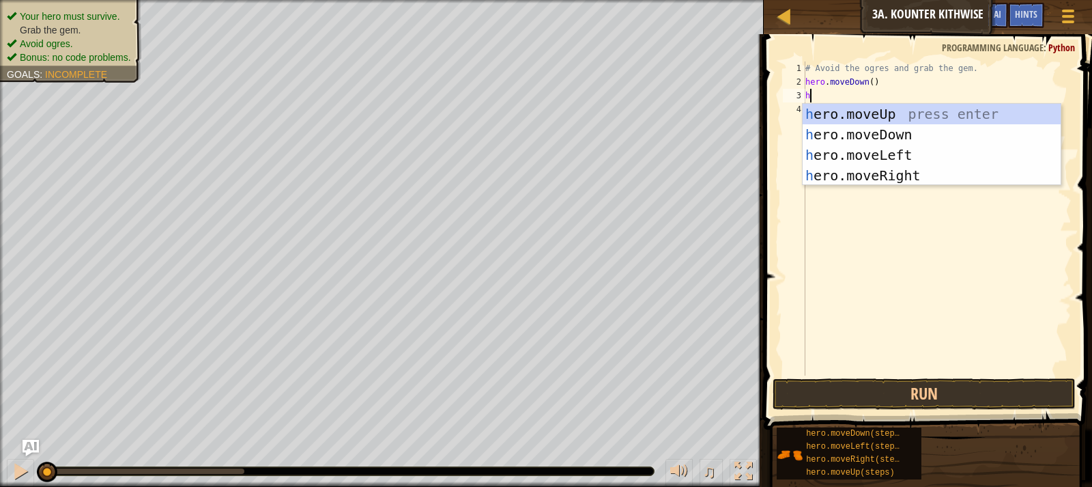
type textarea "her"
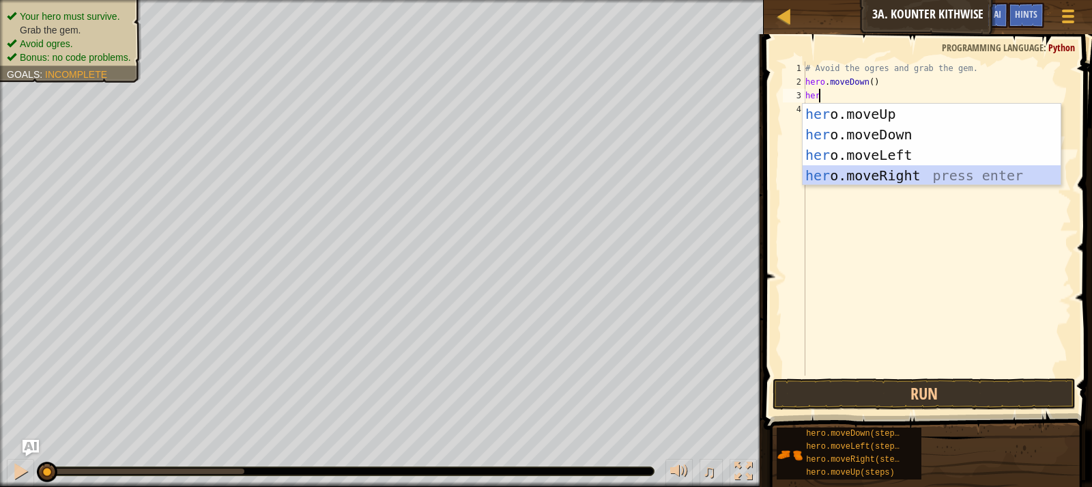
click at [854, 171] on div "her o.moveUp press enter her o.moveDown press enter her o.moveLeft press enter …" at bounding box center [932, 165] width 258 height 123
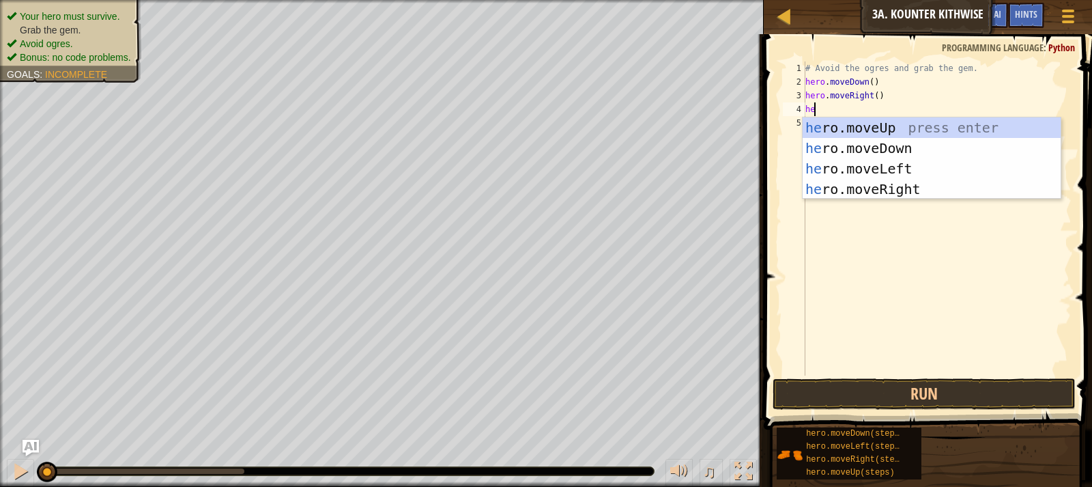
type textarea "her"
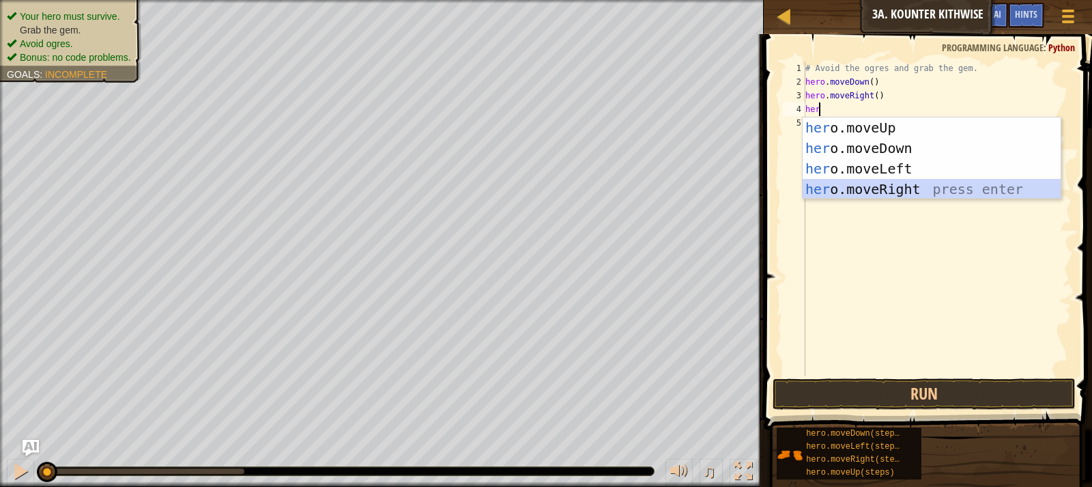
click at [875, 182] on div "her o.moveUp press enter her o.moveDown press enter her o.moveLeft press enter …" at bounding box center [932, 178] width 258 height 123
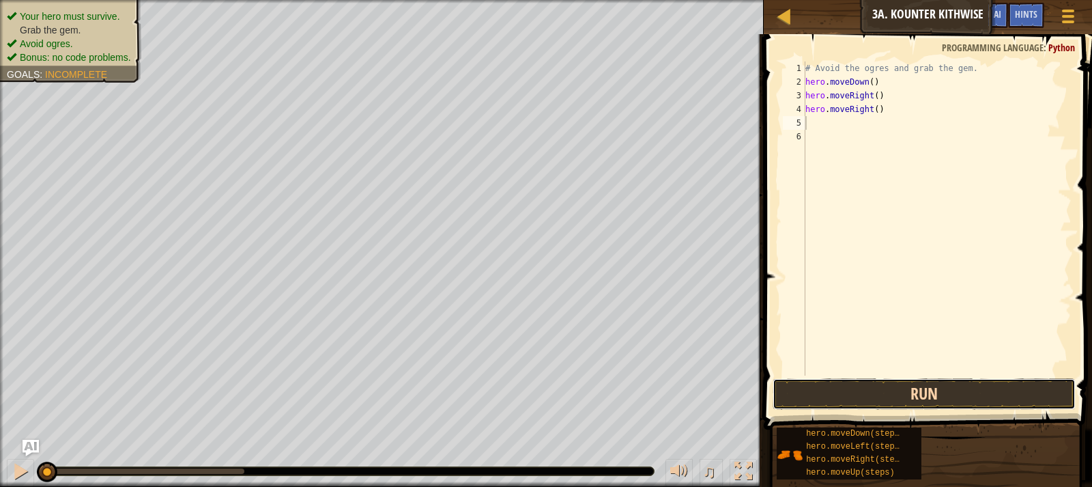
click at [924, 390] on button "Run" at bounding box center [924, 393] width 303 height 31
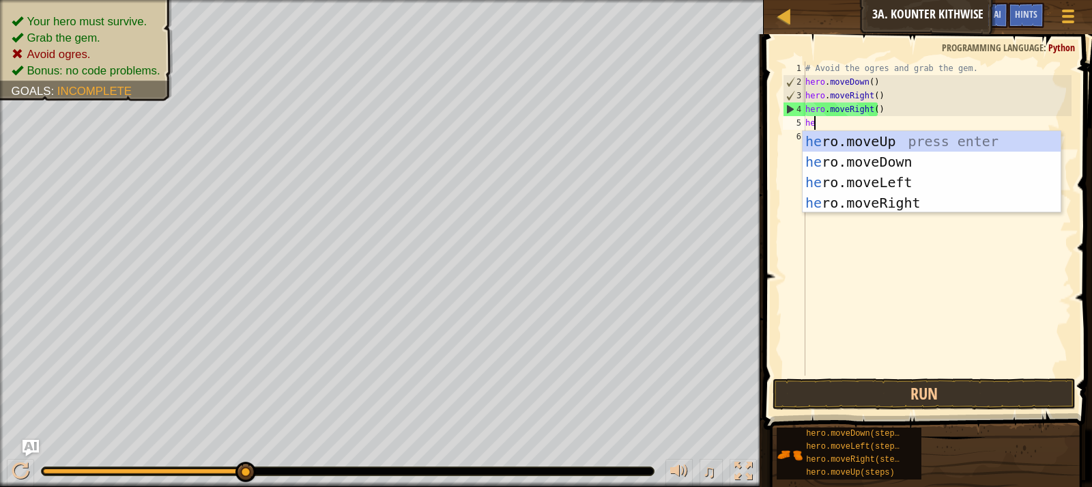
type textarea "her"
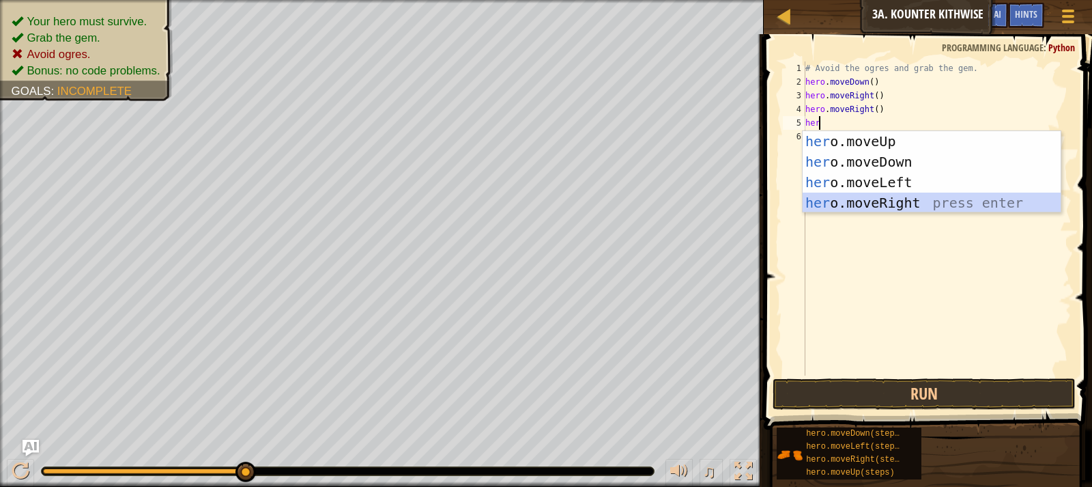
click at [890, 201] on div "her o.moveUp press enter her o.moveDown press enter her o.moveLeft press enter …" at bounding box center [932, 192] width 258 height 123
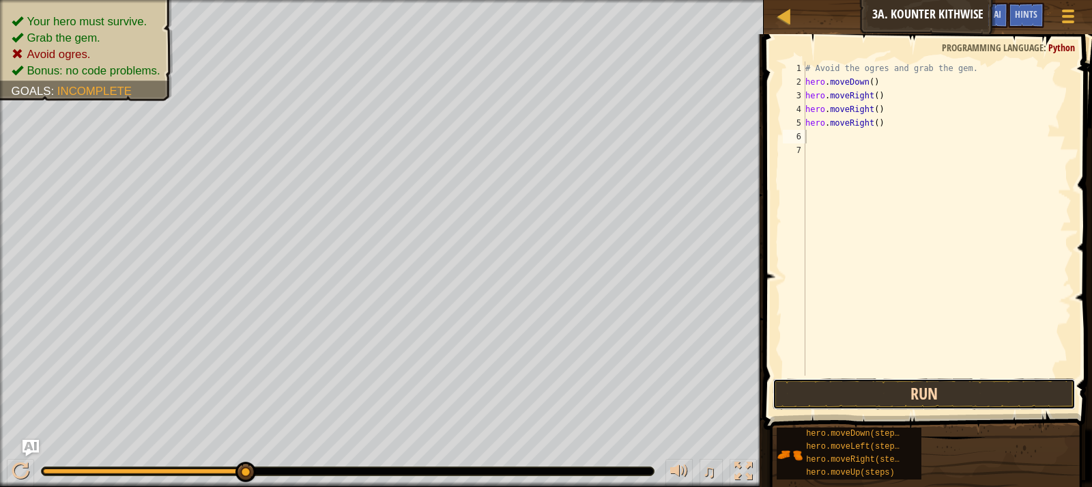
click at [893, 388] on button "Run" at bounding box center [924, 393] width 303 height 31
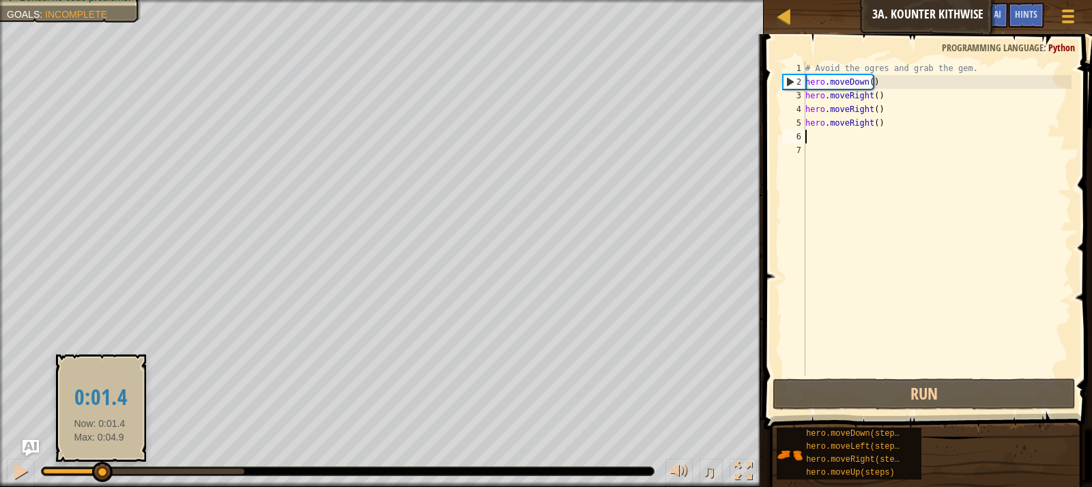
drag, startPoint x: 247, startPoint y: 469, endPoint x: 132, endPoint y: 435, distance: 119.4
click at [115, 0] on body "Map Introduction to Computer Science 3a. Kounter Kithwise Game Menu Done Hints …" at bounding box center [546, 0] width 1092 height 0
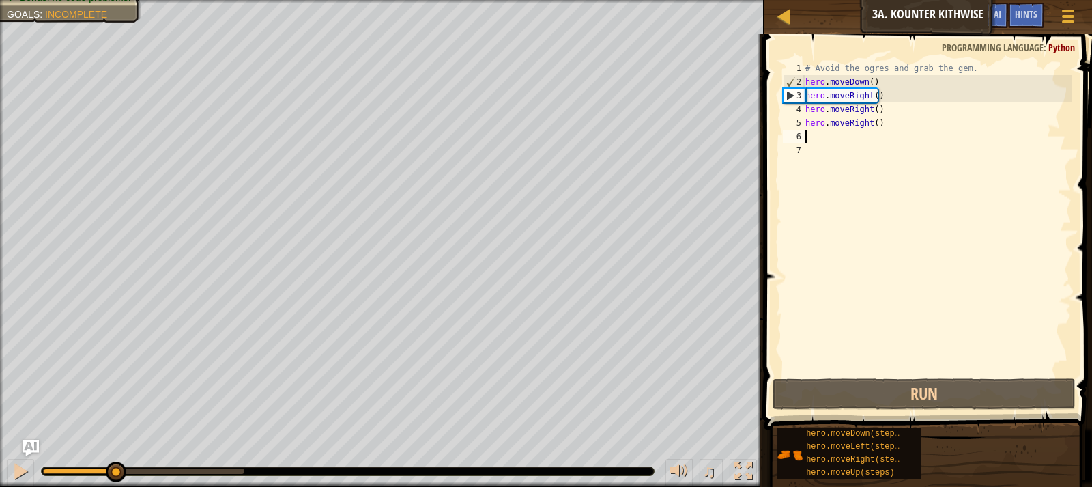
click at [898, 85] on div "# Avoid the ogres and grab the gem. hero . moveDown ( ) hero . moveRight ( ) he…" at bounding box center [937, 231] width 269 height 341
type textarea "hero.moveDown()"
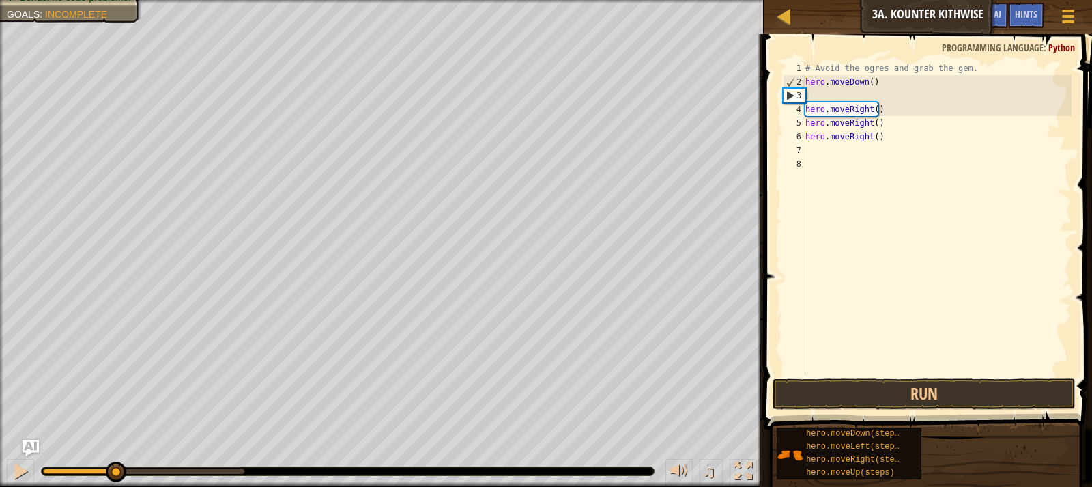
type textarea "d"
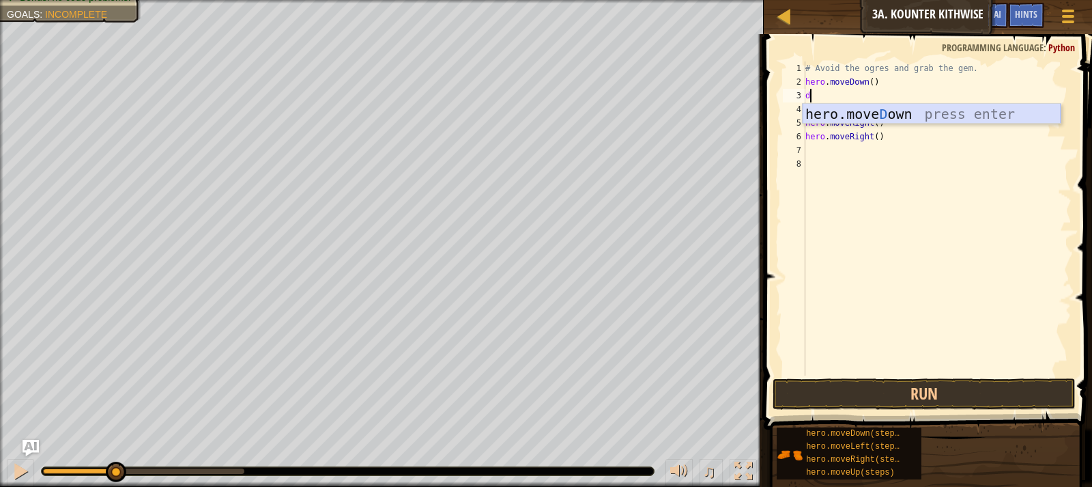
click at [899, 120] on div "hero.[PERSON_NAME] own press enter" at bounding box center [932, 134] width 258 height 61
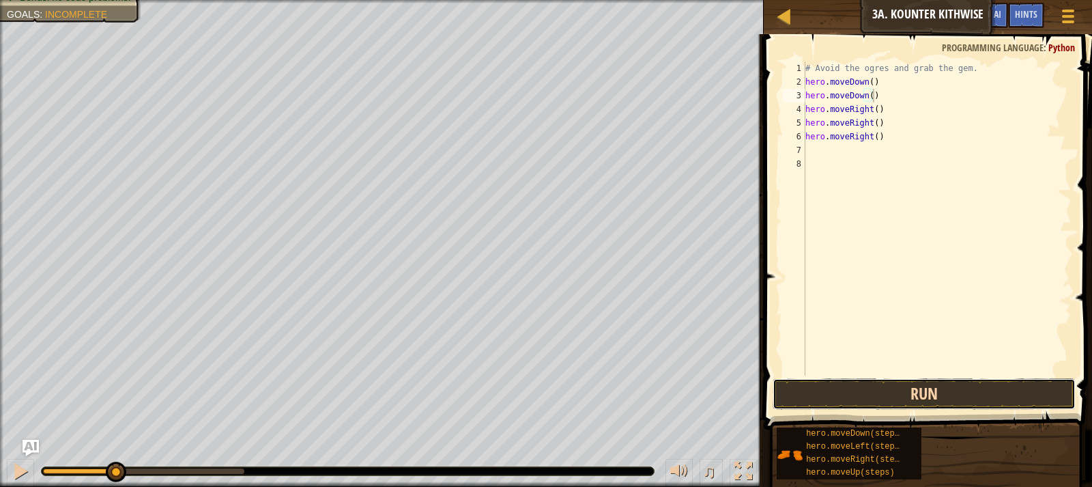
click at [865, 395] on button "Run" at bounding box center [924, 393] width 303 height 31
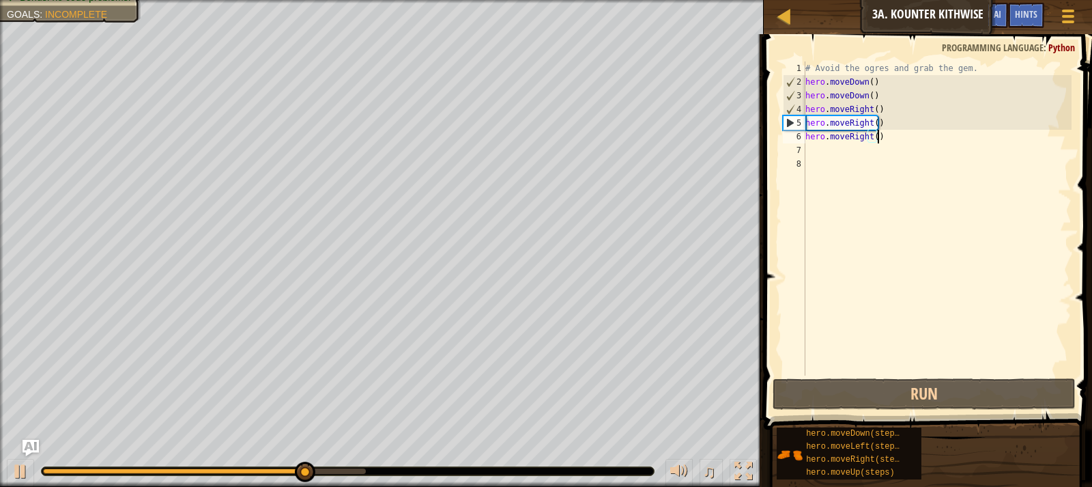
click at [904, 139] on div "# Avoid the ogres and grab the gem. hero . moveDown ( ) hero . moveDown ( ) her…" at bounding box center [937, 231] width 269 height 341
drag, startPoint x: 904, startPoint y: 139, endPoint x: 821, endPoint y: 133, distance: 82.8
click at [821, 133] on div "# Avoid the ogres and grab the gem. hero . moveDown ( ) hero . moveDown ( ) her…" at bounding box center [937, 231] width 269 height 341
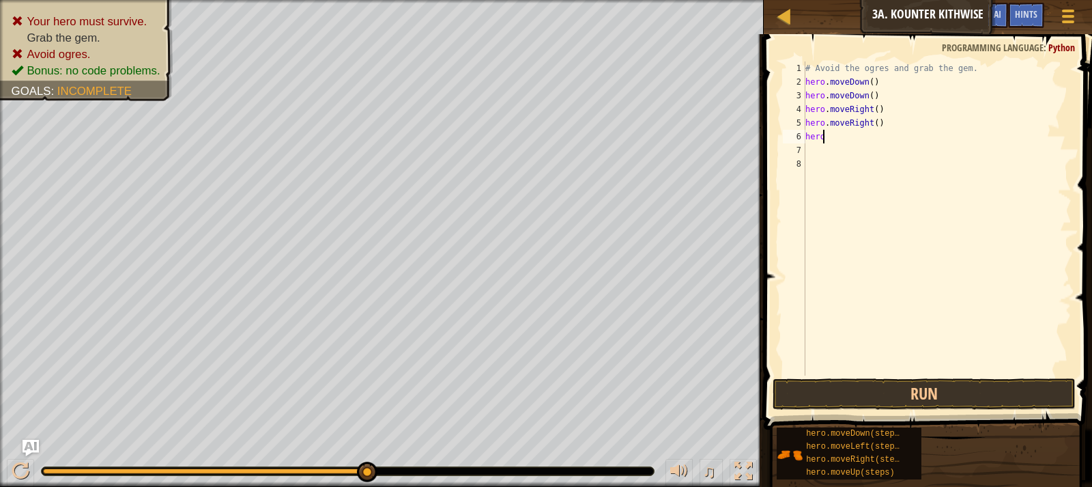
type textarea "hero."
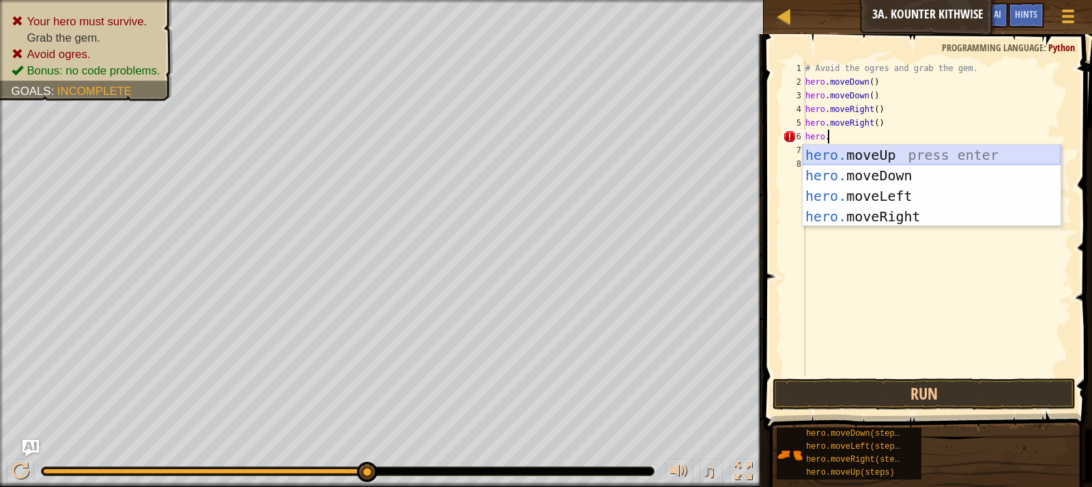
click at [869, 158] on div "hero. moveUp press enter hero. moveDown press enter hero. moveLeft press enter …" at bounding box center [932, 206] width 258 height 123
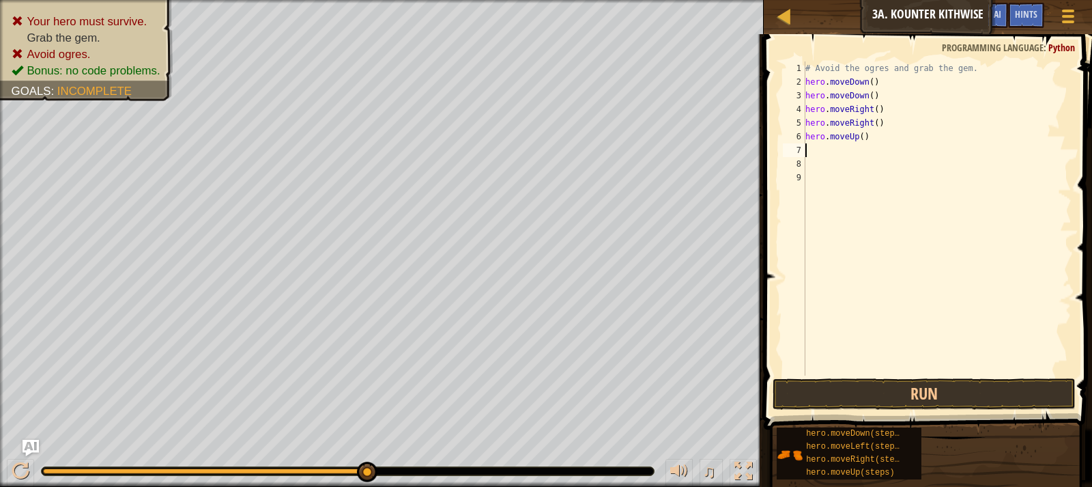
scroll to position [6, 0]
drag, startPoint x: 901, startPoint y: 119, endPoint x: 801, endPoint y: 127, distance: 100.6
click at [801, 127] on div "1 2 3 4 5 6 7 8 9 # Avoid the ogres and grab the gem. hero . moveDown ( ) hero …" at bounding box center [925, 218] width 291 height 314
type textarea "hero.moveRight()"
click at [882, 127] on div "# Avoid the ogres and grab the gem. hero . moveDown ( ) hero . moveDown ( ) her…" at bounding box center [937, 231] width 269 height 341
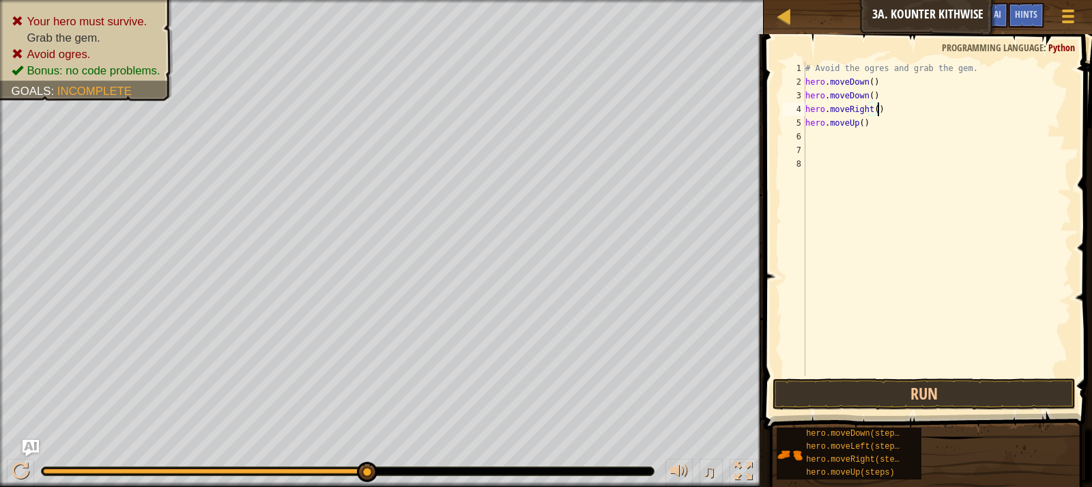
type textarea "hero.moveUp()"
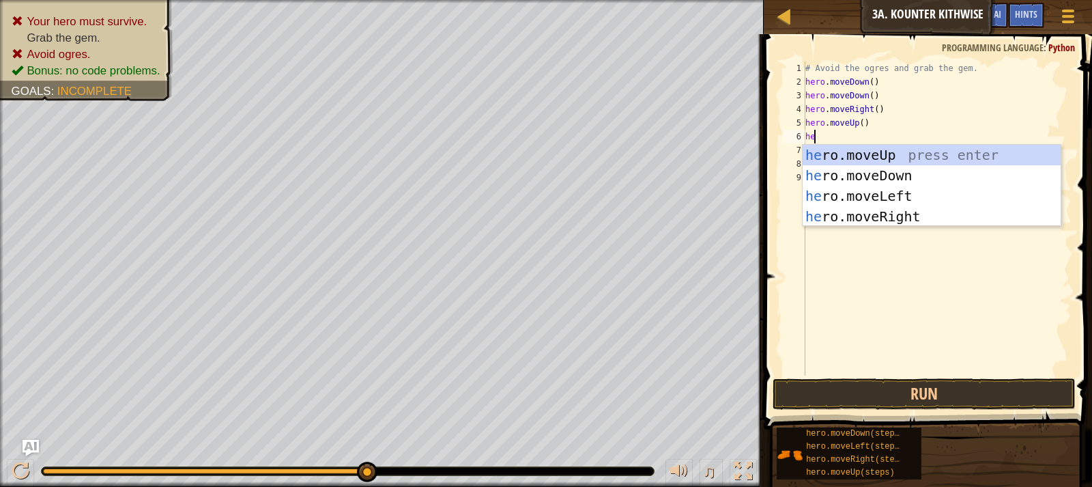
type textarea "her"
click at [891, 207] on div "her o.moveUp press enter her o.moveDown press enter her o.moveLeft press enter …" at bounding box center [932, 206] width 258 height 123
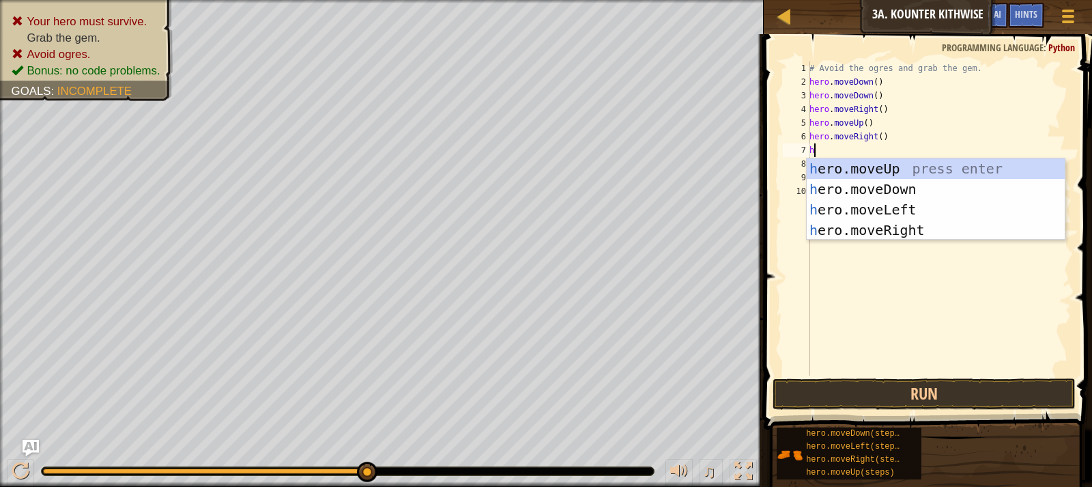
type textarea "he"
click at [893, 227] on div "he ro.moveUp press enter he ro.moveDown press enter he ro.moveLeft press enter …" at bounding box center [936, 219] width 258 height 123
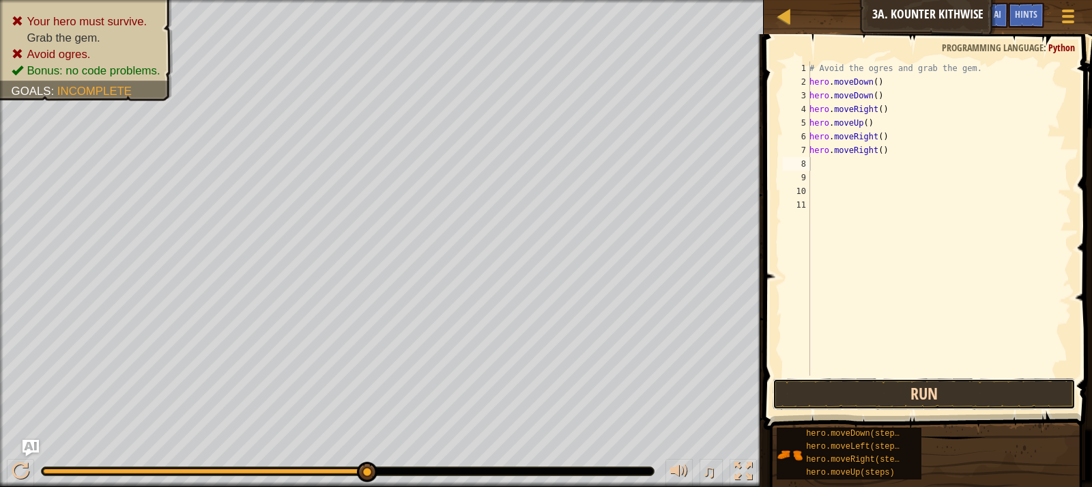
click at [913, 394] on button "Run" at bounding box center [924, 393] width 303 height 31
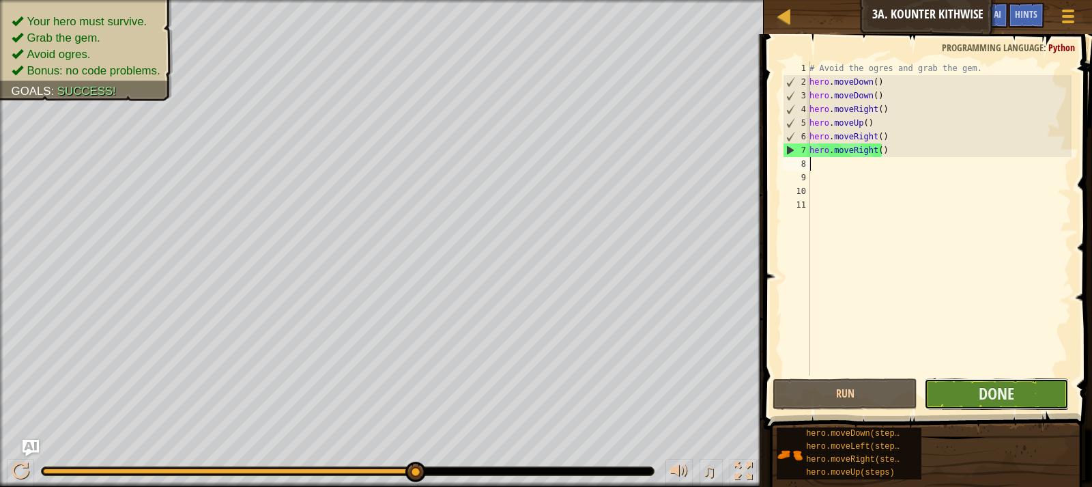
click at [1021, 397] on button "Done" at bounding box center [996, 393] width 145 height 31
